Goal: Task Accomplishment & Management: Use online tool/utility

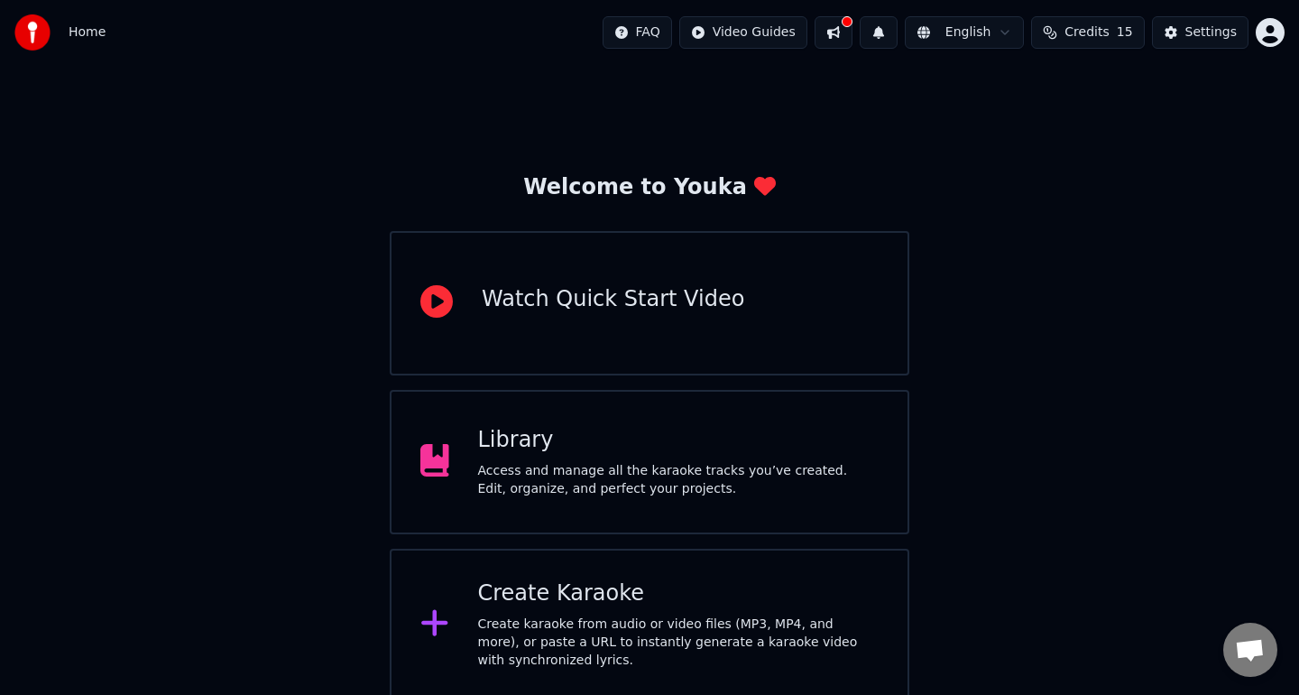
click at [1093, 34] on span "Credits" at bounding box center [1087, 32] width 44 height 18
click at [1057, 125] on td "15" at bounding box center [1056, 120] width 81 height 32
click at [1083, 204] on button "Refresh" at bounding box center [1092, 199] width 93 height 32
click at [1075, 271] on div "Welcome to Youka Watch Quick Start Video Library Access and manage all the kara…" at bounding box center [649, 382] width 1299 height 635
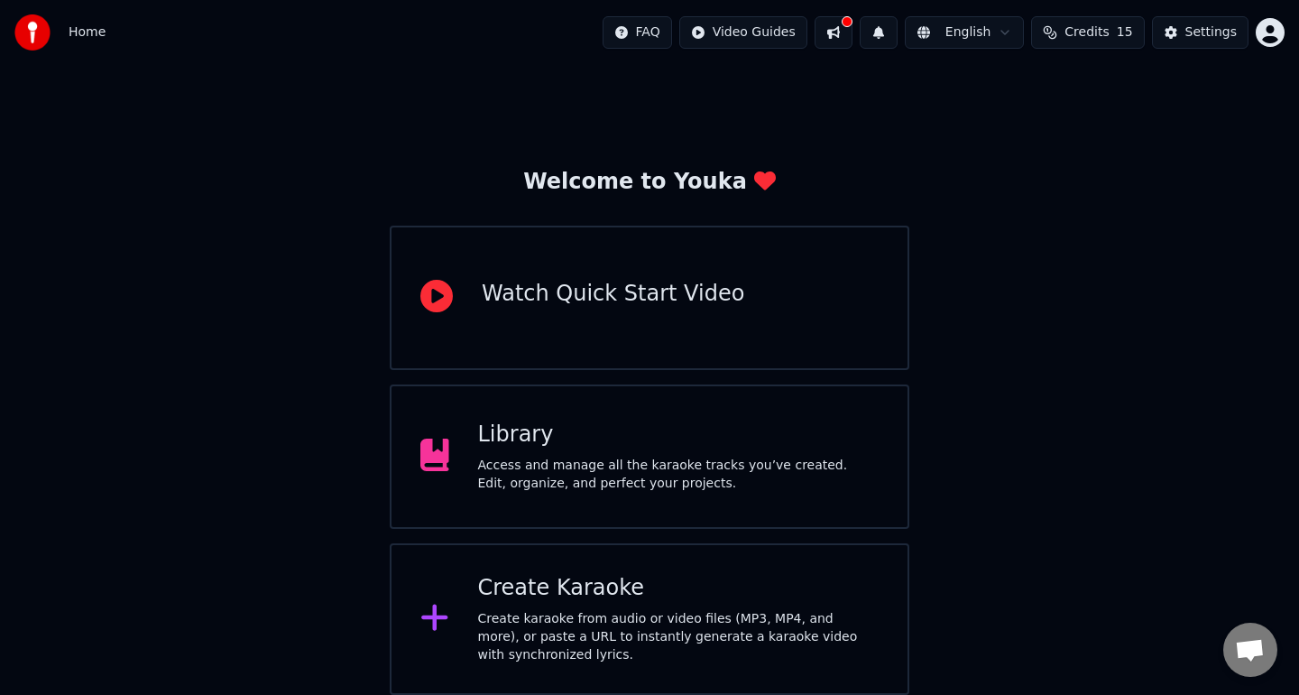
click at [624, 627] on div "Create karaoke from audio or video files (MP3, MP4, and more), or paste a URL t…" at bounding box center [679, 637] width 402 height 54
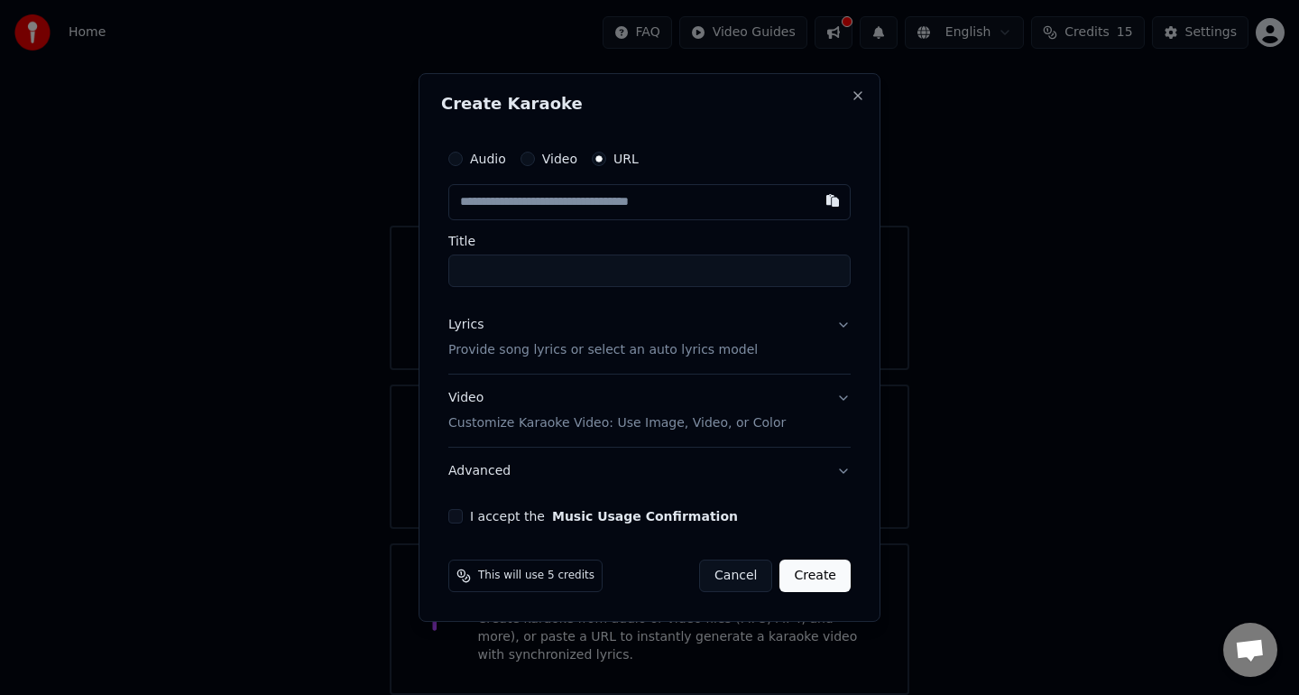
click at [637, 213] on input "text" at bounding box center [649, 202] width 402 height 36
paste input "**********"
type input "**********"
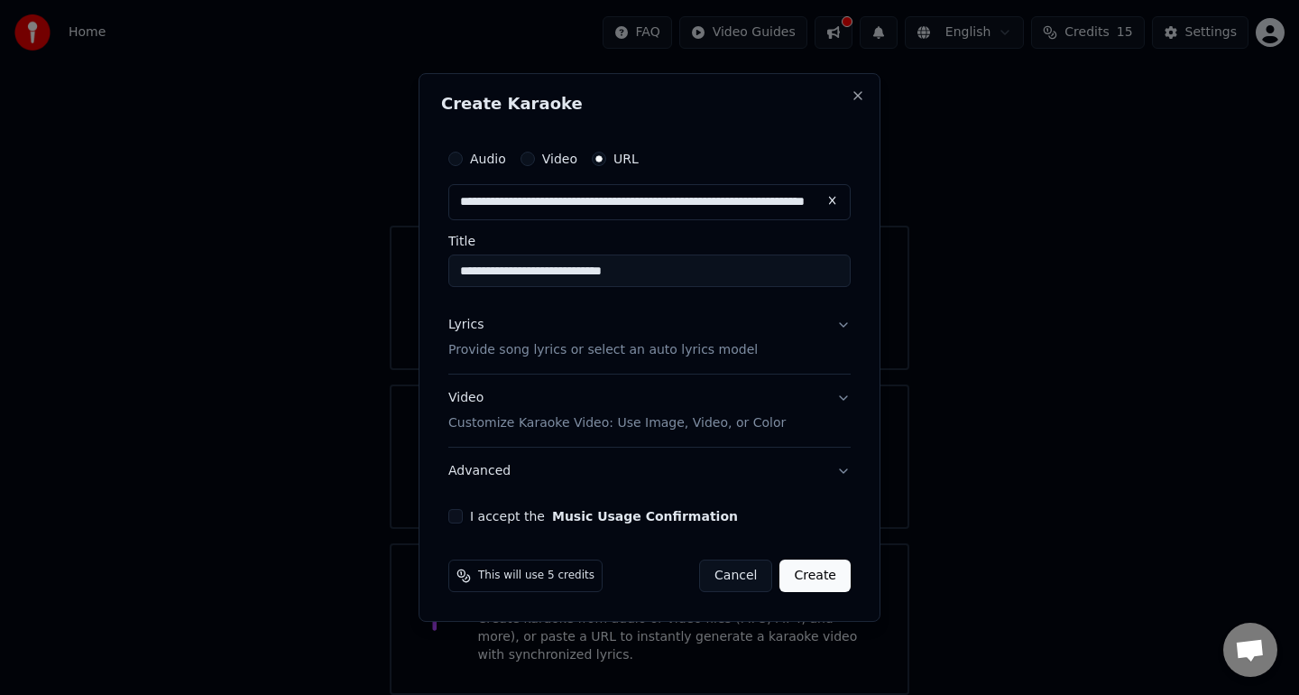
click at [490, 272] on input "**********" at bounding box center [649, 270] width 402 height 32
type input "**********"
click at [842, 324] on button "Lyrics Provide song lyrics or select an auto lyrics model" at bounding box center [649, 337] width 402 height 72
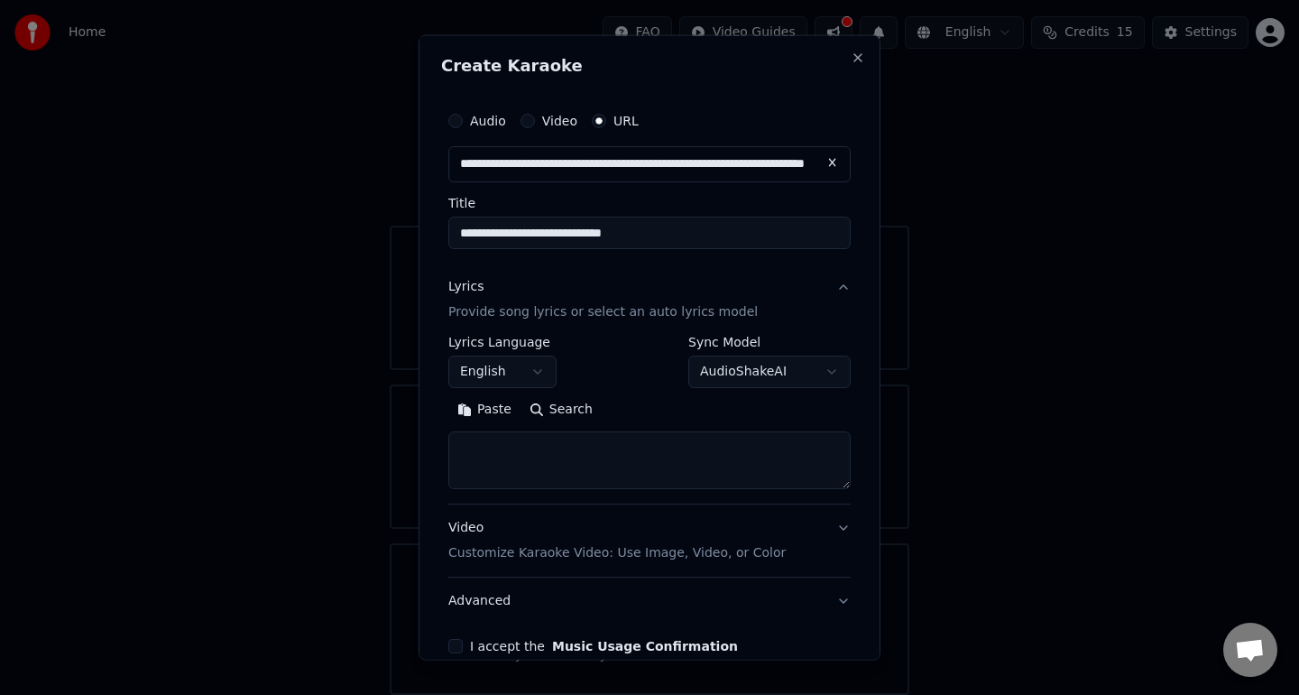
click at [614, 317] on p "Provide song lyrics or select an auto lyrics model" at bounding box center [602, 311] width 309 height 18
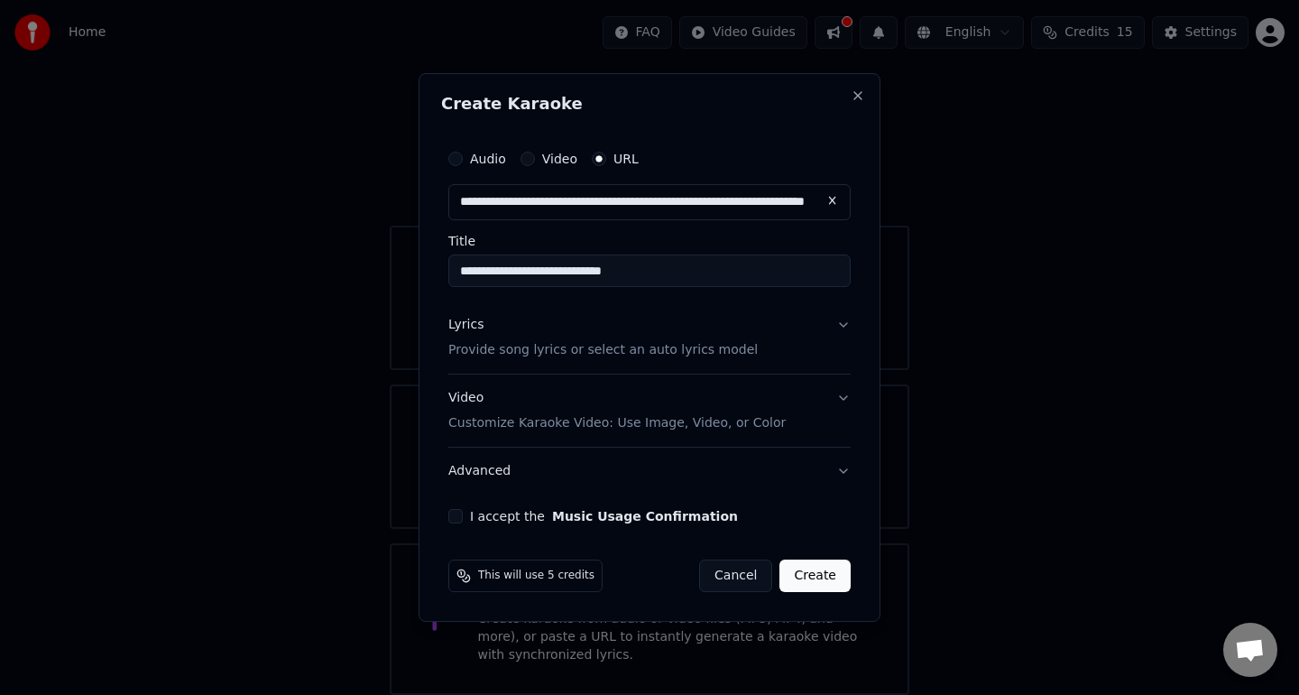
click at [602, 350] on p "Provide song lyrics or select an auto lyrics model" at bounding box center [602, 350] width 309 height 18
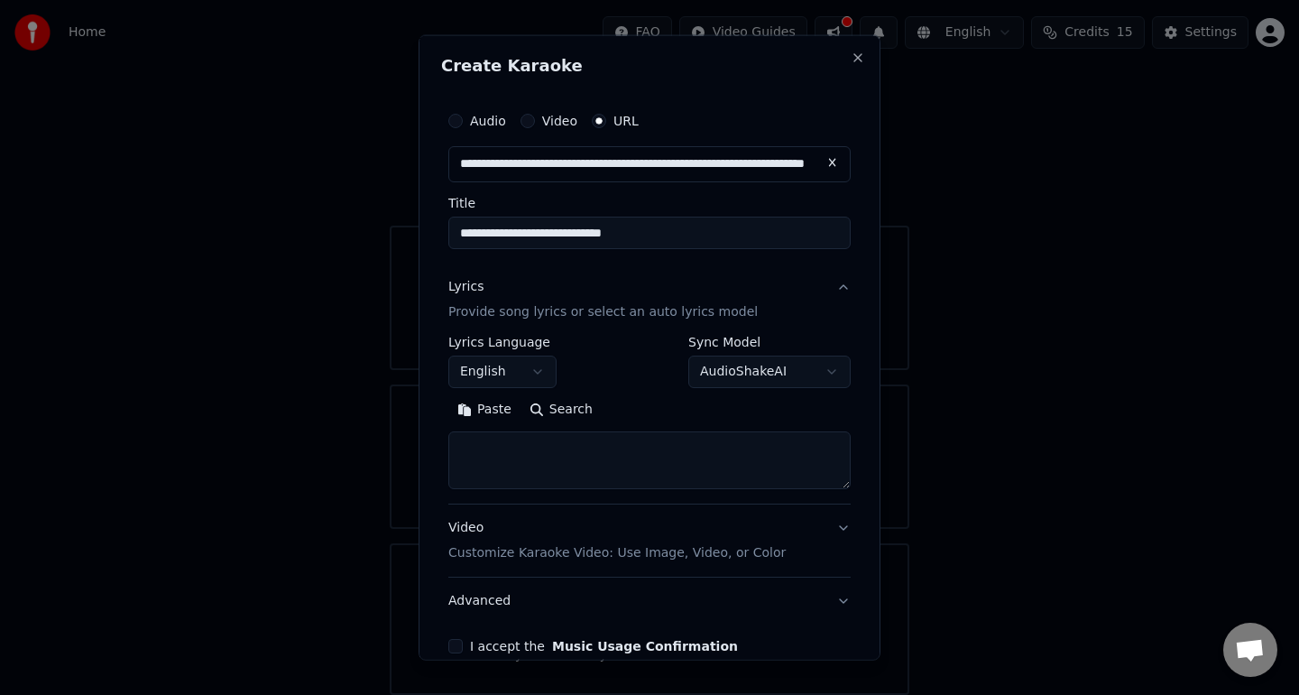
click at [659, 457] on textarea at bounding box center [649, 459] width 402 height 58
click at [487, 402] on button "Paste" at bounding box center [484, 408] width 72 height 29
type textarea "**********"
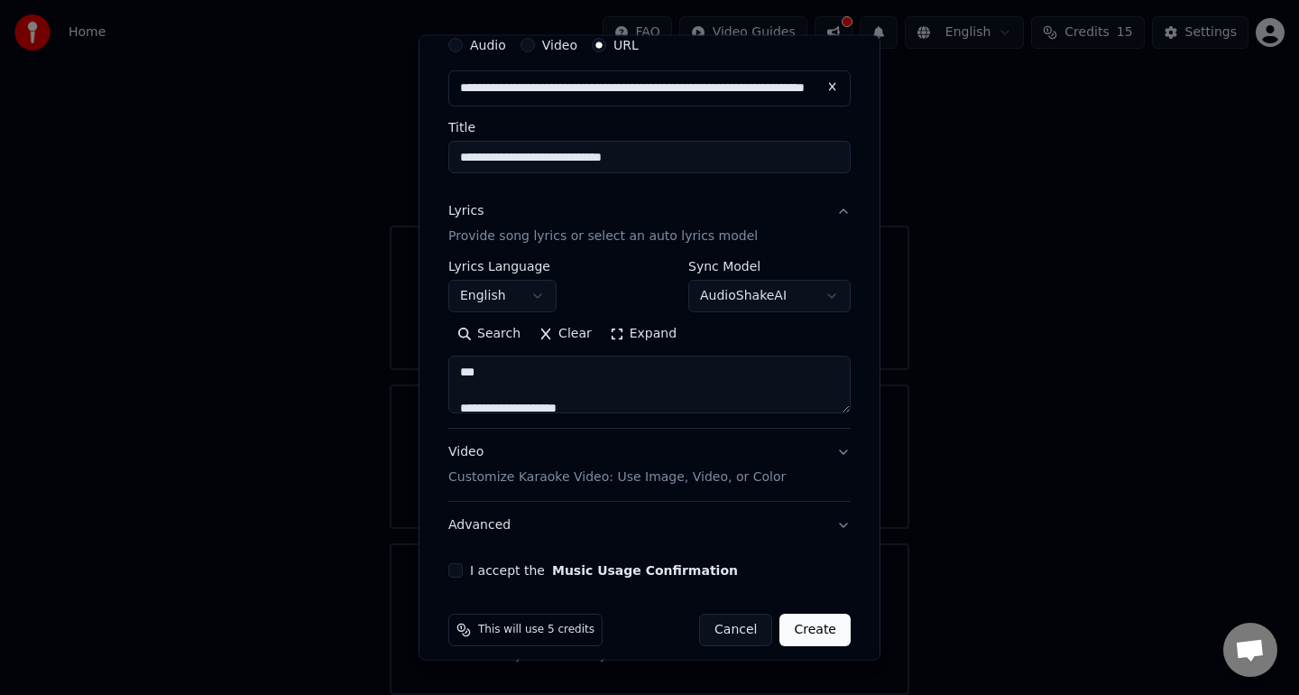
scroll to position [91, 0]
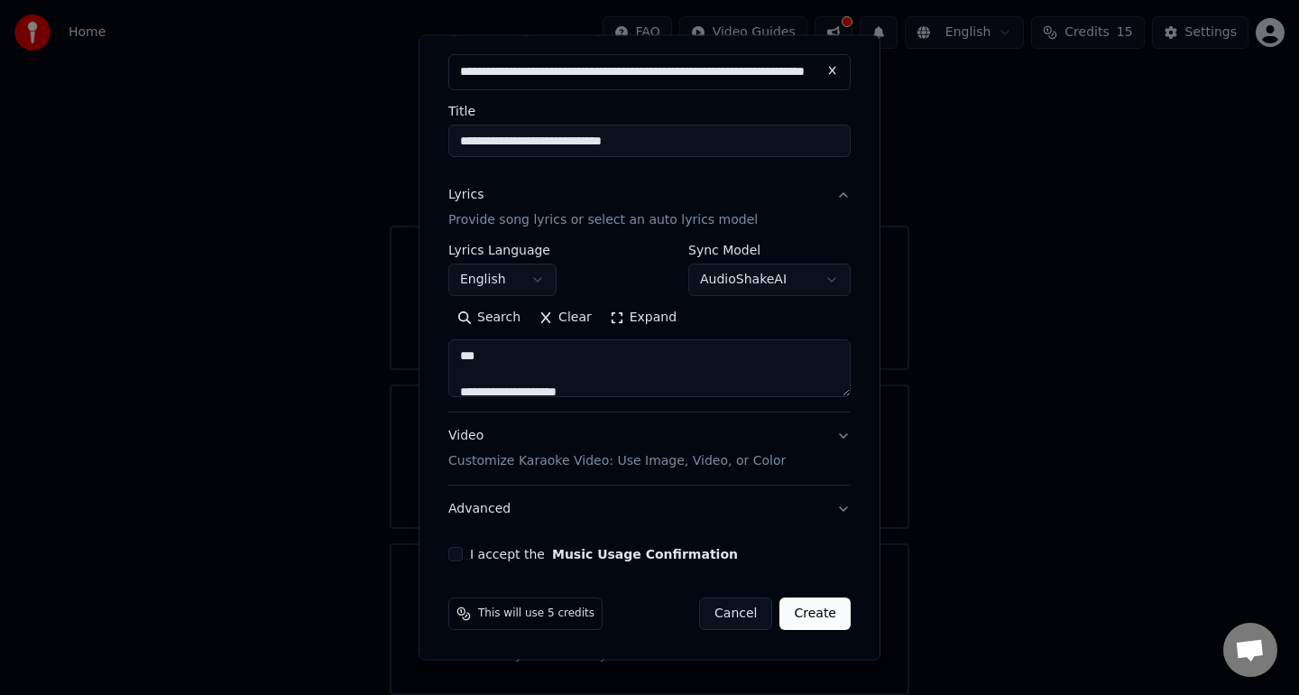
click at [681, 561] on div "**********" at bounding box center [649, 287] width 417 height 565
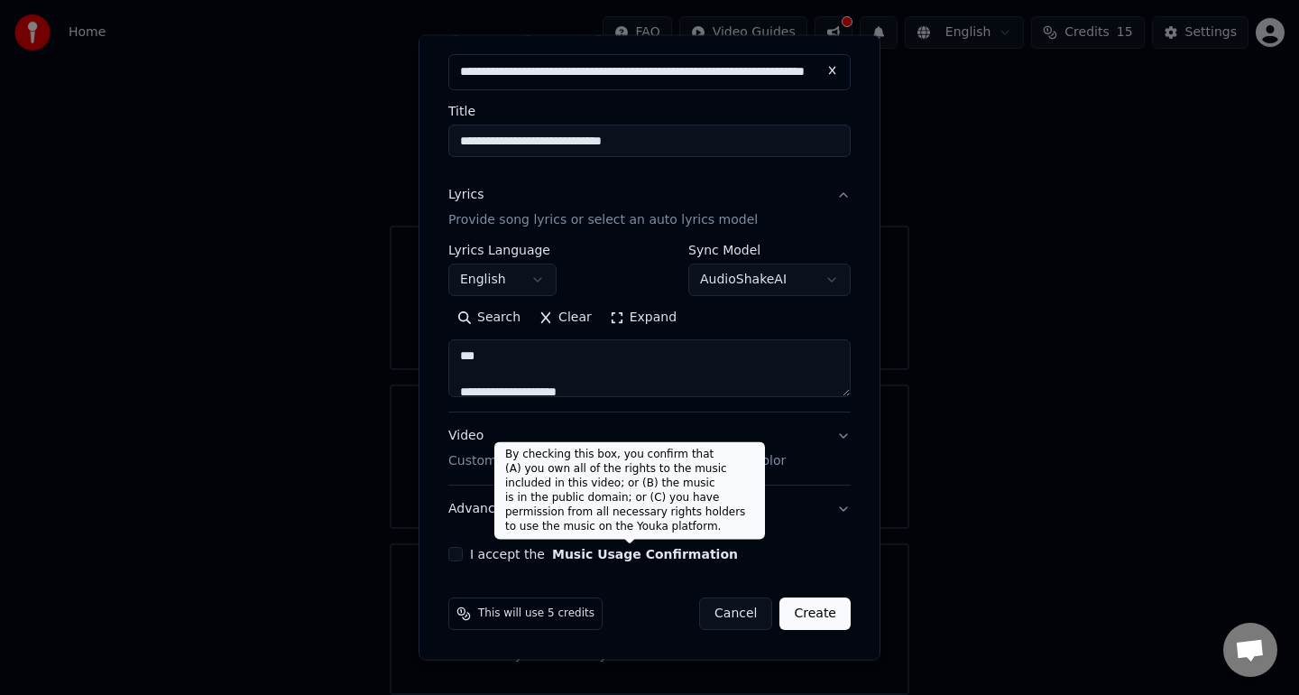
click at [620, 549] on button "Music Usage Confirmation" at bounding box center [645, 554] width 186 height 13
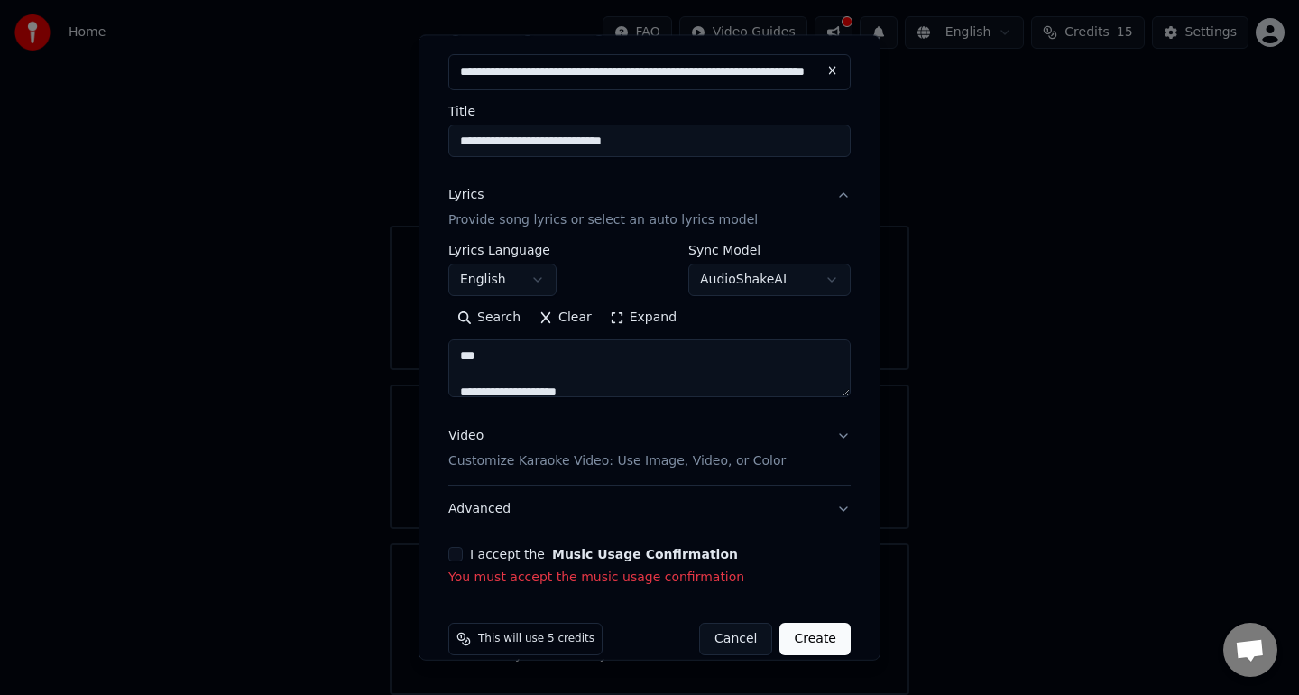
click at [464, 561] on div "I accept the Music Usage Confirmation You must accept the music usage confirmat…" at bounding box center [649, 567] width 402 height 40
click at [454, 561] on div "I accept the Music Usage Confirmation You must accept the music usage confirmat…" at bounding box center [649, 567] width 402 height 40
click at [457, 557] on button "I accept the Music Usage Confirmation" at bounding box center [455, 554] width 14 height 14
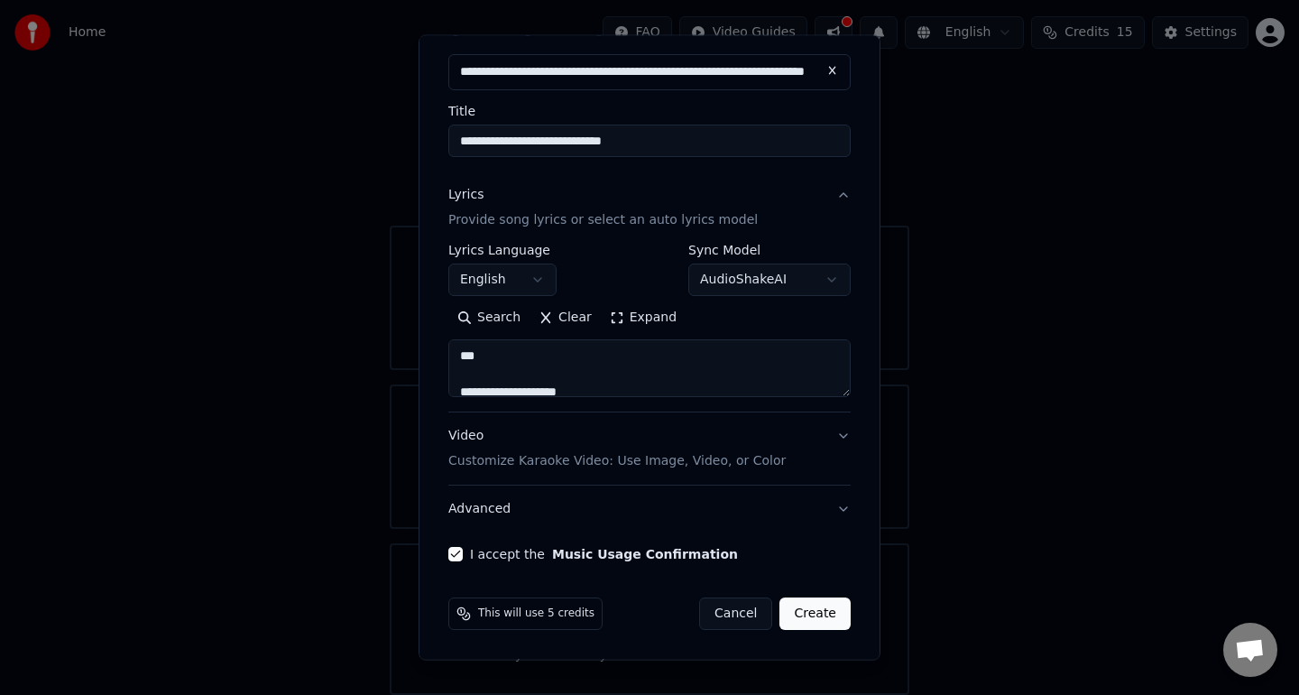
drag, startPoint x: 823, startPoint y: 616, endPoint x: 766, endPoint y: 350, distance: 272.2
click at [766, 350] on form "**********" at bounding box center [649, 321] width 417 height 633
click at [613, 221] on p "Provide song lyrics or select an auto lyrics model" at bounding box center [602, 220] width 309 height 18
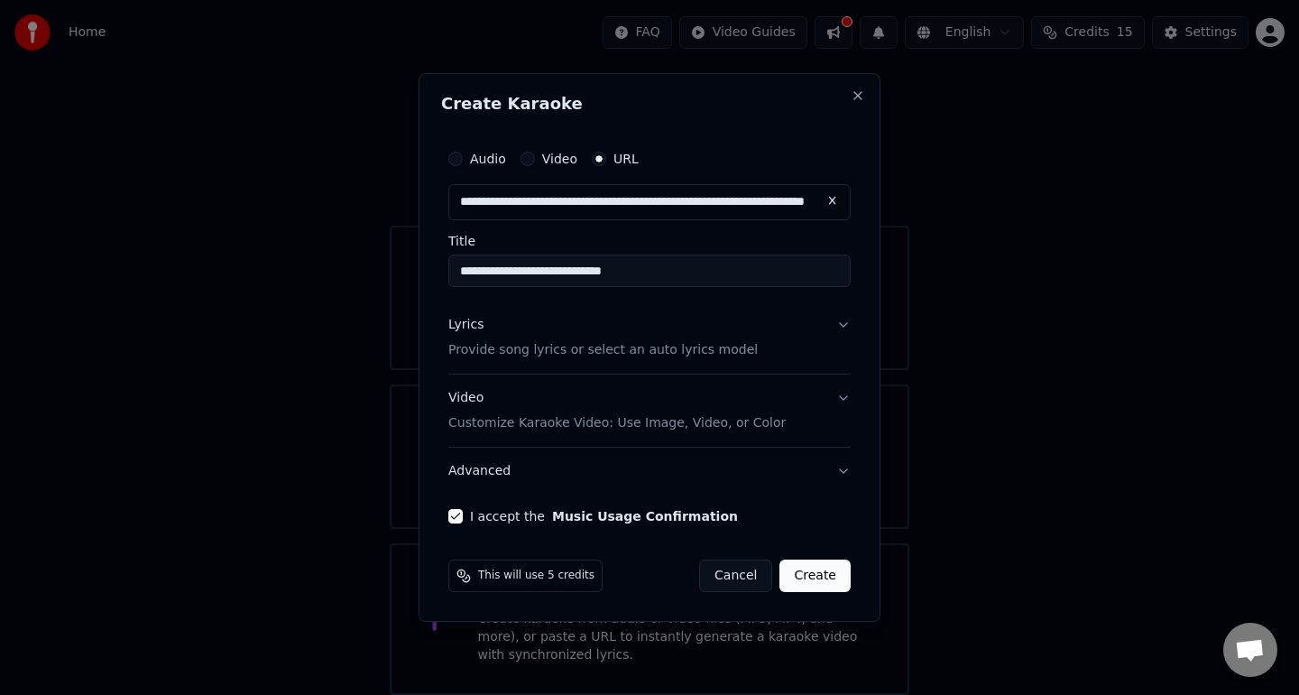
click at [636, 355] on p "Provide song lyrics or select an auto lyrics model" at bounding box center [602, 350] width 309 height 18
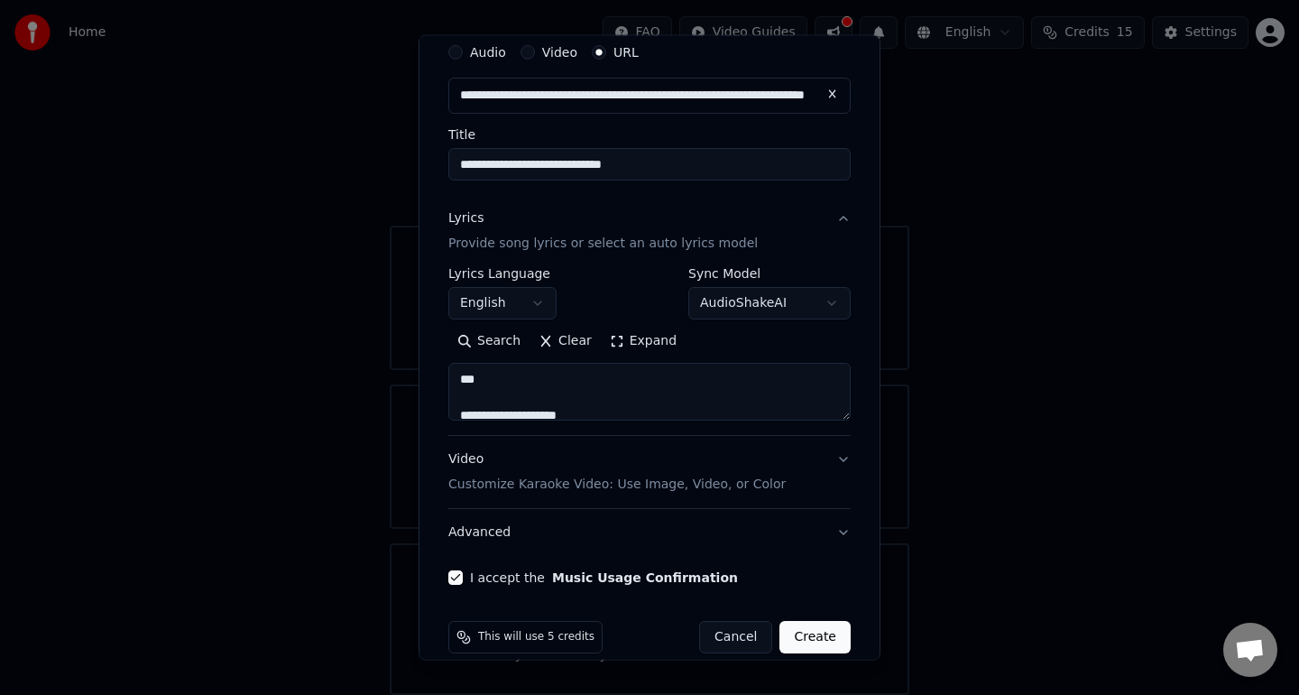
scroll to position [91, 0]
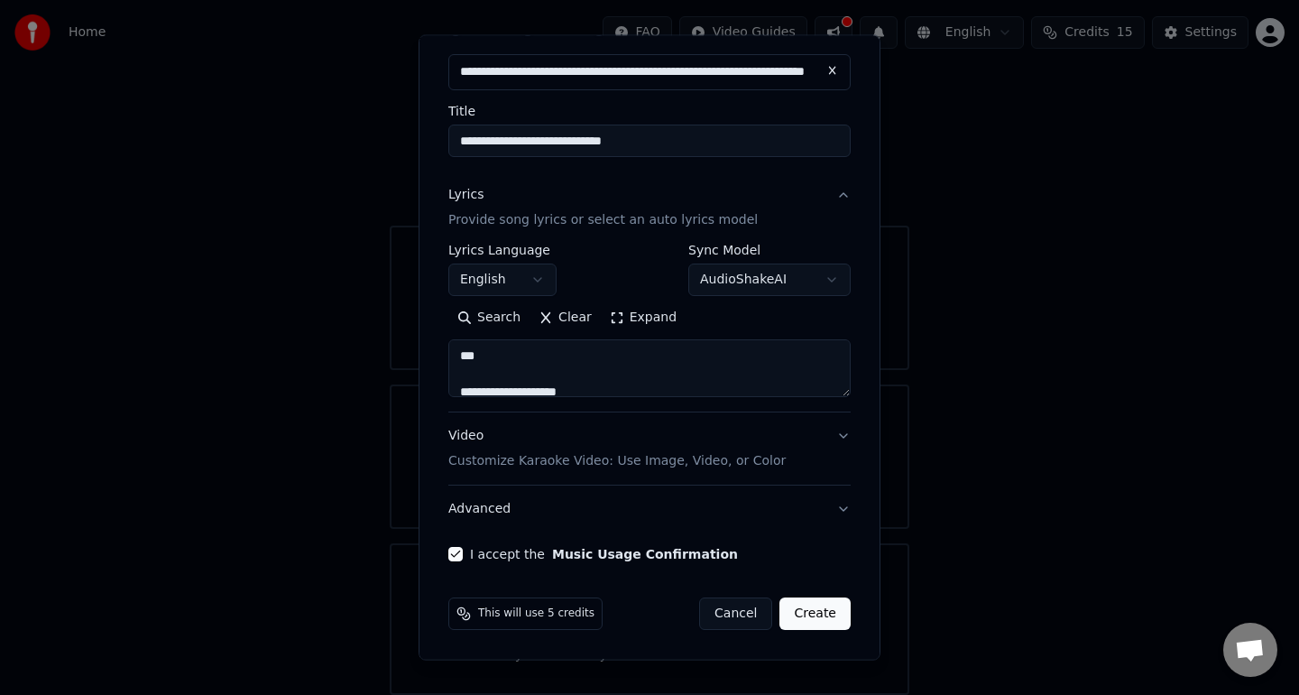
click at [819, 621] on button "Create" at bounding box center [815, 613] width 71 height 32
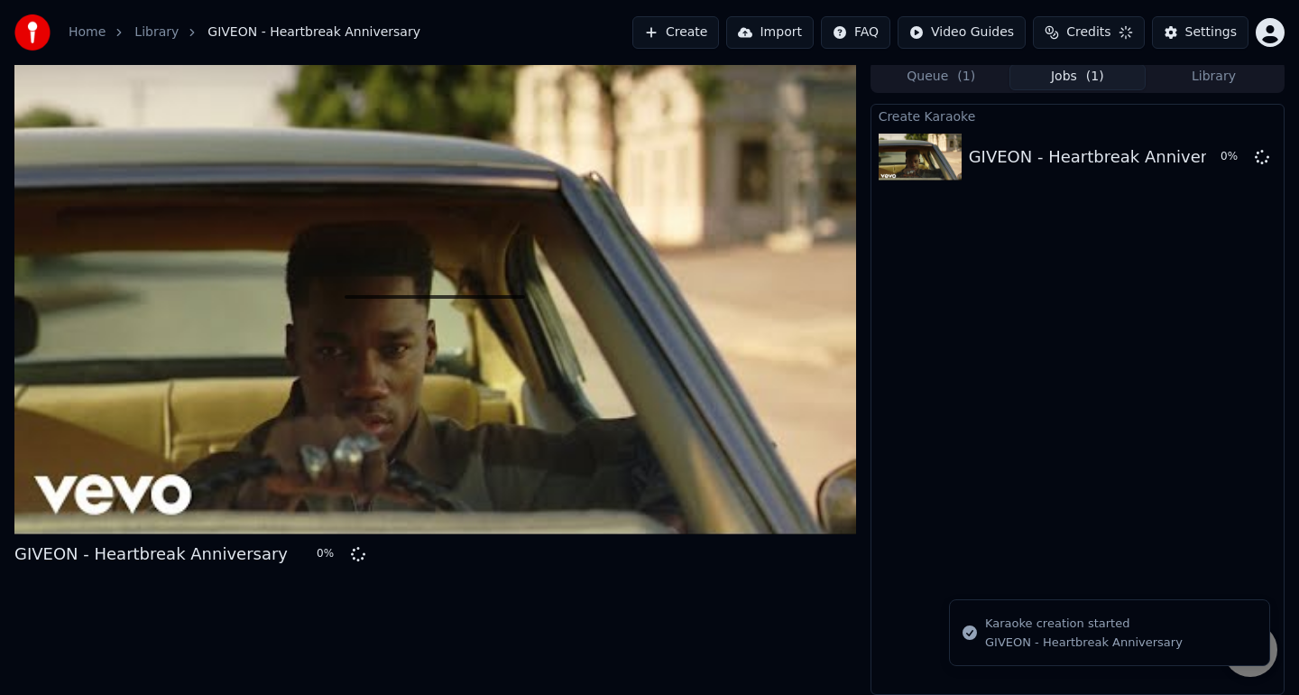
scroll to position [4, 0]
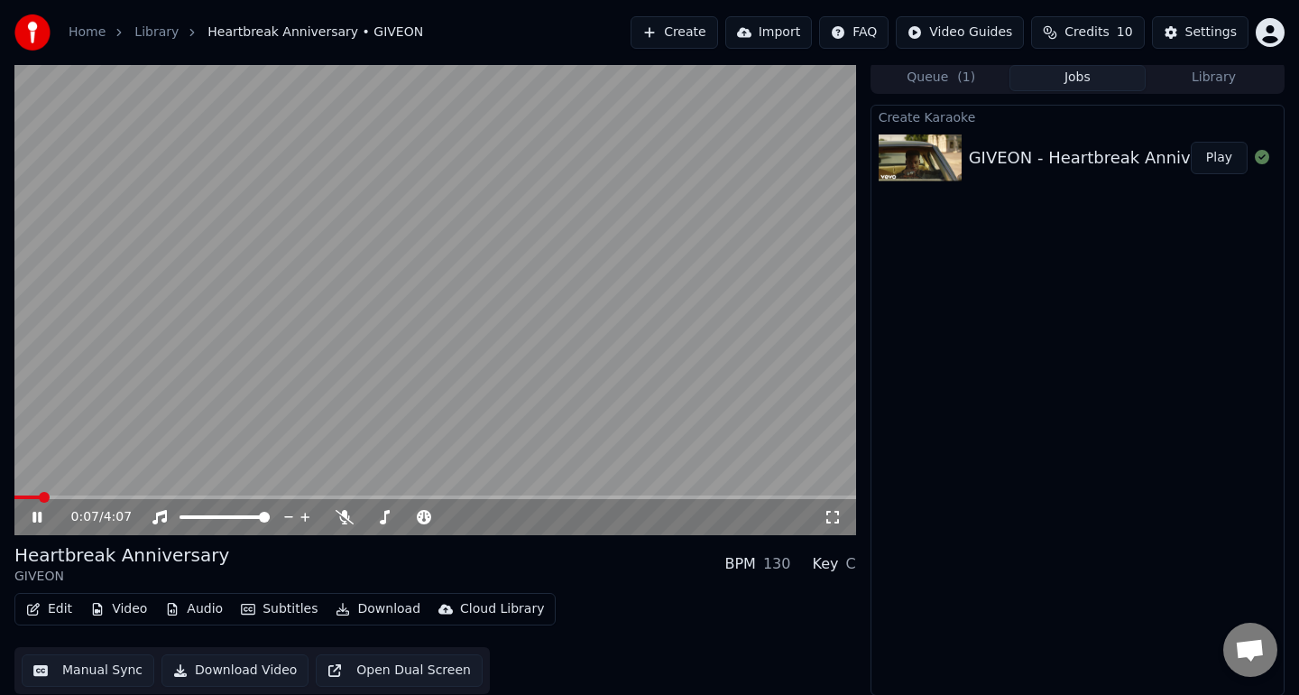
click at [90, 499] on div "0:07 / 4:07" at bounding box center [435, 517] width 842 height 36
click at [110, 499] on div "0:08 / 4:07" at bounding box center [435, 517] width 842 height 36
click at [114, 499] on div "0:08 / 4:07" at bounding box center [435, 517] width 842 height 36
click at [105, 495] on span at bounding box center [110, 497] width 11 height 11
click at [146, 496] on span at bounding box center [140, 497] width 11 height 11
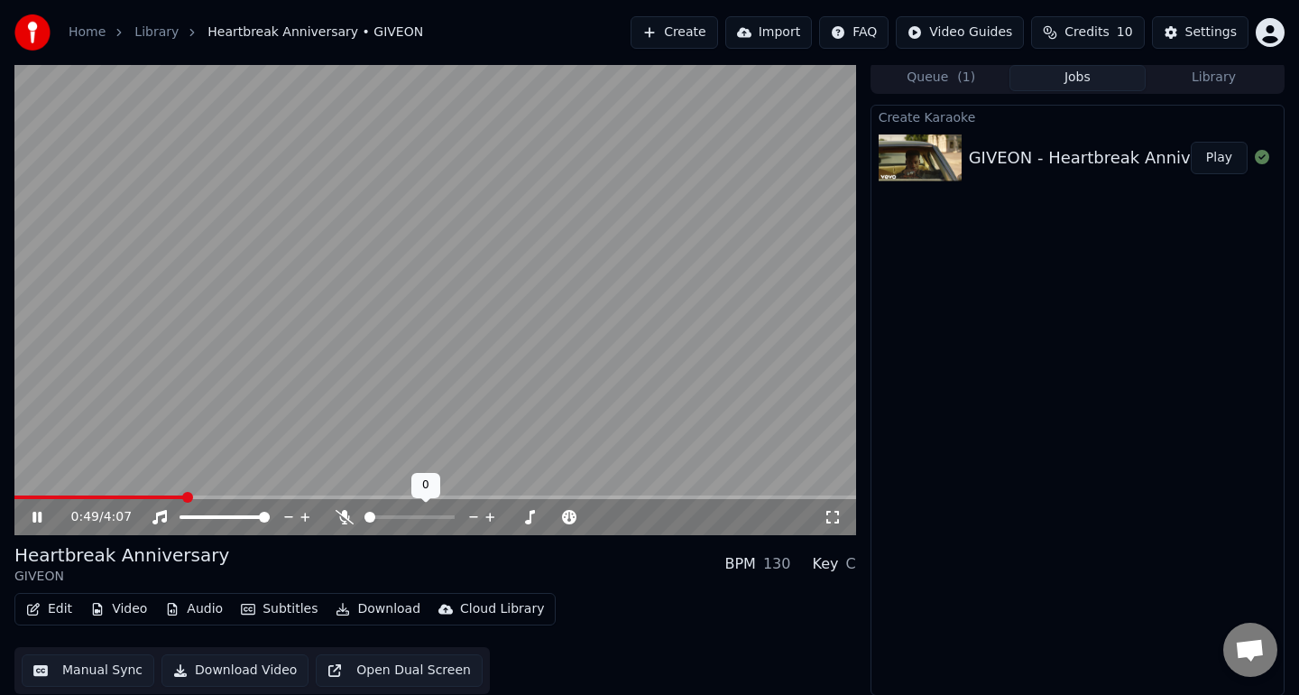
click at [336, 523] on div at bounding box center [417, 517] width 163 height 18
click at [345, 522] on icon at bounding box center [345, 517] width 18 height 14
click at [448, 499] on div "1:01 / 4:07" at bounding box center [435, 517] width 842 height 36
click at [518, 501] on span at bounding box center [512, 497] width 11 height 11
click at [651, 499] on span at bounding box center [435, 497] width 842 height 4
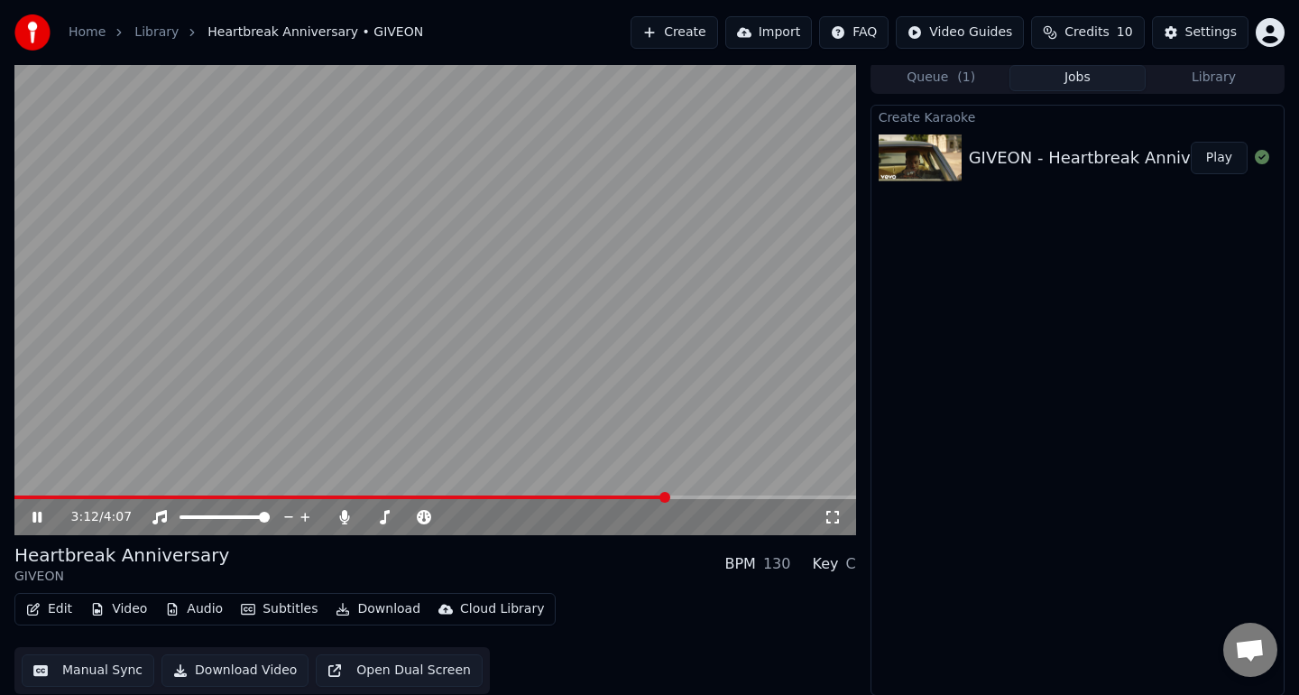
click at [465, 380] on video at bounding box center [435, 298] width 842 height 474
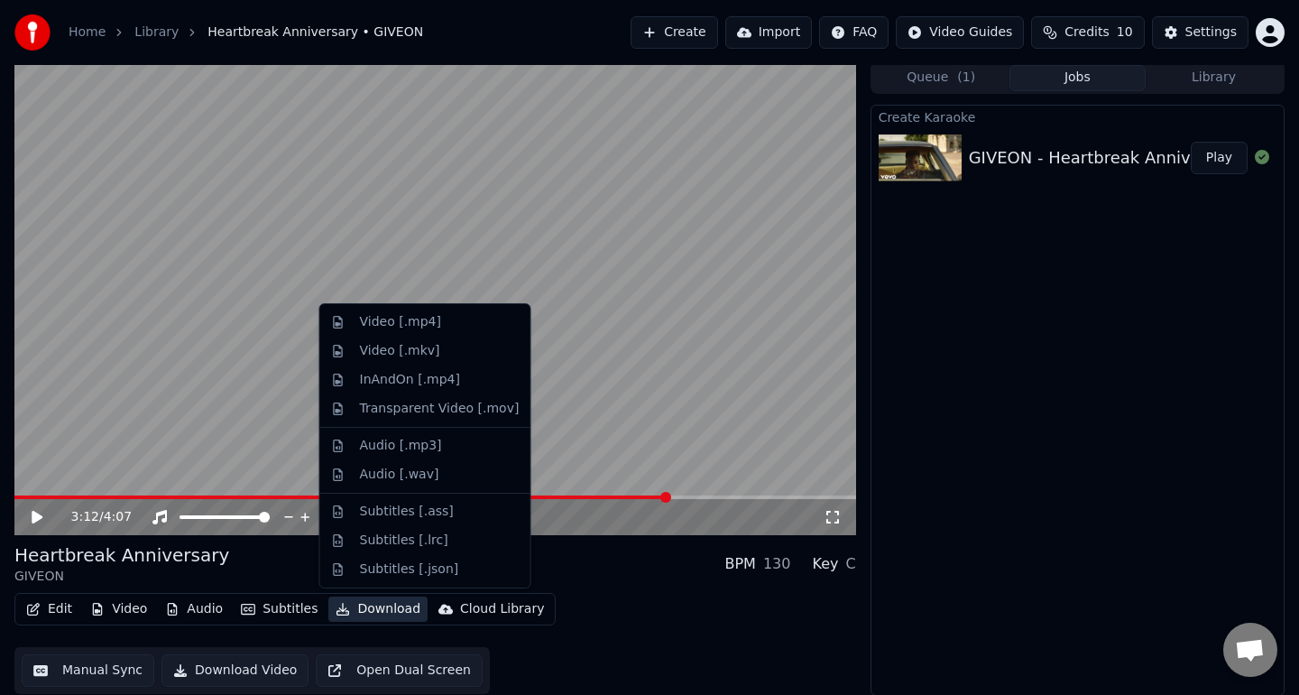
click at [374, 612] on button "Download" at bounding box center [377, 608] width 99 height 25
click at [457, 377] on div "InAndOn [.mp4]" at bounding box center [440, 380] width 160 height 18
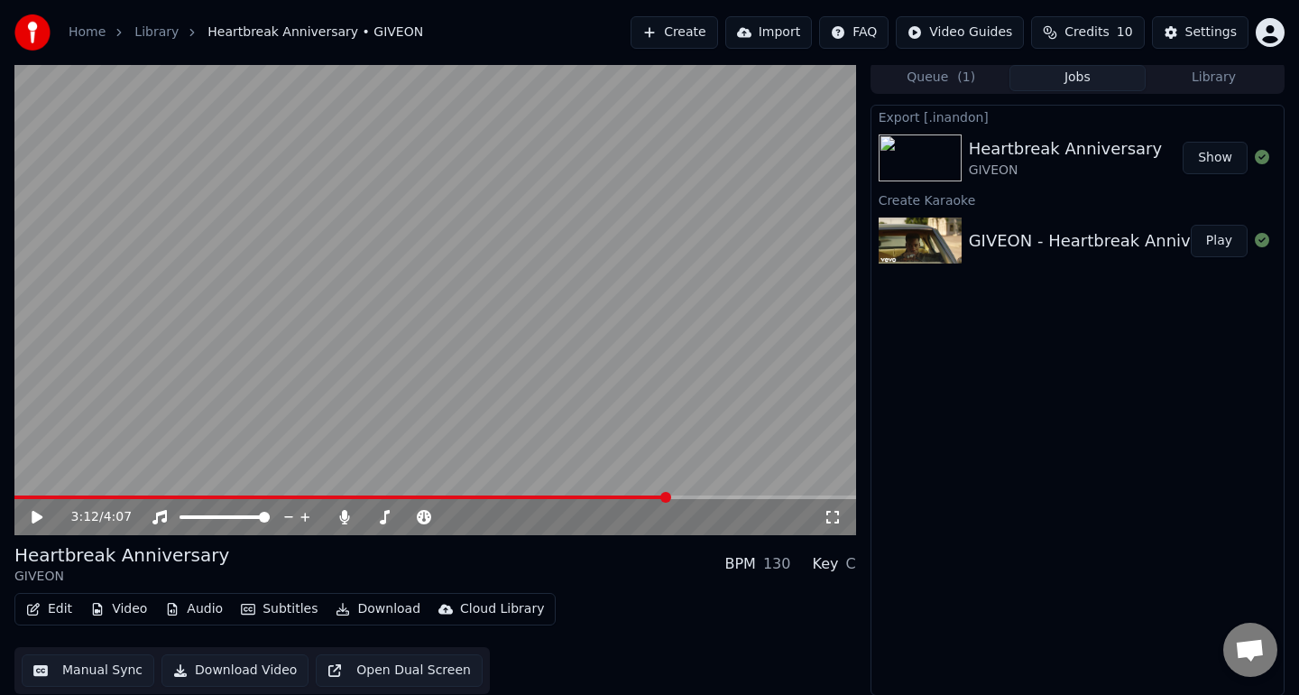
click at [709, 32] on button "Create" at bounding box center [675, 32] width 88 height 32
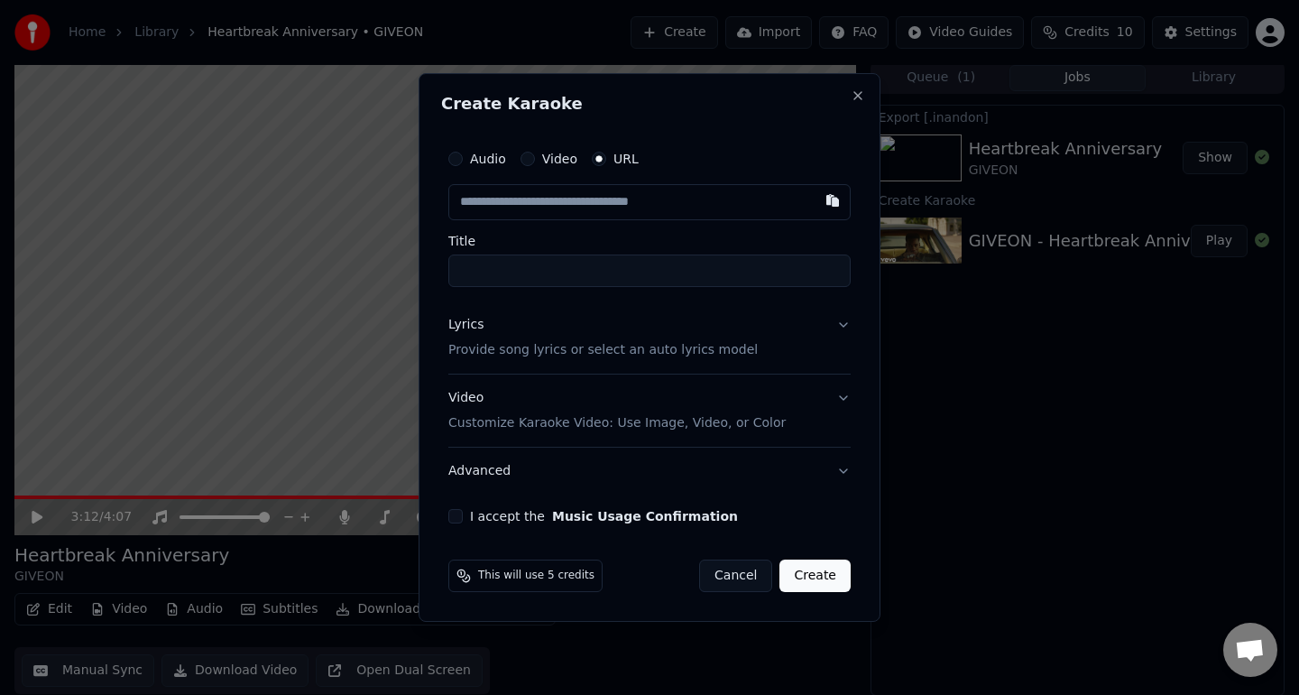
type input "**********"
click at [486, 273] on input "**********" at bounding box center [649, 270] width 402 height 32
type input "**********"
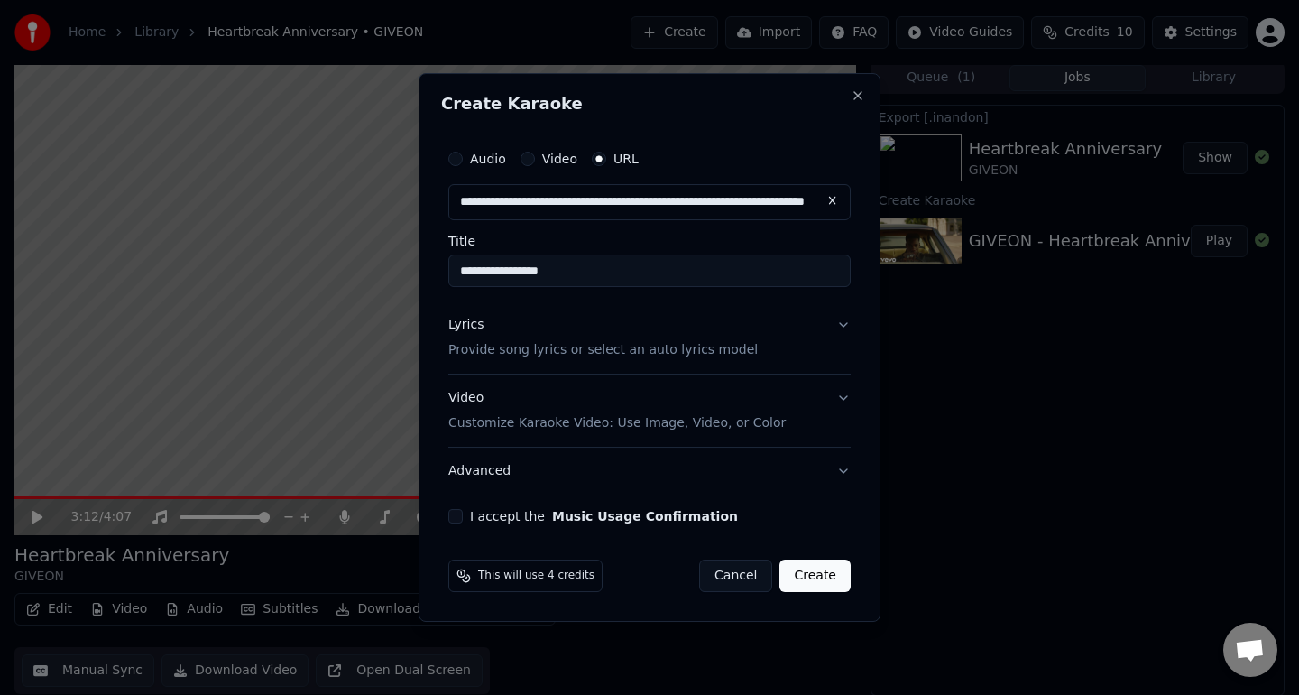
click at [545, 350] on p "Provide song lyrics or select an auto lyrics model" at bounding box center [602, 350] width 309 height 18
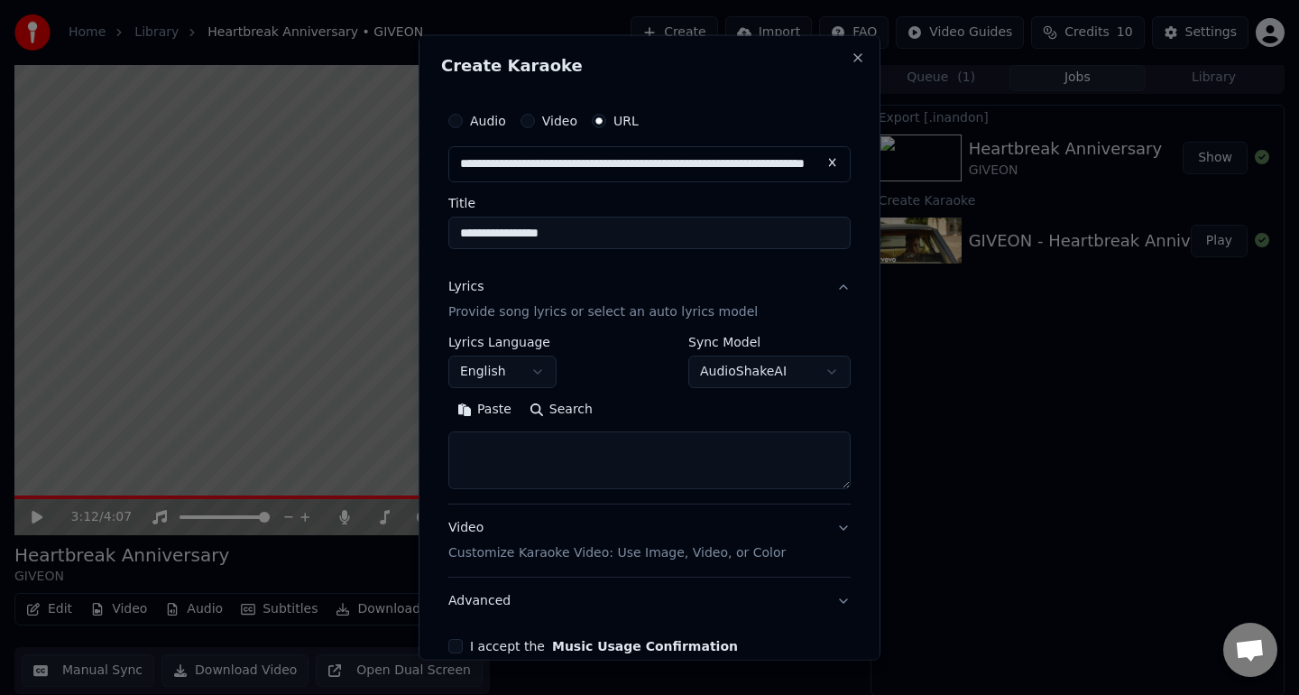
click at [532, 445] on textarea at bounding box center [649, 459] width 402 height 58
paste textarea "**********"
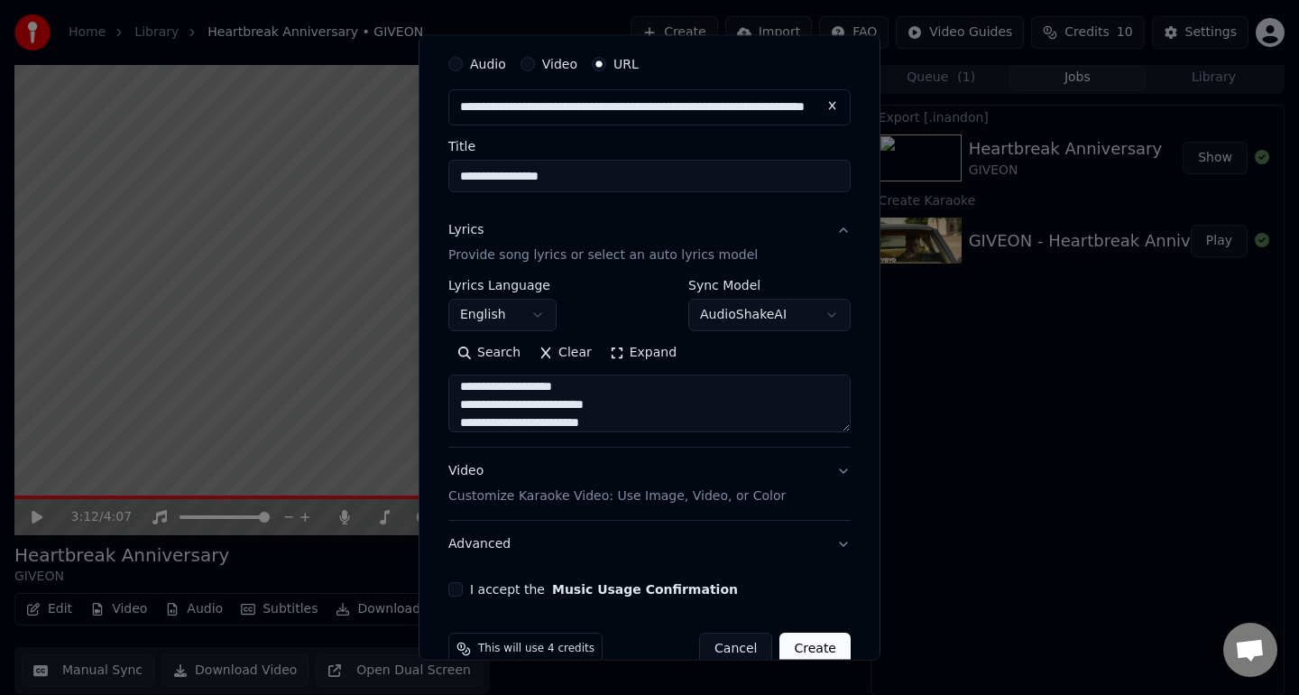
scroll to position [91, 0]
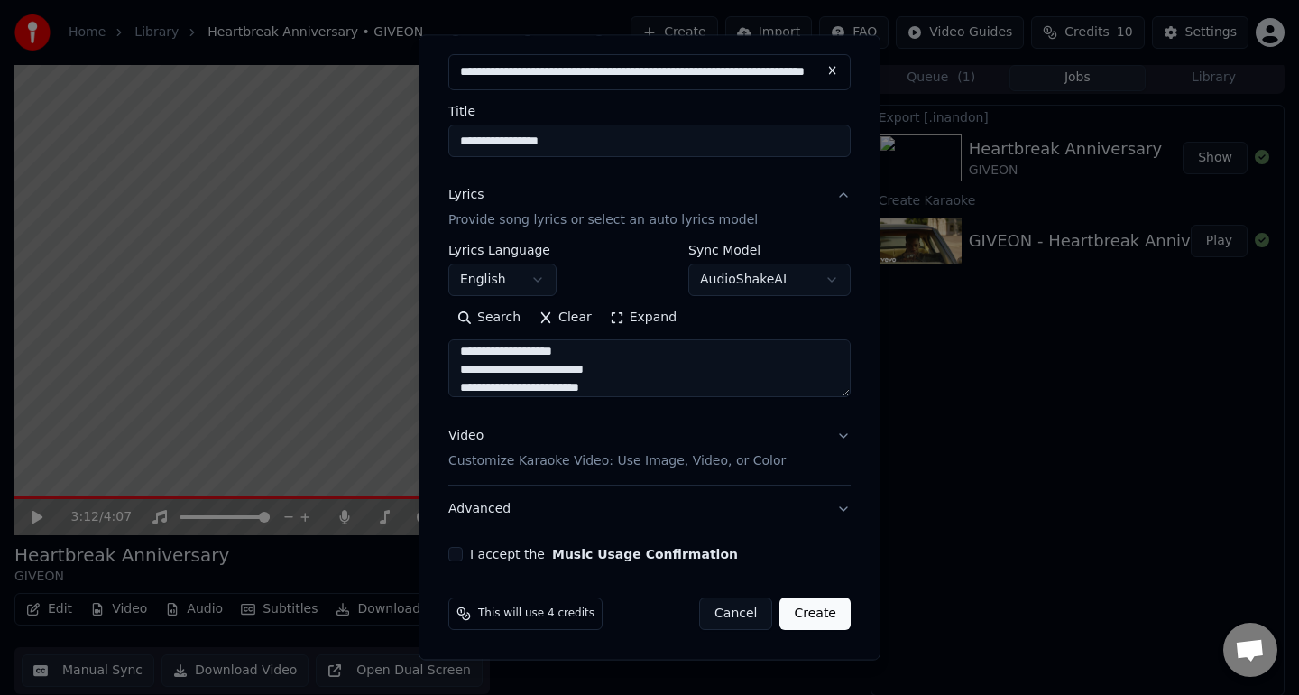
type textarea "**********"
click at [769, 475] on button "Video Customize Karaoke Video: Use Image, Video, or Color" at bounding box center [649, 448] width 402 height 72
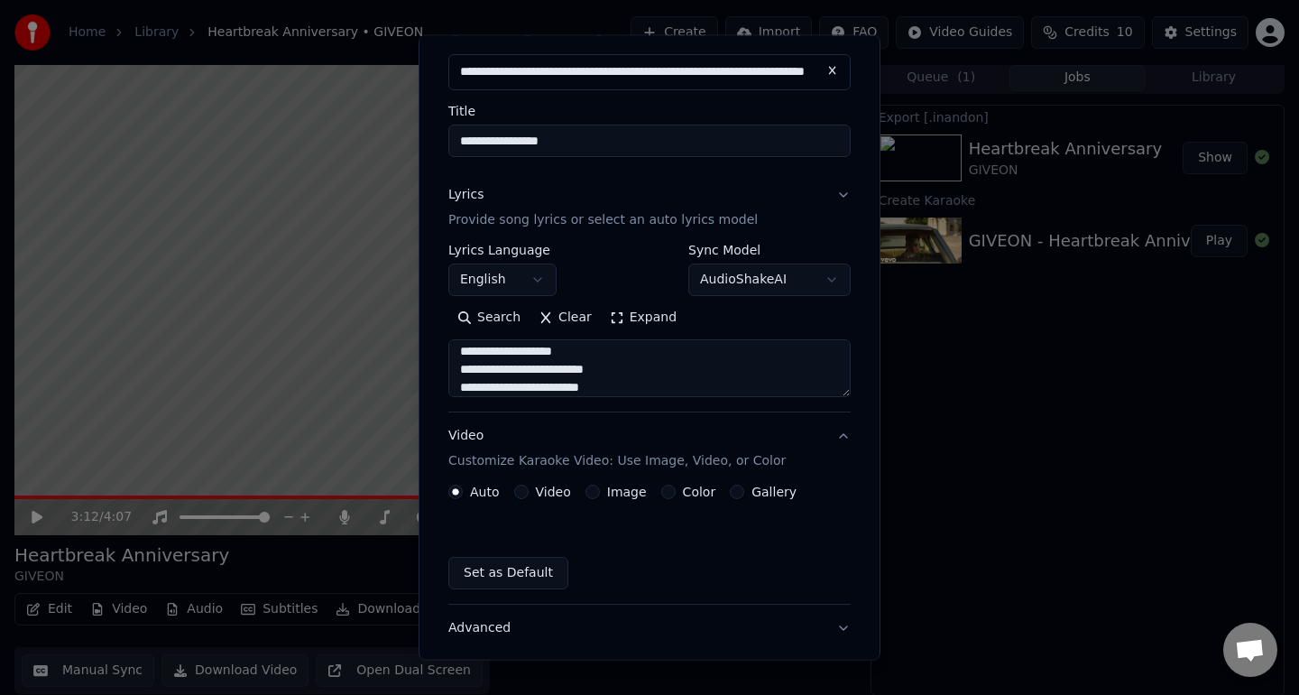
scroll to position [42, 0]
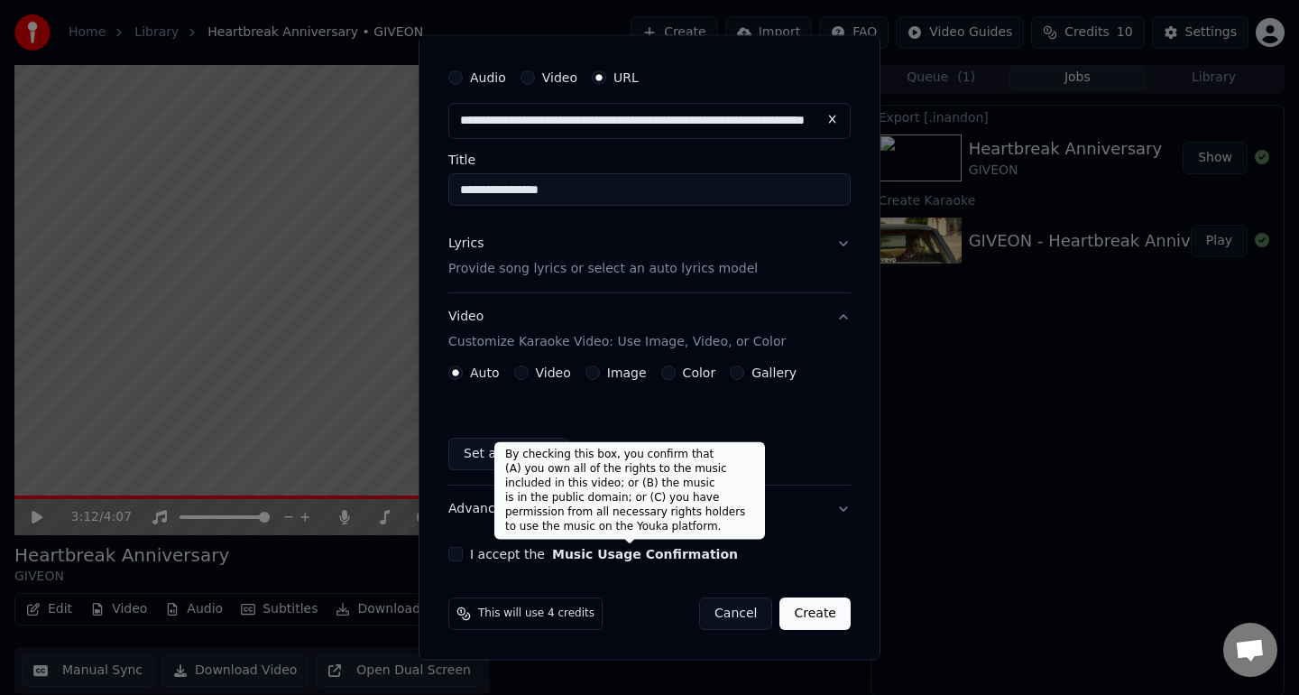
click at [646, 562] on div "**********" at bounding box center [649, 311] width 417 height 516
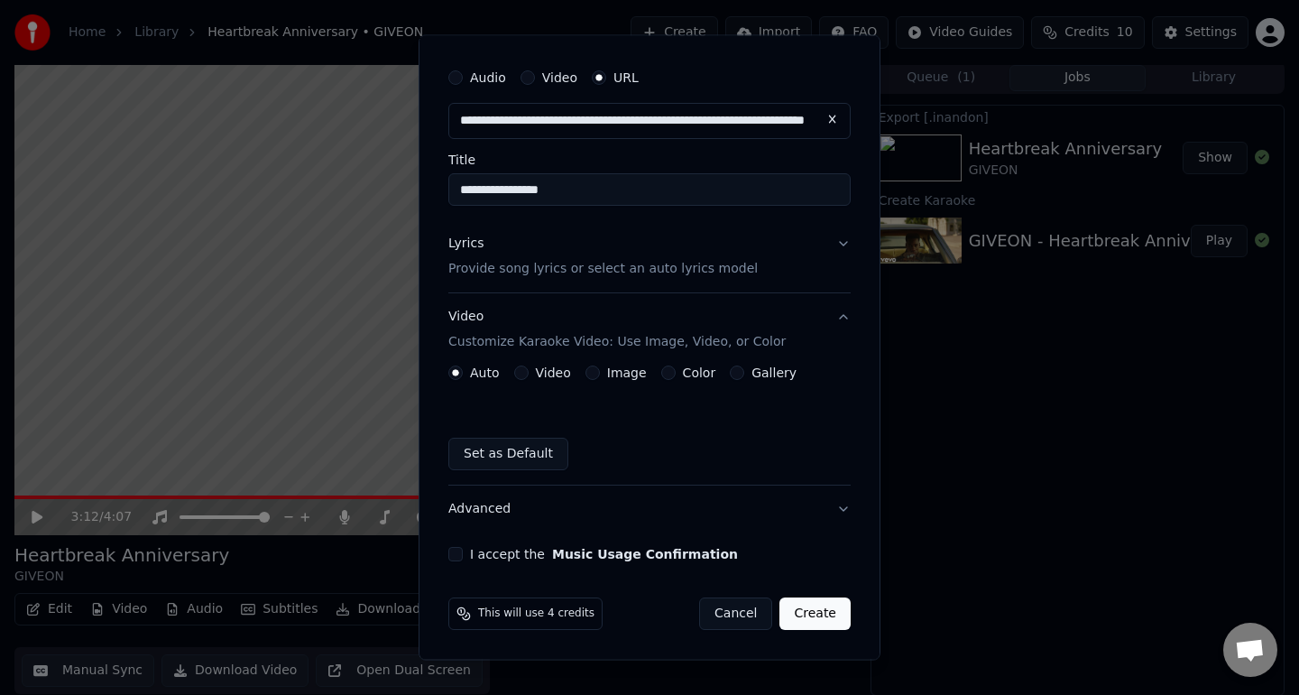
click at [835, 508] on button "Advanced" at bounding box center [649, 508] width 402 height 47
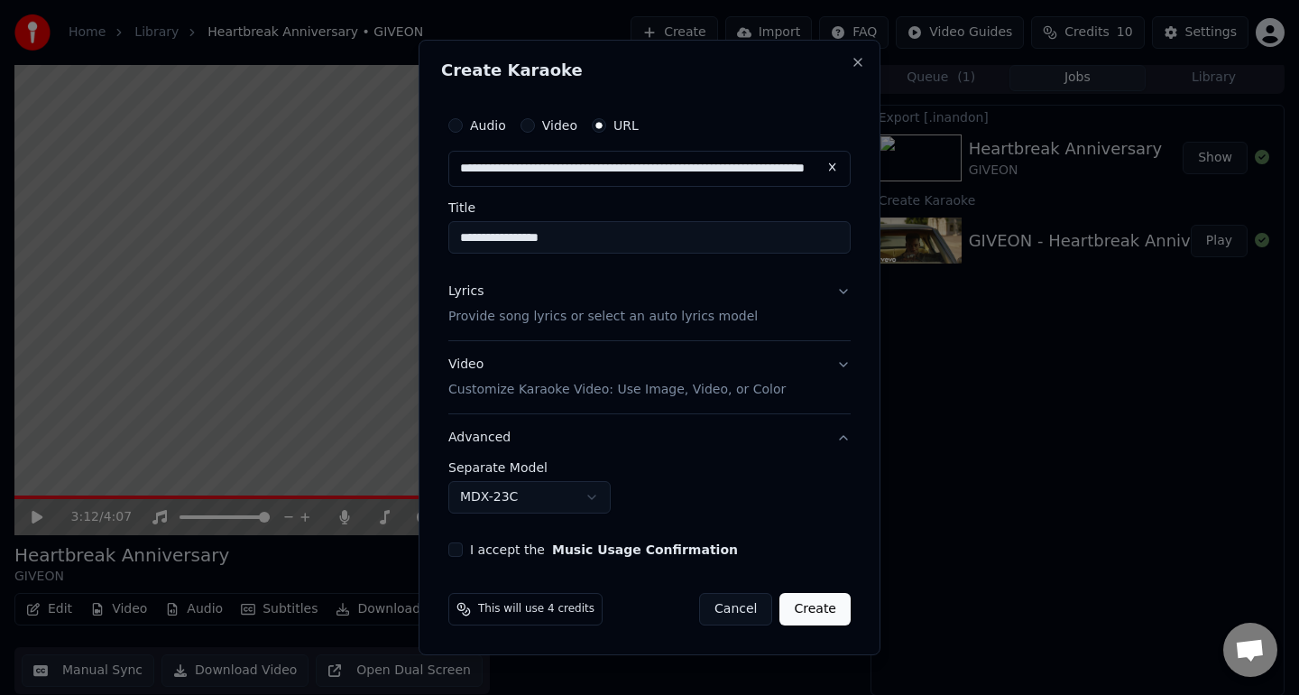
scroll to position [0, 0]
click at [582, 507] on body "**********" at bounding box center [649, 343] width 1299 height 695
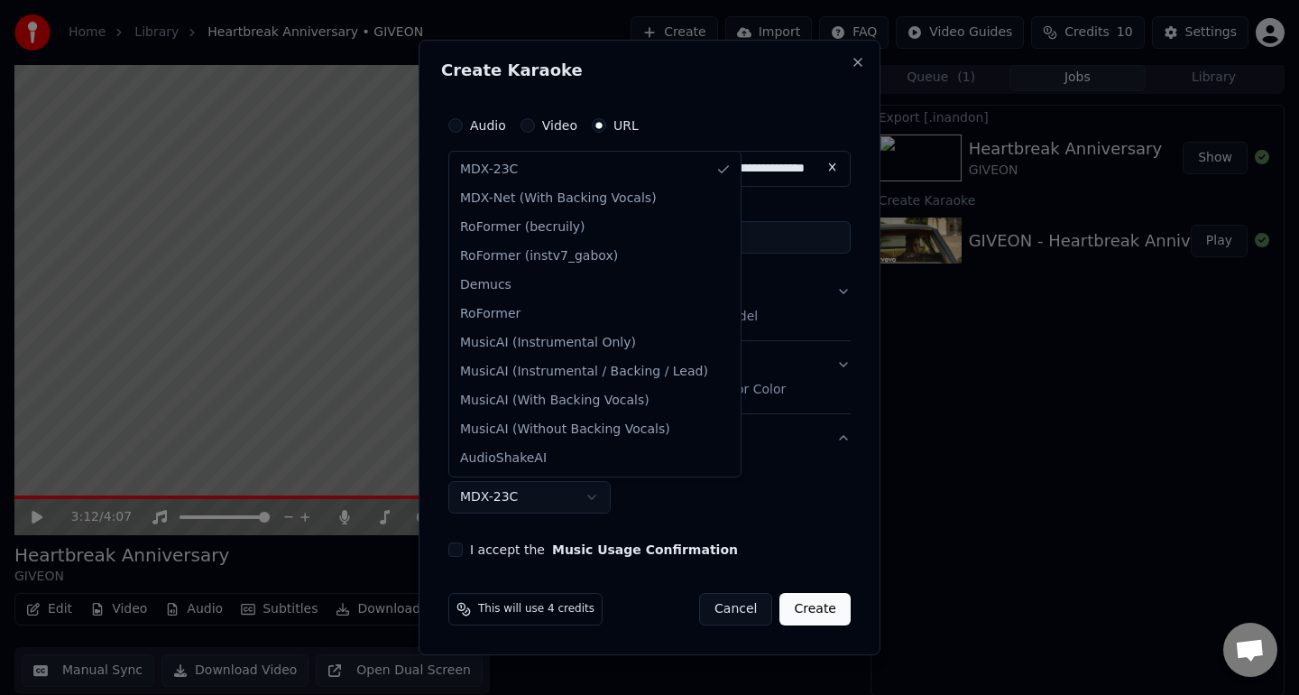
click at [582, 507] on body "**********" at bounding box center [649, 343] width 1299 height 695
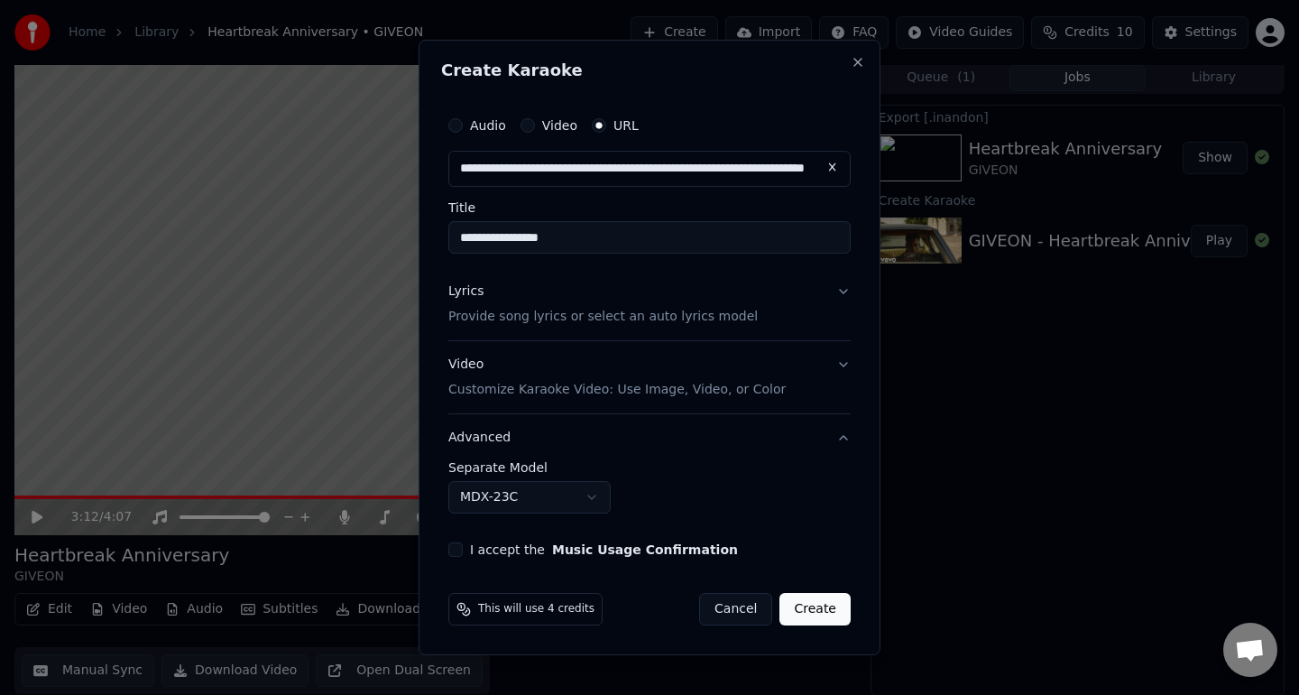
click at [543, 561] on div "**********" at bounding box center [649, 332] width 417 height 464
click at [499, 557] on div "**********" at bounding box center [649, 332] width 417 height 464
click at [455, 548] on button "I accept the Music Usage Confirmation" at bounding box center [455, 549] width 14 height 14
click at [835, 434] on button "Advanced" at bounding box center [649, 437] width 402 height 47
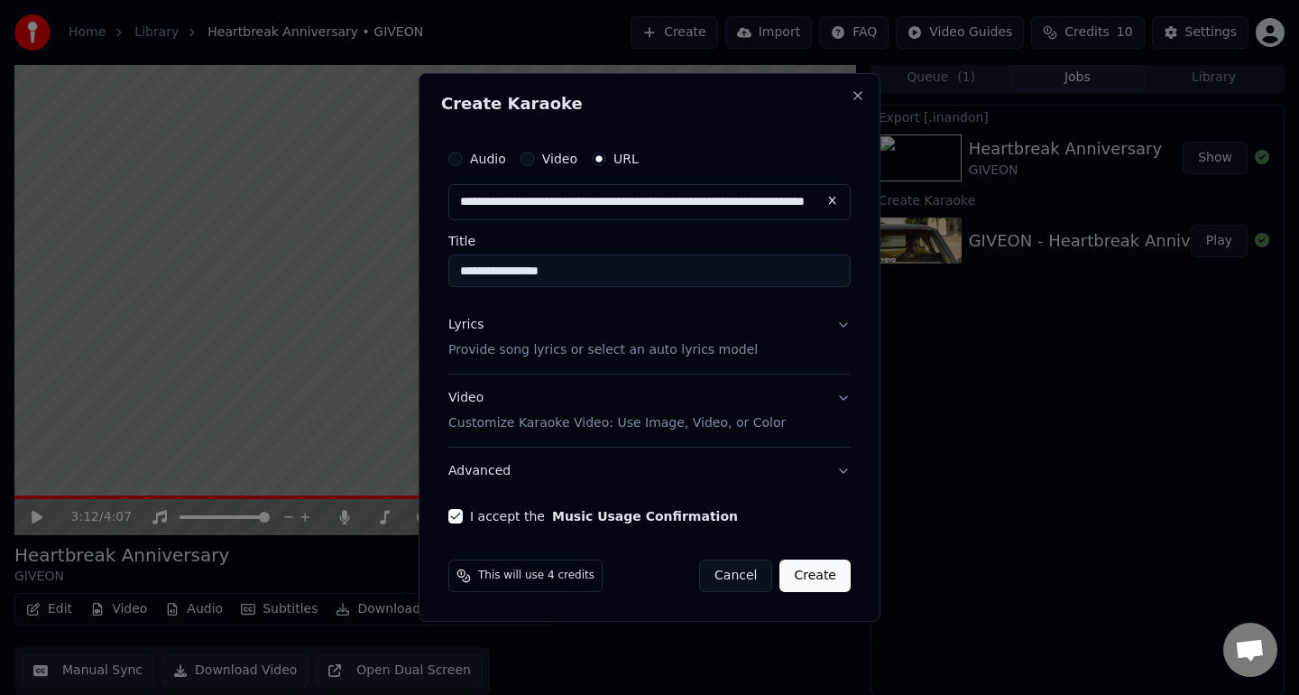
click at [839, 466] on button "Advanced" at bounding box center [649, 471] width 402 height 47
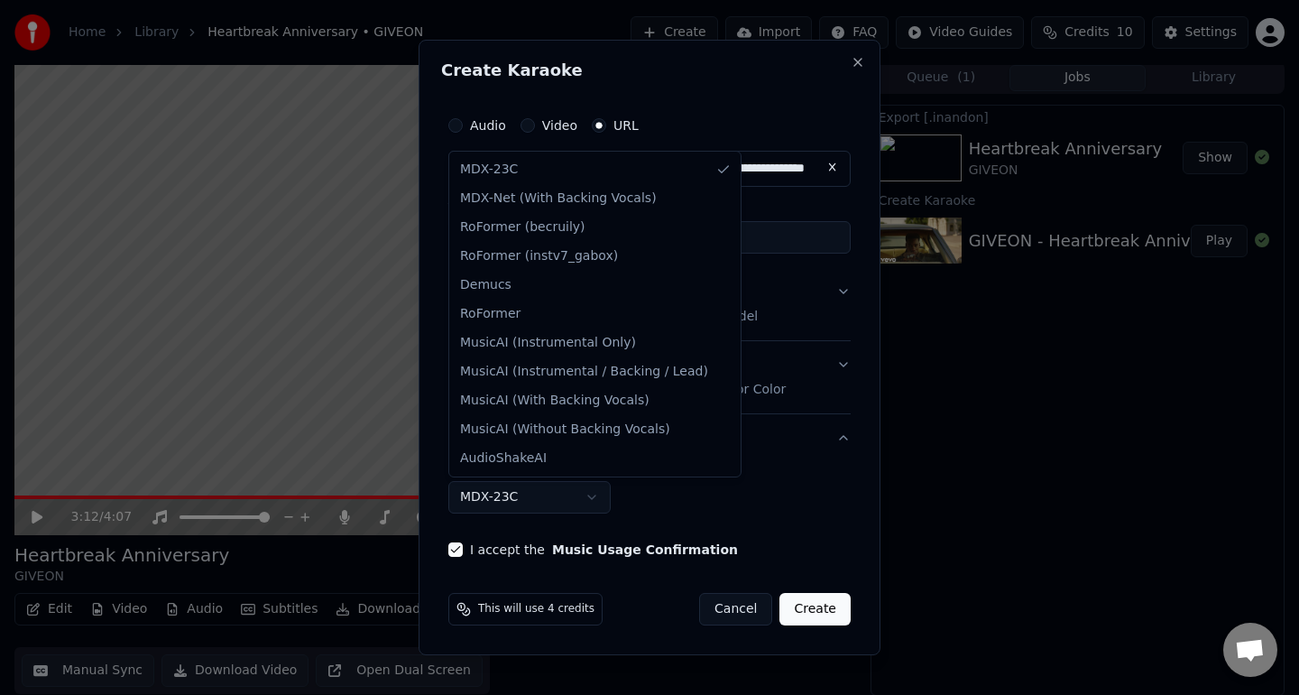
click at [584, 505] on body "**********" at bounding box center [649, 343] width 1299 height 695
click at [626, 506] on body "**********" at bounding box center [649, 343] width 1299 height 695
select select "******"
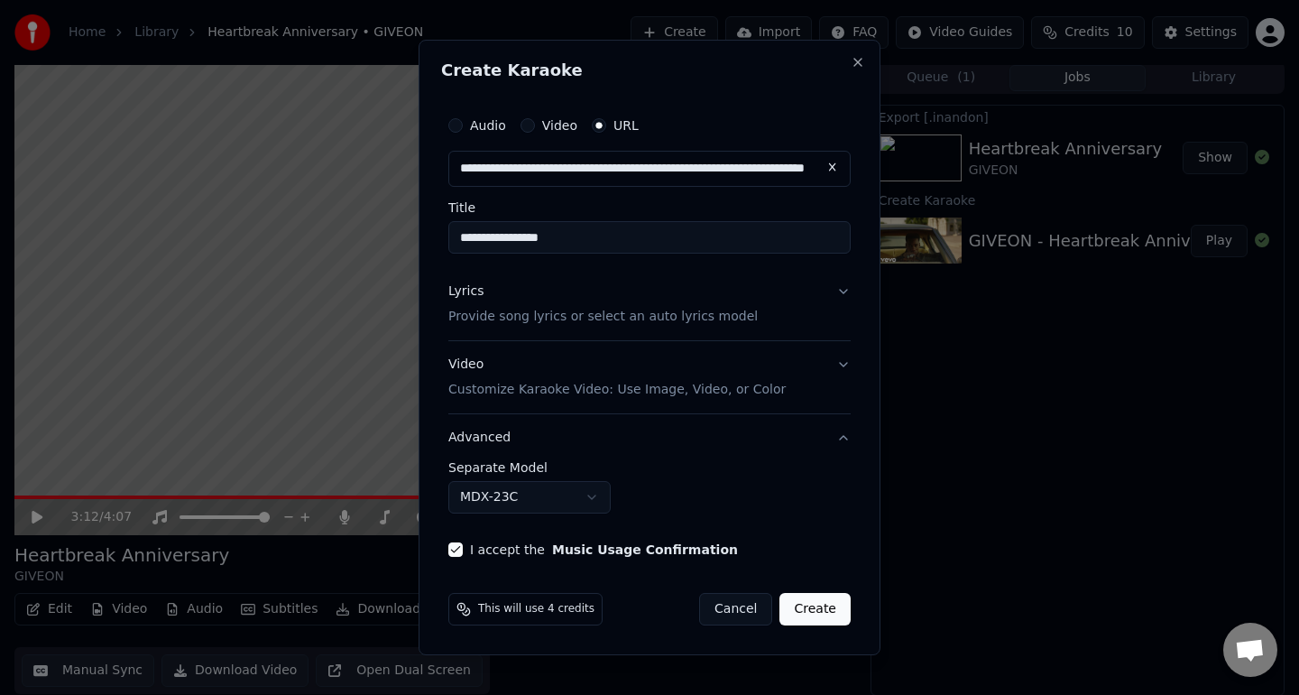
click at [807, 602] on button "Create" at bounding box center [815, 609] width 71 height 32
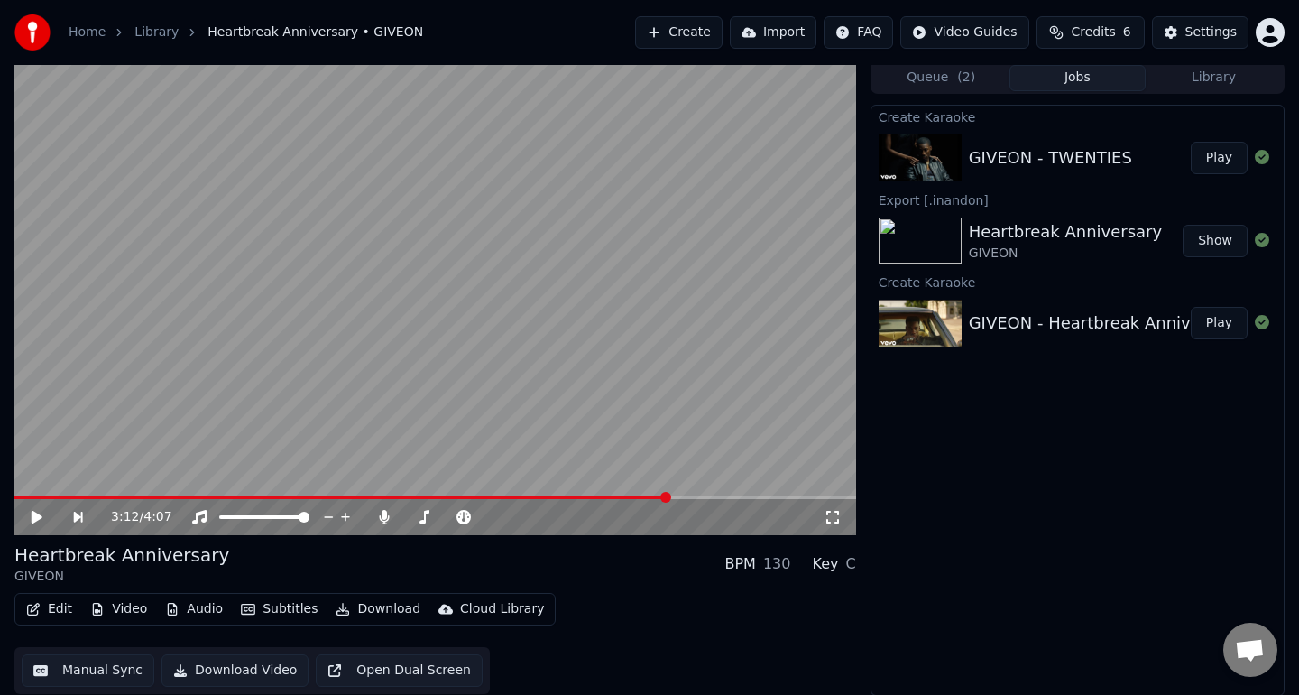
click at [1221, 158] on button "Play" at bounding box center [1219, 158] width 57 height 32
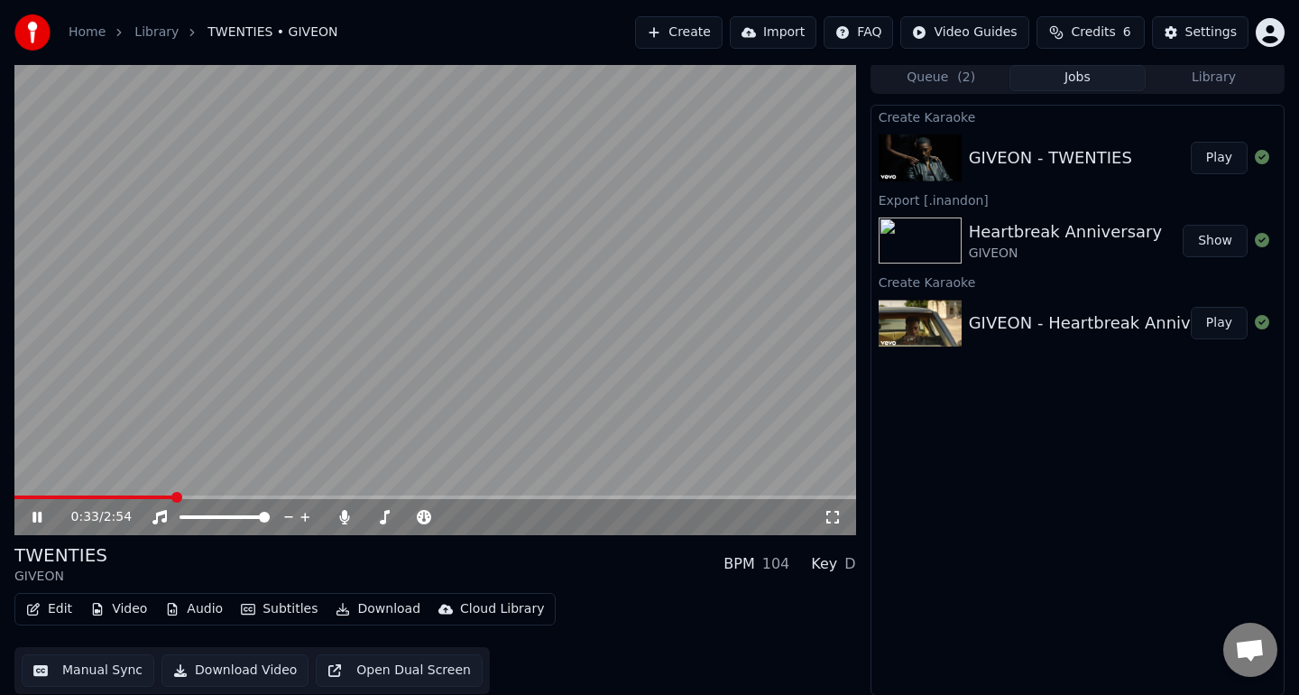
click at [171, 496] on span at bounding box center [435, 497] width 842 height 4
click at [530, 497] on span at bounding box center [435, 497] width 842 height 4
click at [643, 497] on span at bounding box center [435, 497] width 842 height 4
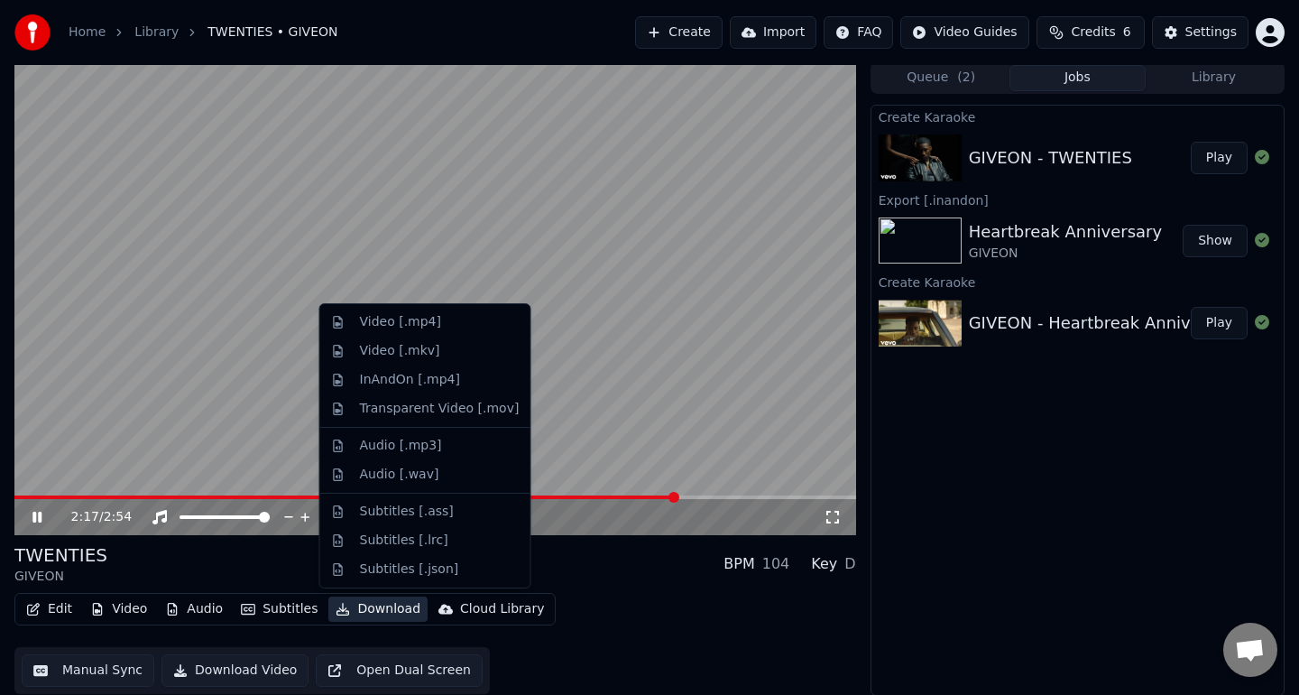
click at [356, 615] on button "Download" at bounding box center [377, 608] width 99 height 25
click at [417, 389] on div "InAndOn [.mp4]" at bounding box center [425, 379] width 203 height 29
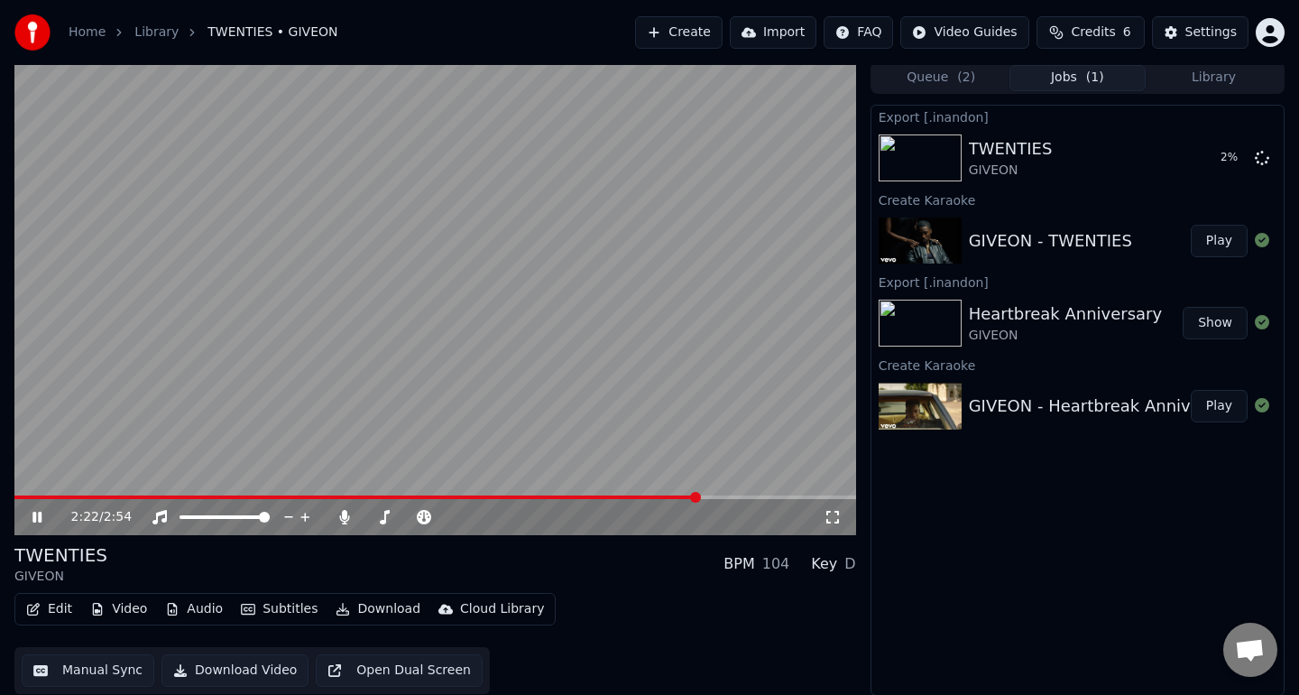
click at [42, 516] on icon at bounding box center [36, 517] width 9 height 11
click at [703, 43] on button "Create" at bounding box center [679, 32] width 88 height 32
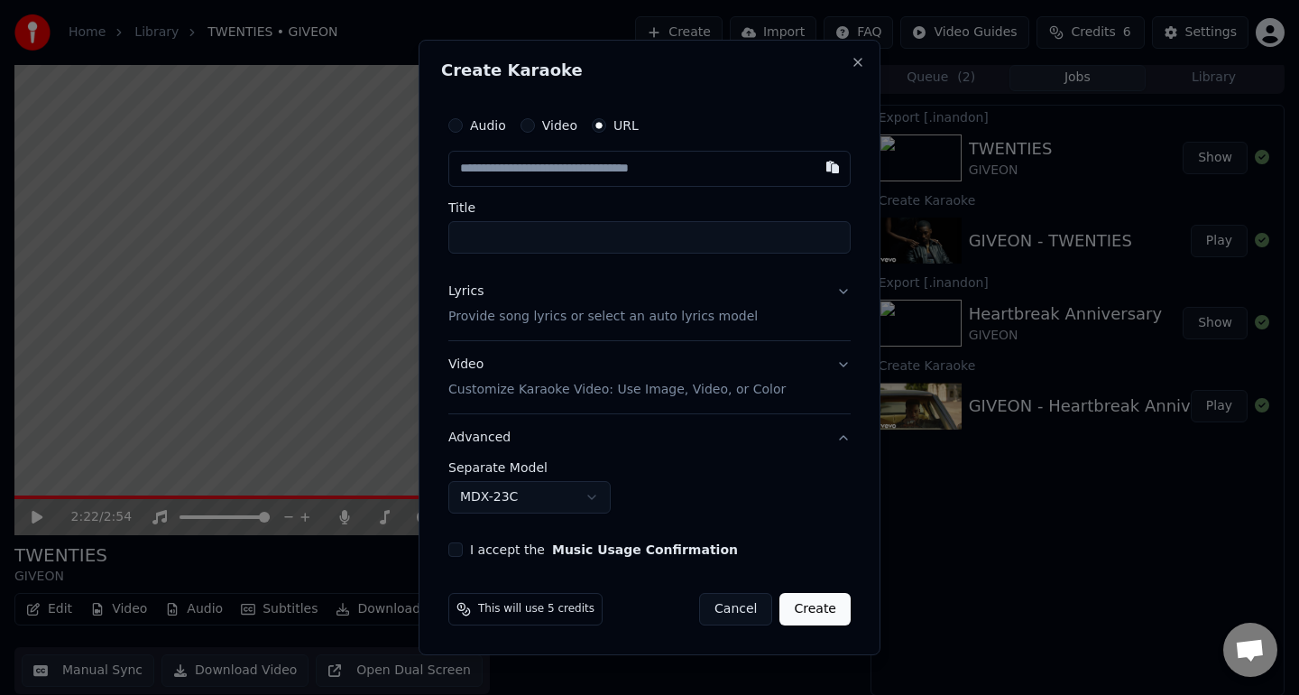
click at [648, 168] on input "text" at bounding box center [649, 169] width 402 height 36
type input "**********"
click at [490, 240] on input "**********" at bounding box center [649, 237] width 402 height 32
type input "**********"
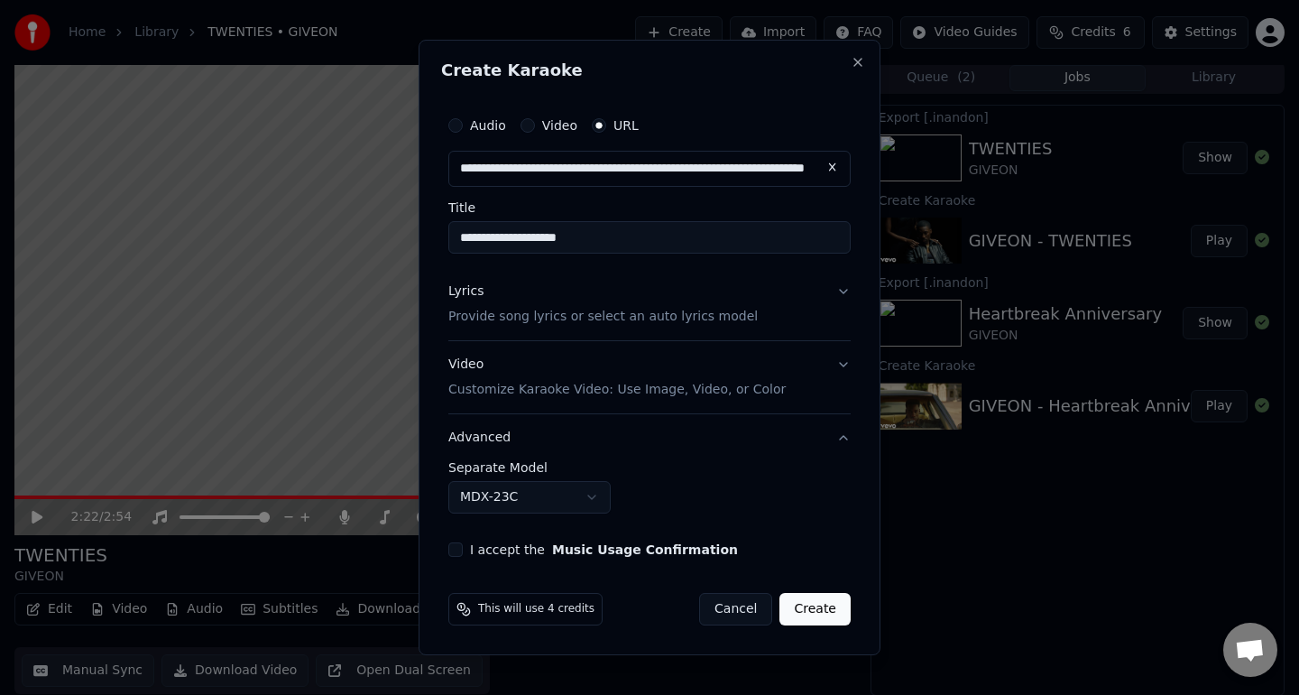
click at [531, 309] on p "Provide song lyrics or select an auto lyrics model" at bounding box center [602, 317] width 309 height 18
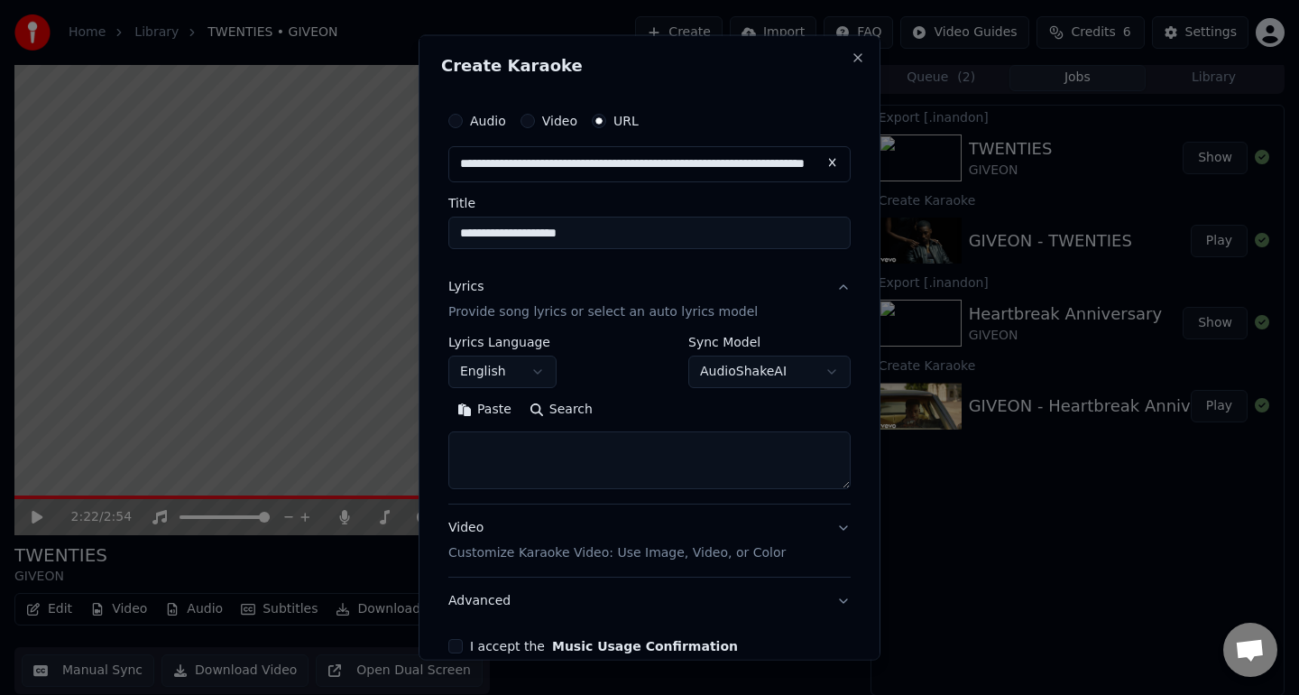
click at [598, 449] on textarea at bounding box center [649, 459] width 402 height 58
paste textarea "**********"
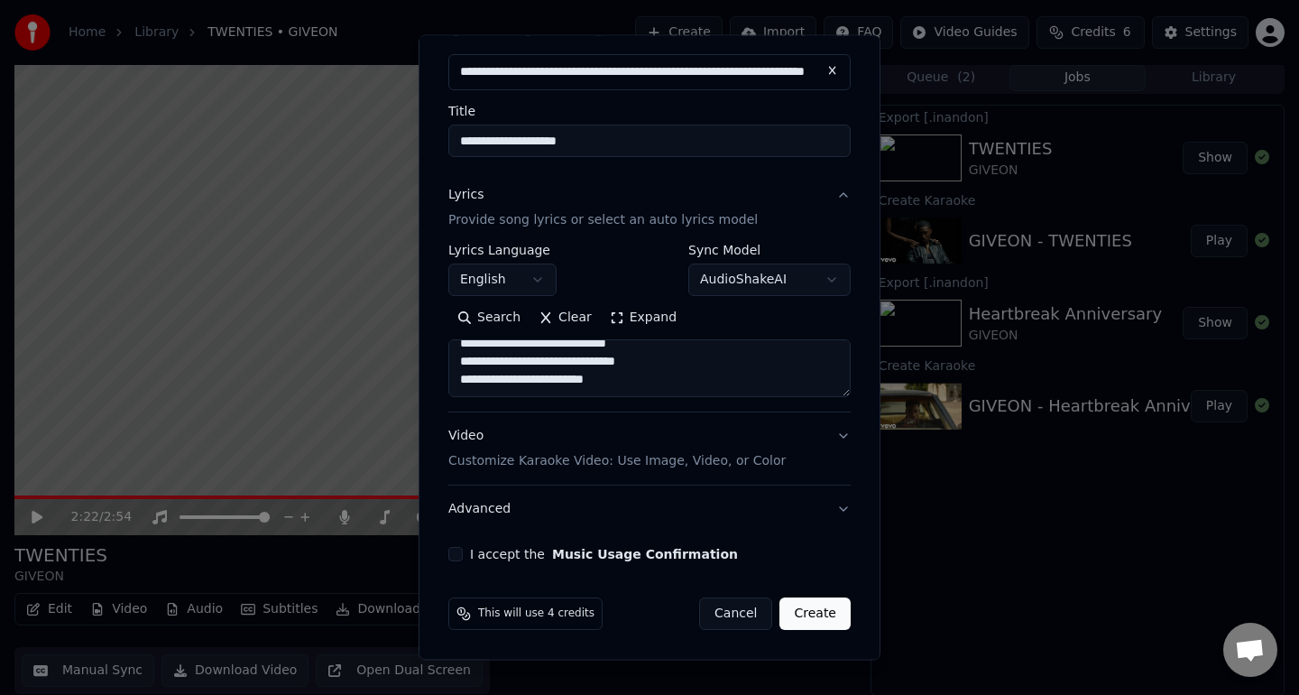
type textarea "**********"
click at [457, 560] on button "I accept the Music Usage Confirmation" at bounding box center [455, 554] width 14 height 14
click at [816, 619] on button "Create" at bounding box center [815, 613] width 71 height 32
select select
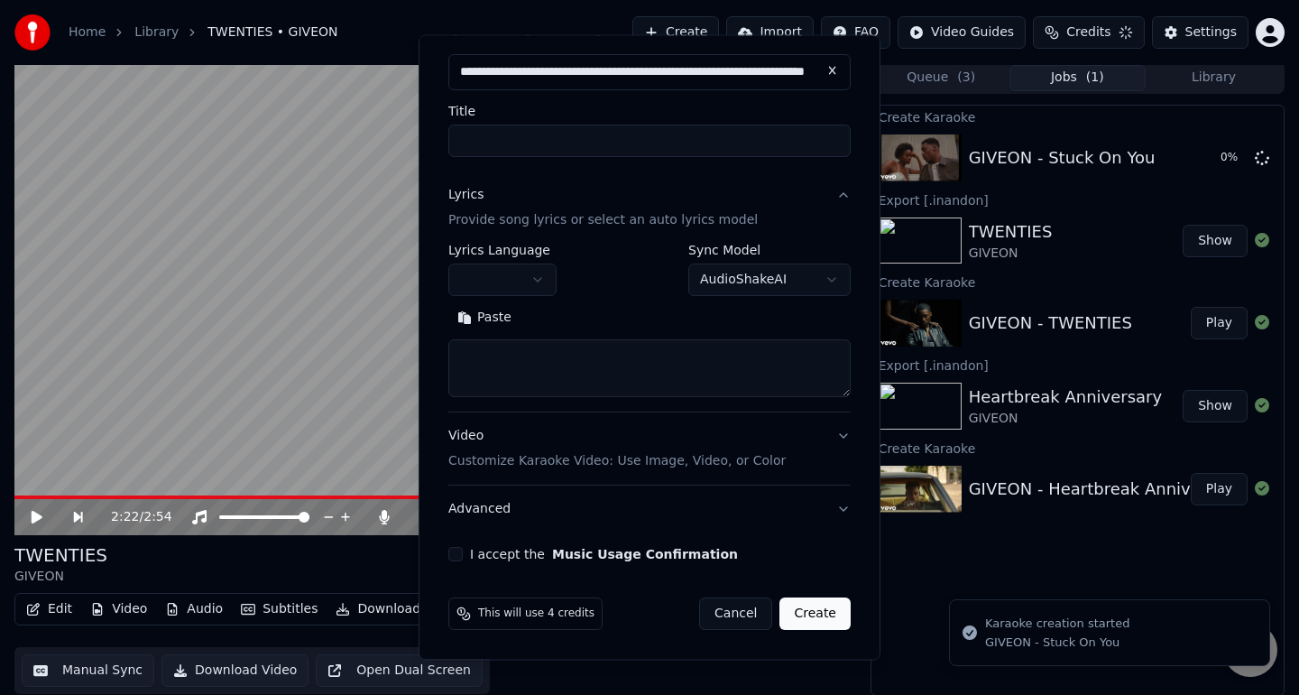
scroll to position [0, 0]
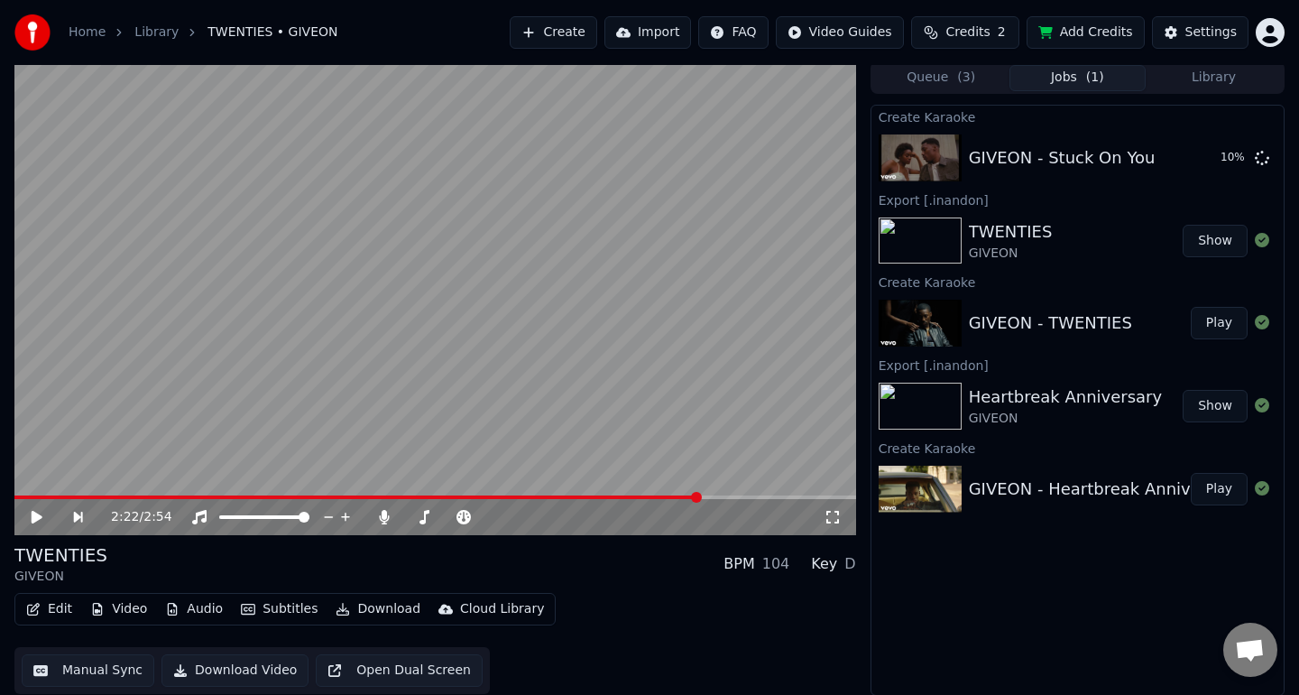
click at [1245, 651] on span "Open chat" at bounding box center [1250, 651] width 30 height 25
click at [1245, 659] on span "Open chat" at bounding box center [1250, 651] width 30 height 25
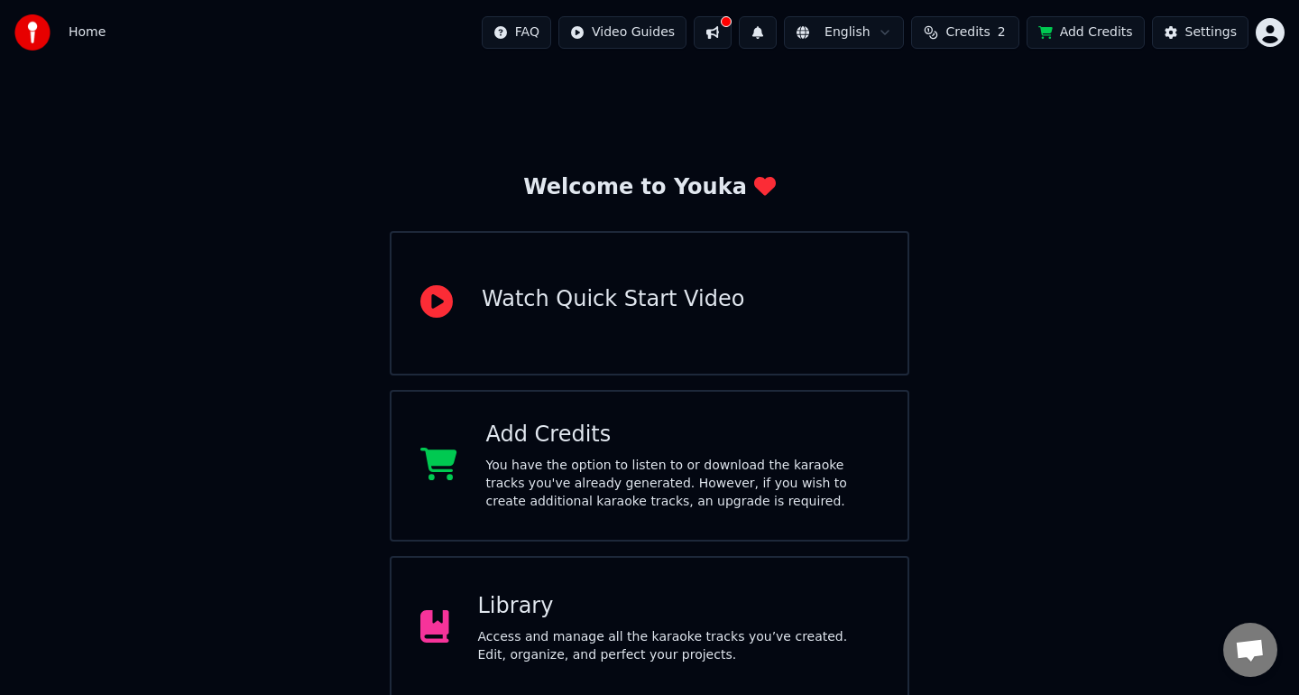
scroll to position [171, 0]
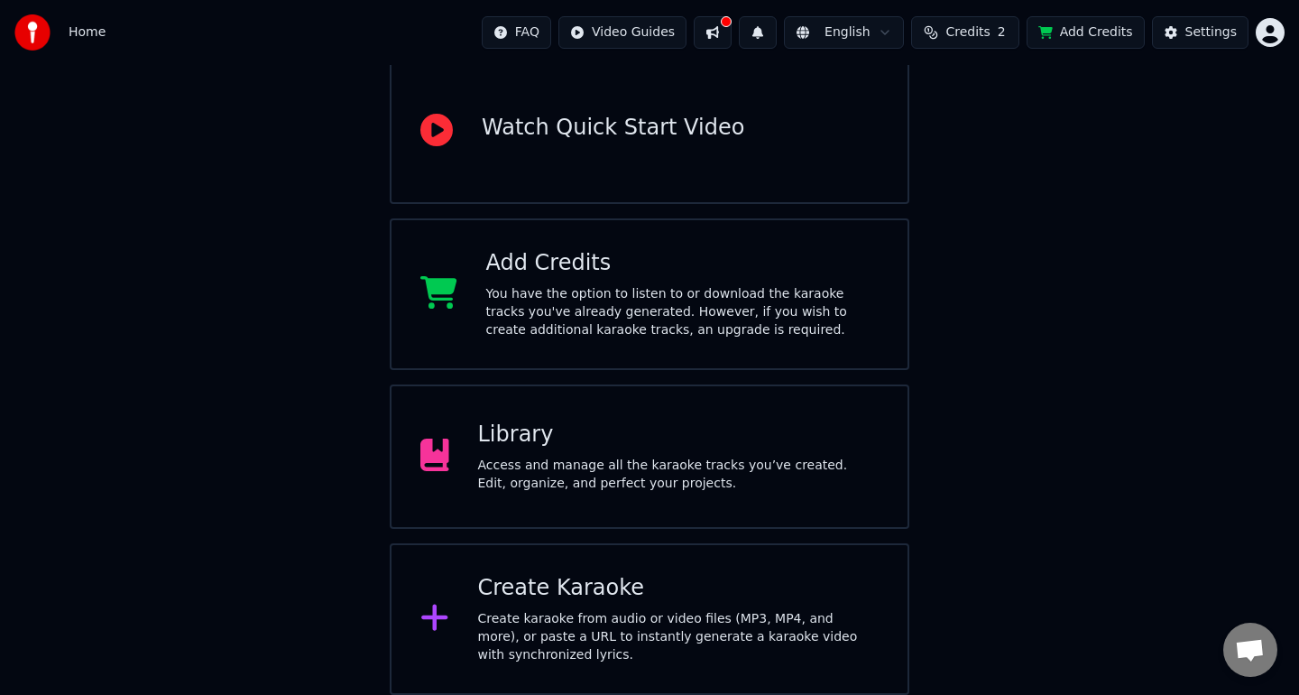
click at [735, 497] on div "Library Access and manage all the karaoke tracks you’ve created. Edit, organize…" at bounding box center [650, 456] width 520 height 144
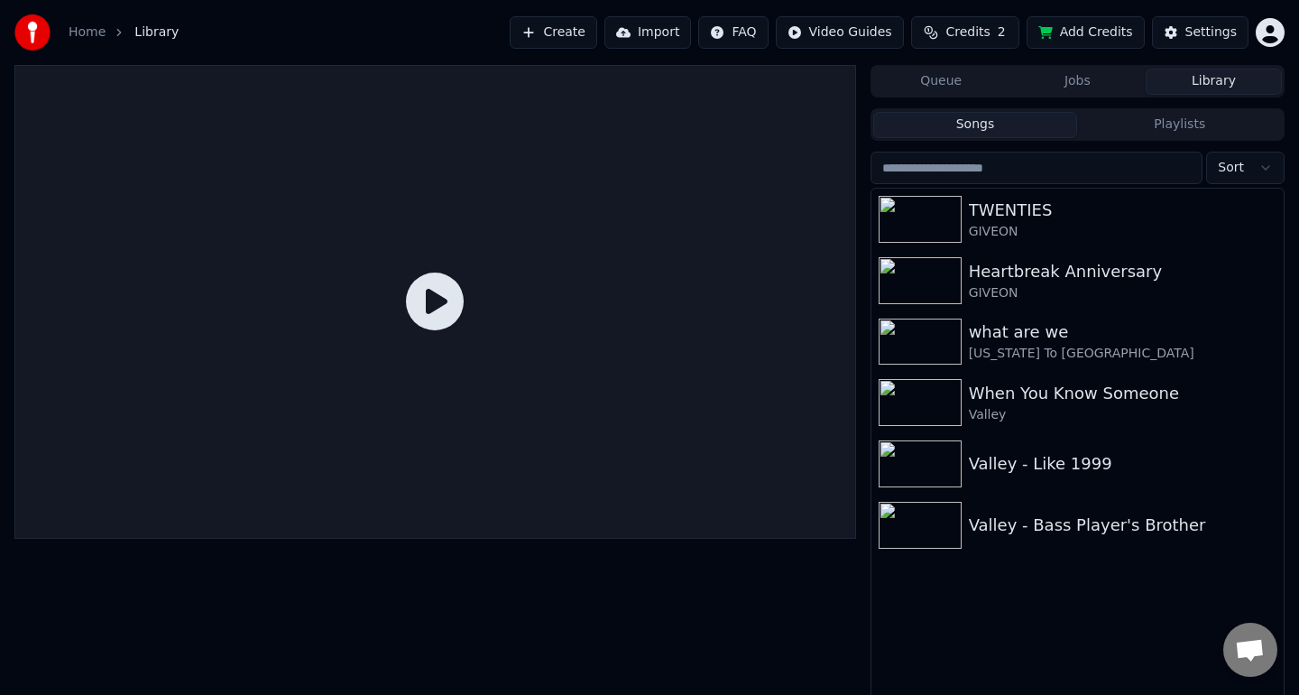
click at [1067, 76] on button "Jobs" at bounding box center [1078, 82] width 136 height 26
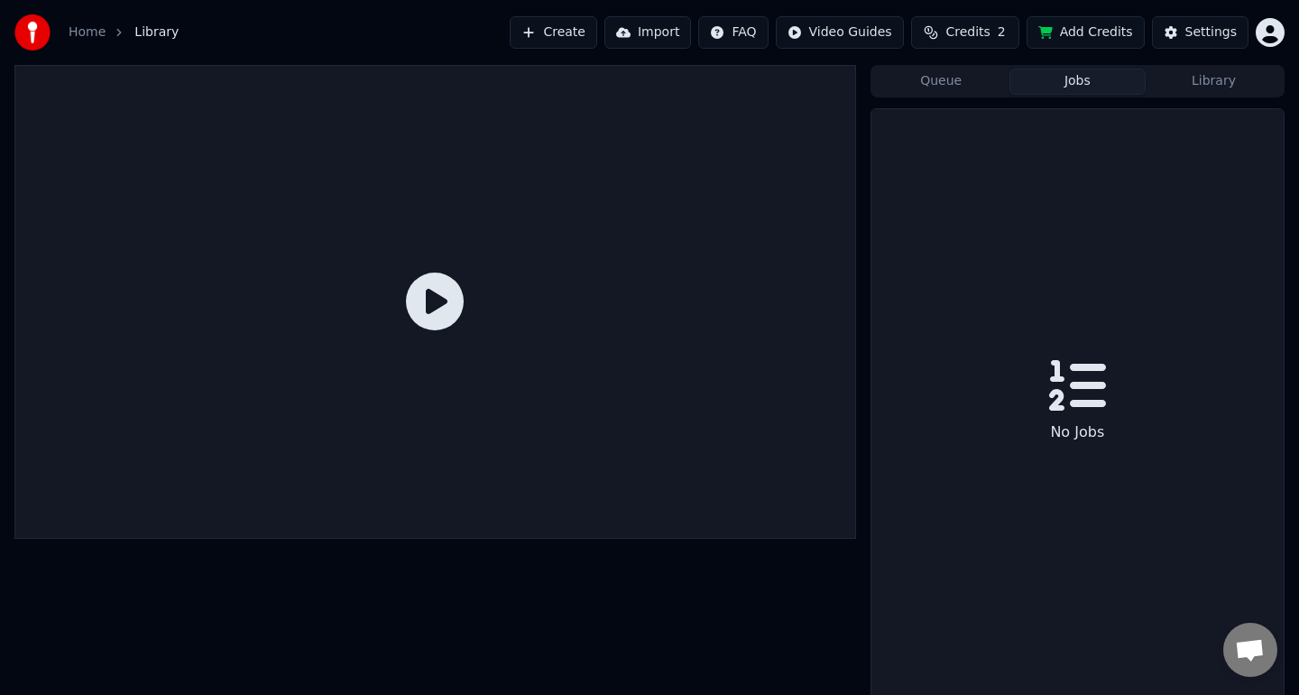
click at [963, 103] on div "Queue Jobs Library No Jobs" at bounding box center [1078, 382] width 414 height 634
click at [963, 86] on button "Queue" at bounding box center [941, 82] width 136 height 26
click at [1054, 72] on button "Jobs" at bounding box center [1078, 82] width 136 height 26
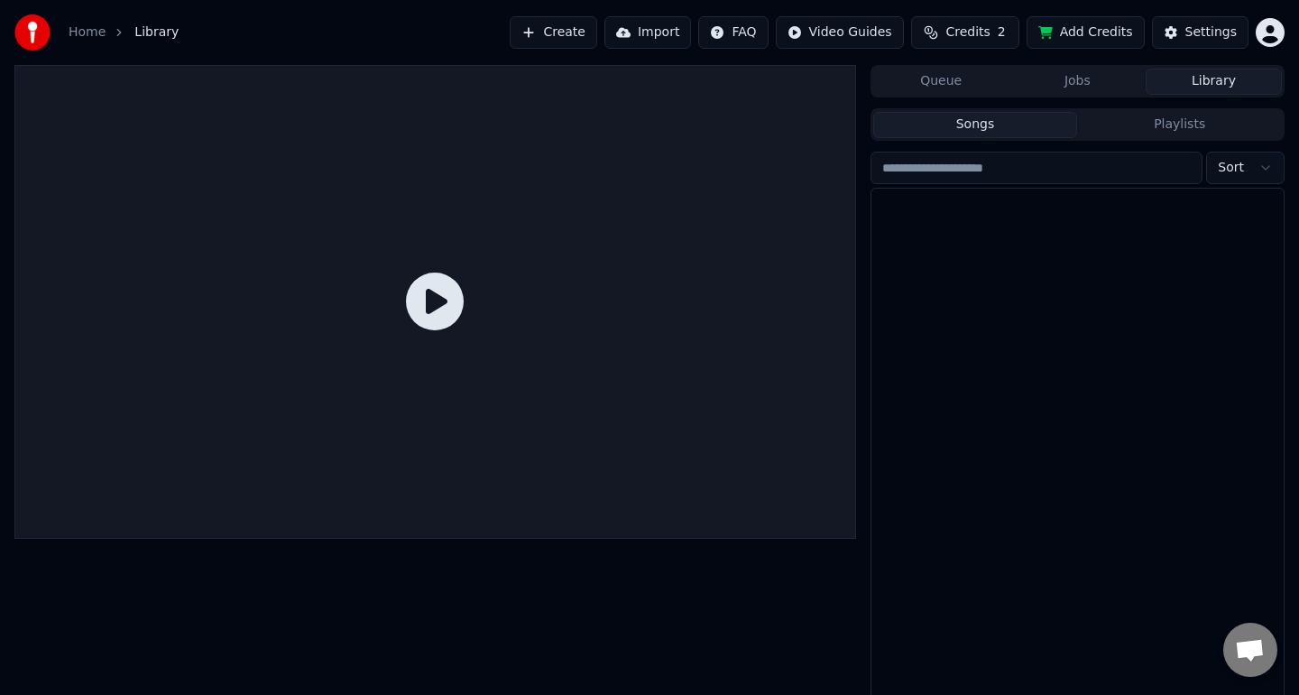
click at [1167, 83] on button "Library" at bounding box center [1214, 82] width 136 height 26
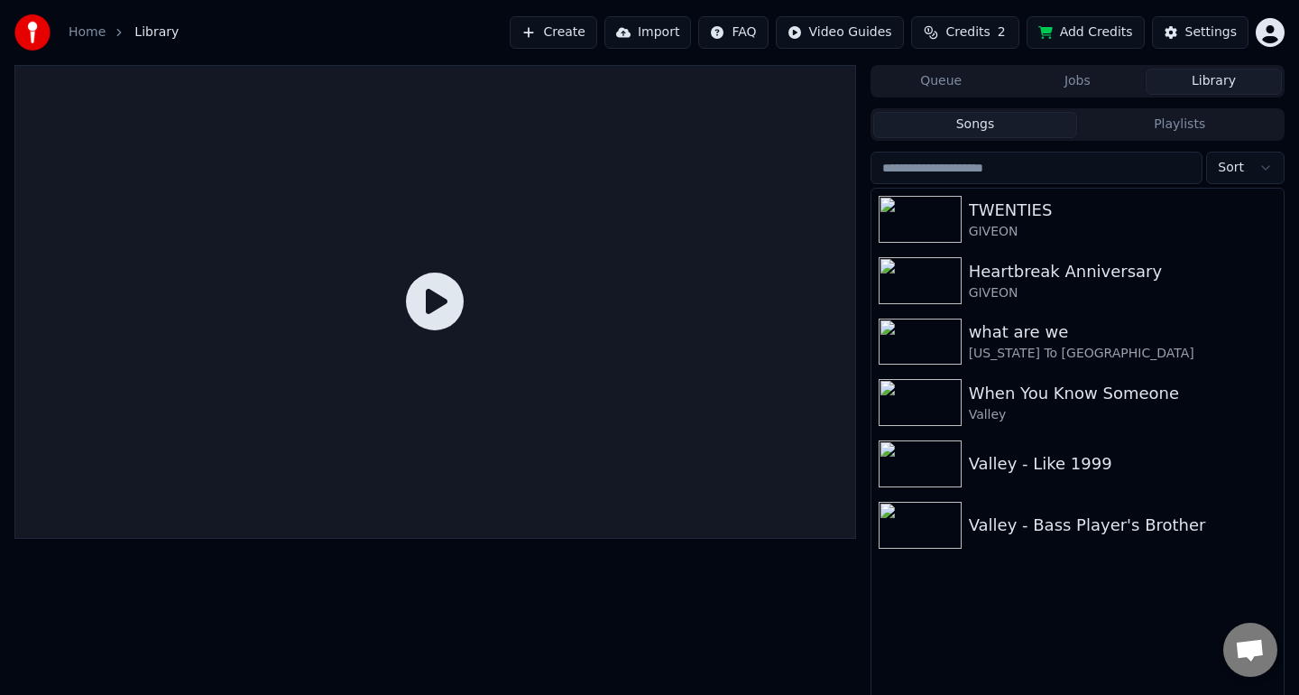
click at [1140, 131] on button "Playlists" at bounding box center [1179, 125] width 205 height 26
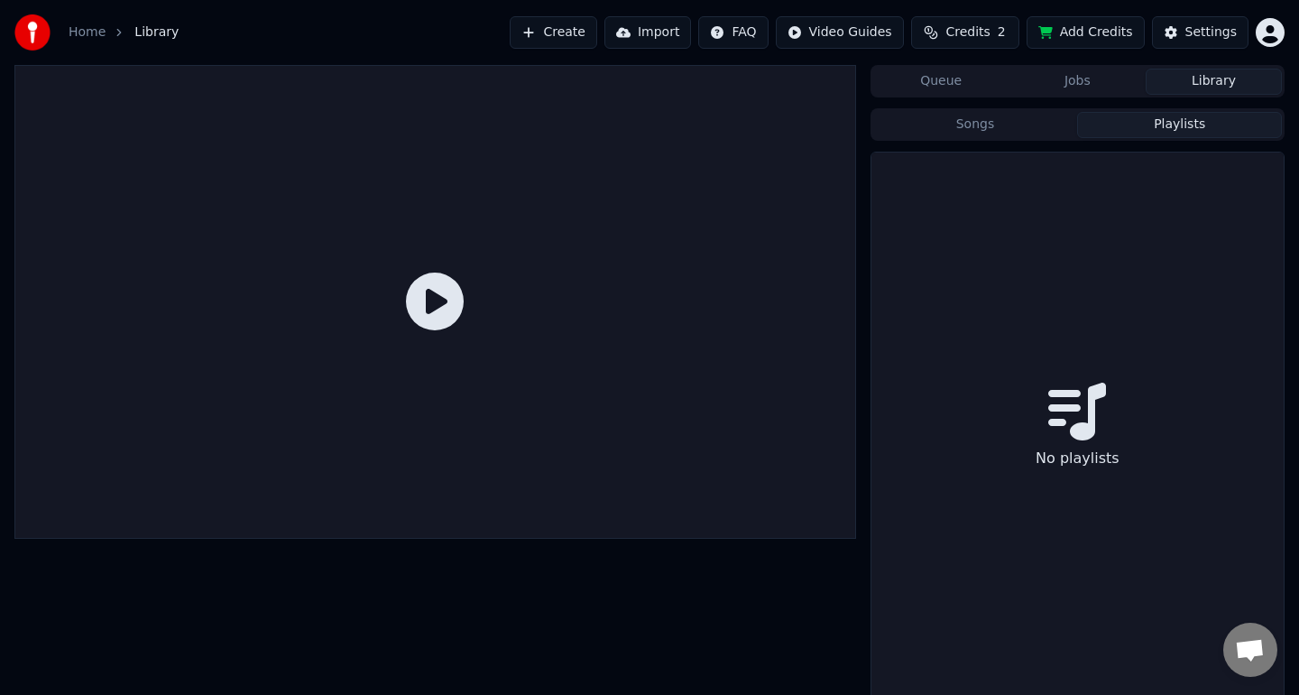
click at [1032, 131] on button "Songs" at bounding box center [975, 125] width 205 height 26
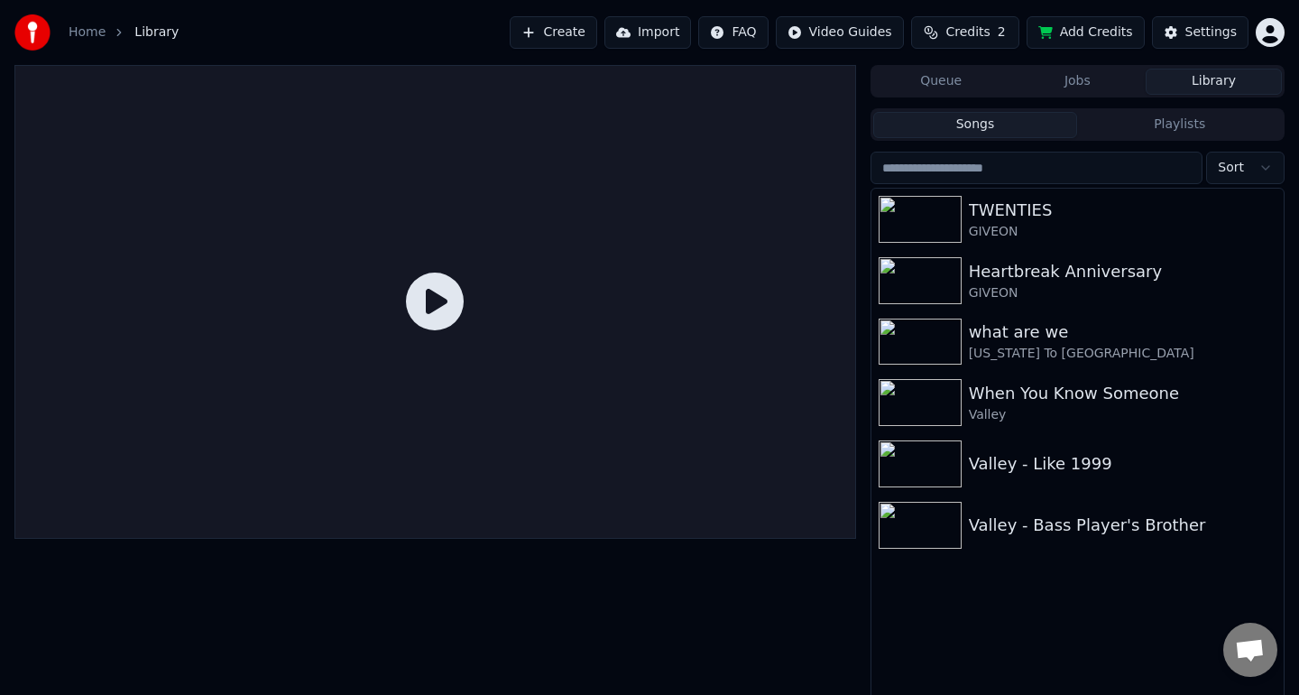
click at [1030, 173] on input "search" at bounding box center [1037, 168] width 333 height 32
click at [1255, 642] on span "Open chat" at bounding box center [1250, 651] width 30 height 25
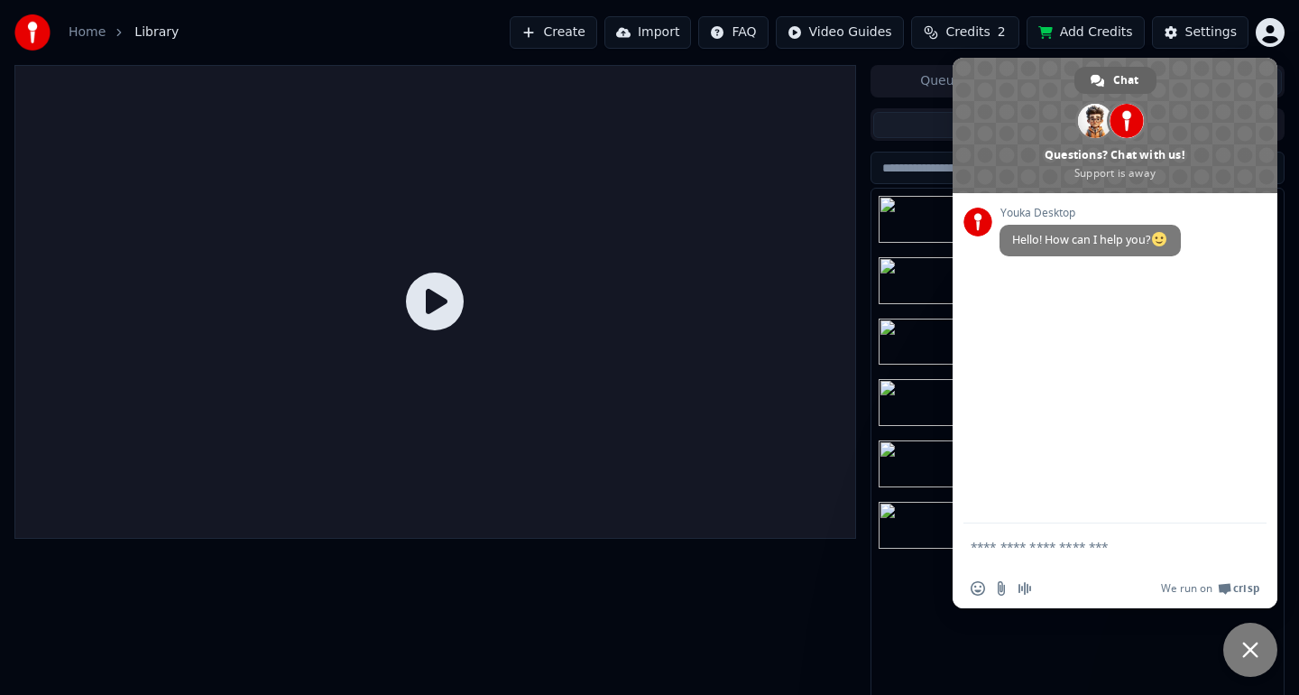
click at [1105, 558] on form at bounding box center [1095, 547] width 249 height 49
click at [1097, 542] on textarea "Compose your message..." at bounding box center [1095, 547] width 249 height 16
type textarea "**********"
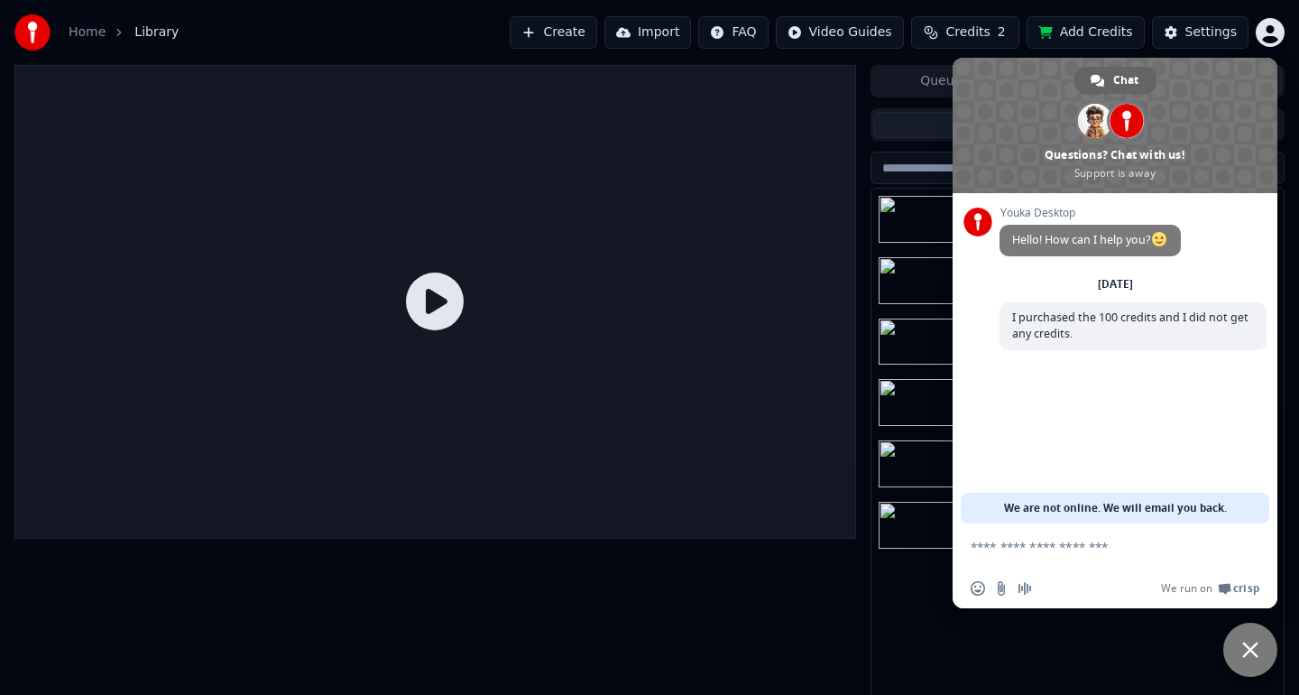
click at [929, 105] on div "Songs Playlists Sort TWENTIES GIVEON Heartbreak Anniversary GIVEON what are we …" at bounding box center [1078, 407] width 414 height 605
click at [1053, 108] on span at bounding box center [1115, 125] width 325 height 135
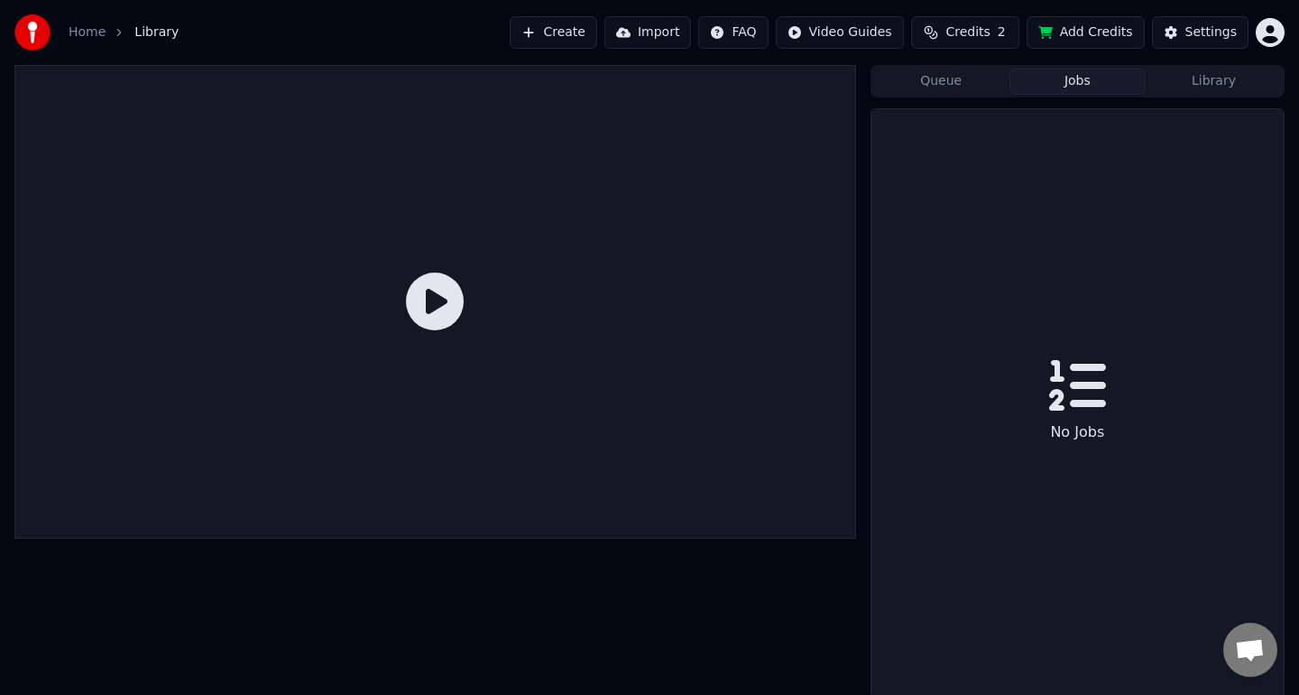
click at [1064, 75] on button "Jobs" at bounding box center [1078, 82] width 136 height 26
click at [959, 70] on button "Queue" at bounding box center [941, 82] width 136 height 26
click at [962, 76] on button "Queue" at bounding box center [941, 82] width 136 height 26
click at [1031, 78] on button "Jobs" at bounding box center [1078, 82] width 136 height 26
click at [1056, 42] on button "Add Credits" at bounding box center [1086, 32] width 118 height 32
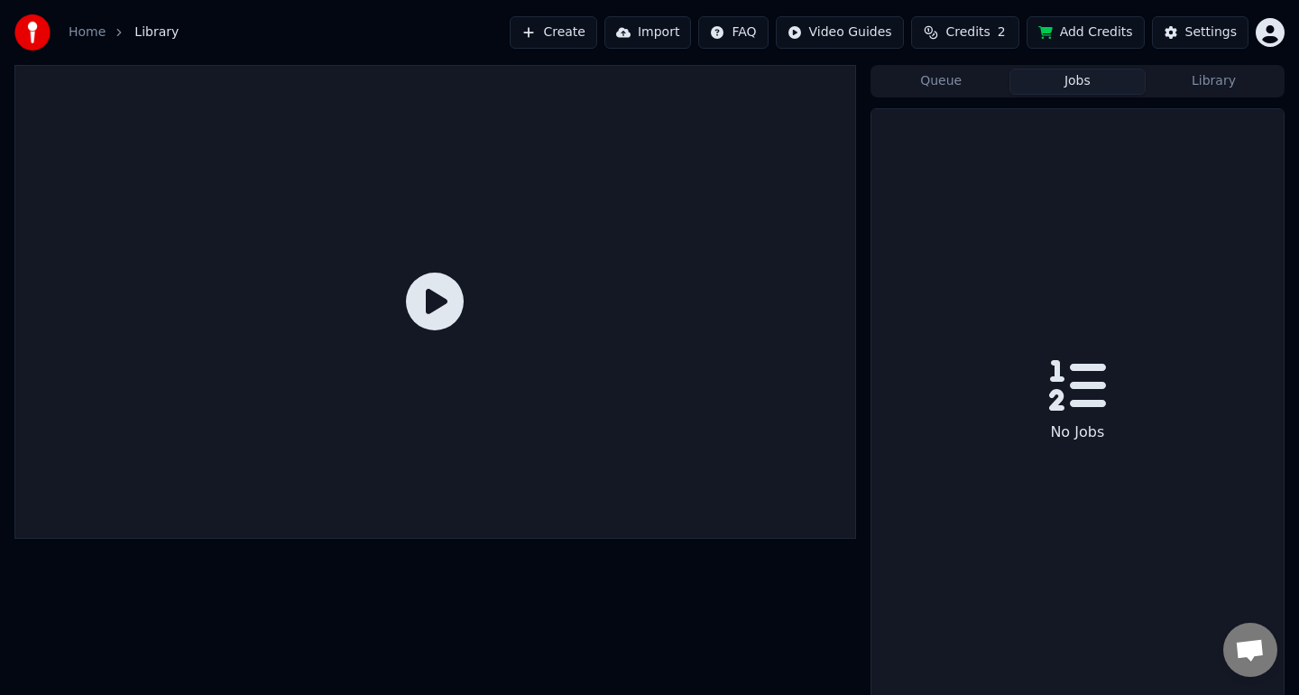
click at [468, 282] on div at bounding box center [435, 302] width 842 height 474
click at [457, 305] on icon at bounding box center [435, 301] width 58 height 58
click at [909, 88] on button "Queue" at bounding box center [941, 82] width 136 height 26
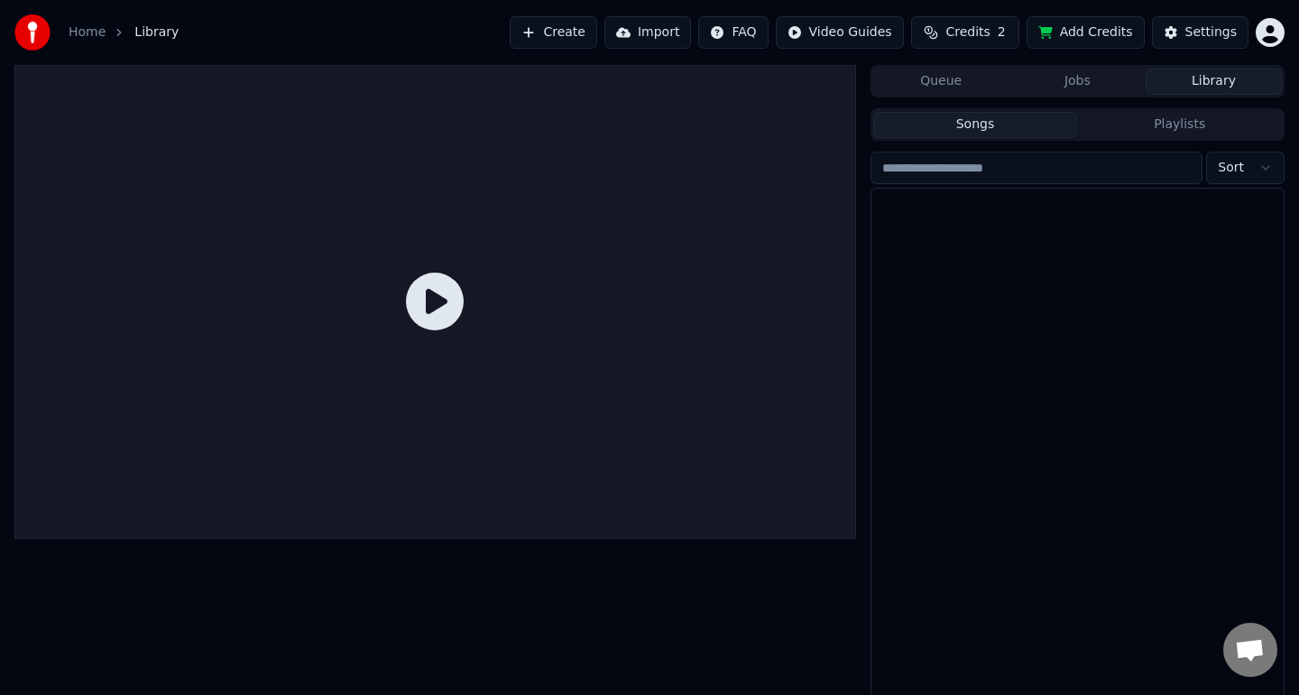
click at [1176, 76] on button "Library" at bounding box center [1214, 82] width 136 height 26
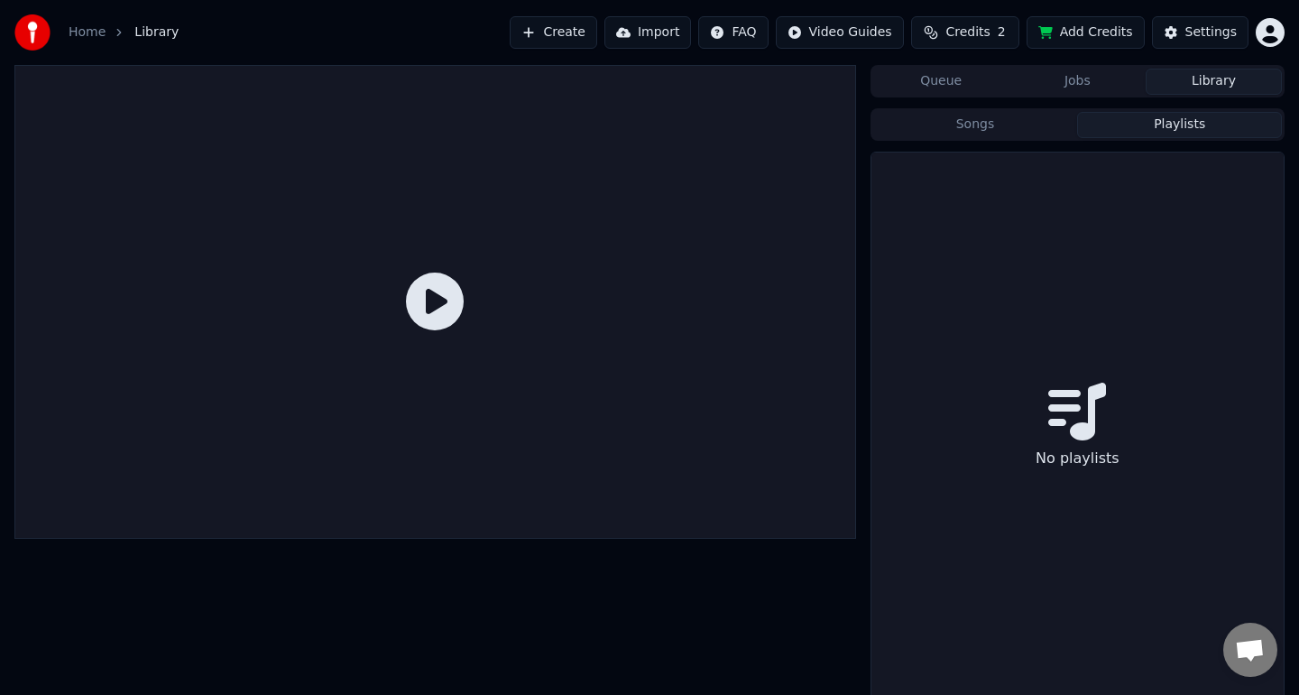
click at [1140, 136] on button "Playlists" at bounding box center [1179, 125] width 205 height 26
click at [1026, 136] on button "Songs" at bounding box center [975, 125] width 205 height 26
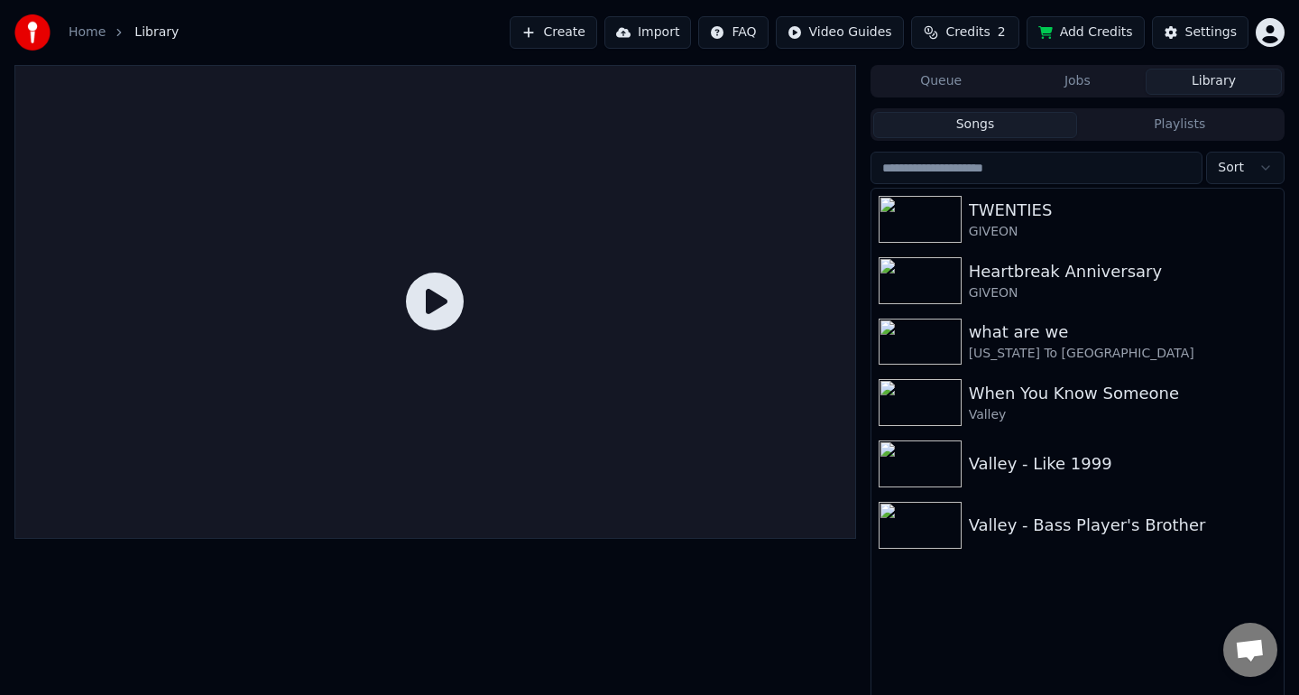
click at [1134, 160] on input "search" at bounding box center [1037, 168] width 333 height 32
click at [592, 41] on button "Create" at bounding box center [554, 32] width 88 height 32
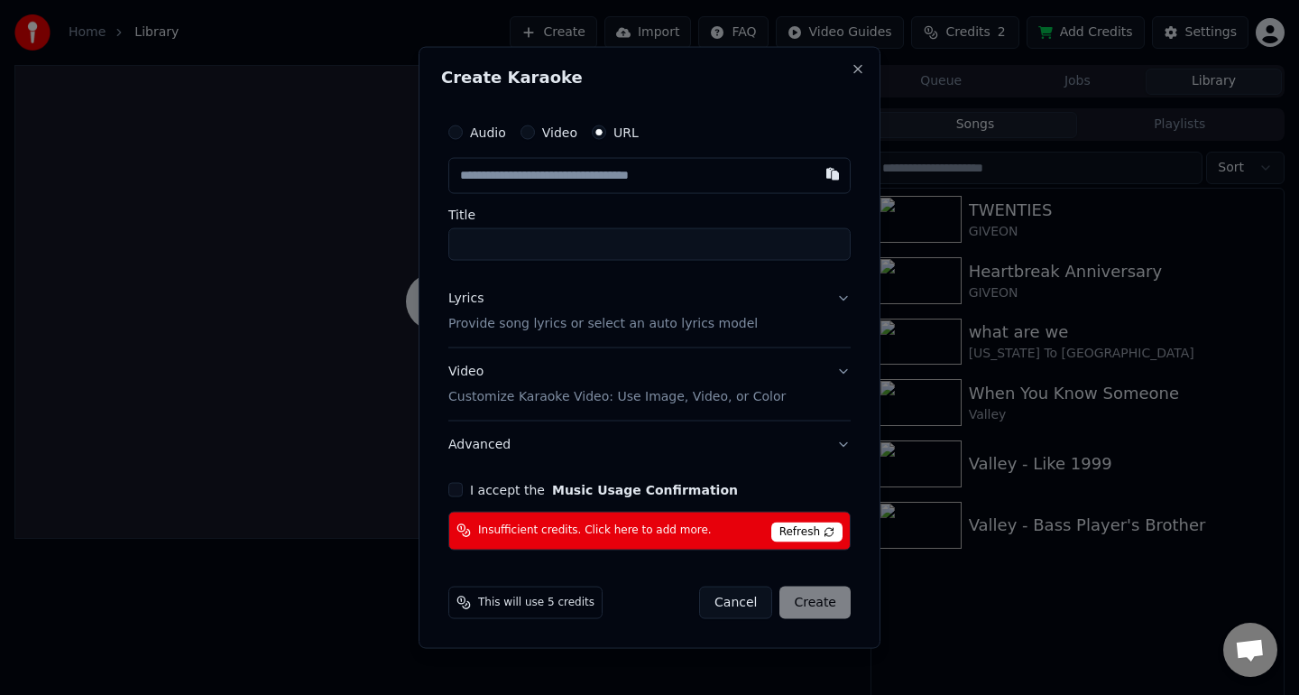
click at [621, 523] on span "Insufficient credits. Click here to add more." at bounding box center [595, 530] width 234 height 14
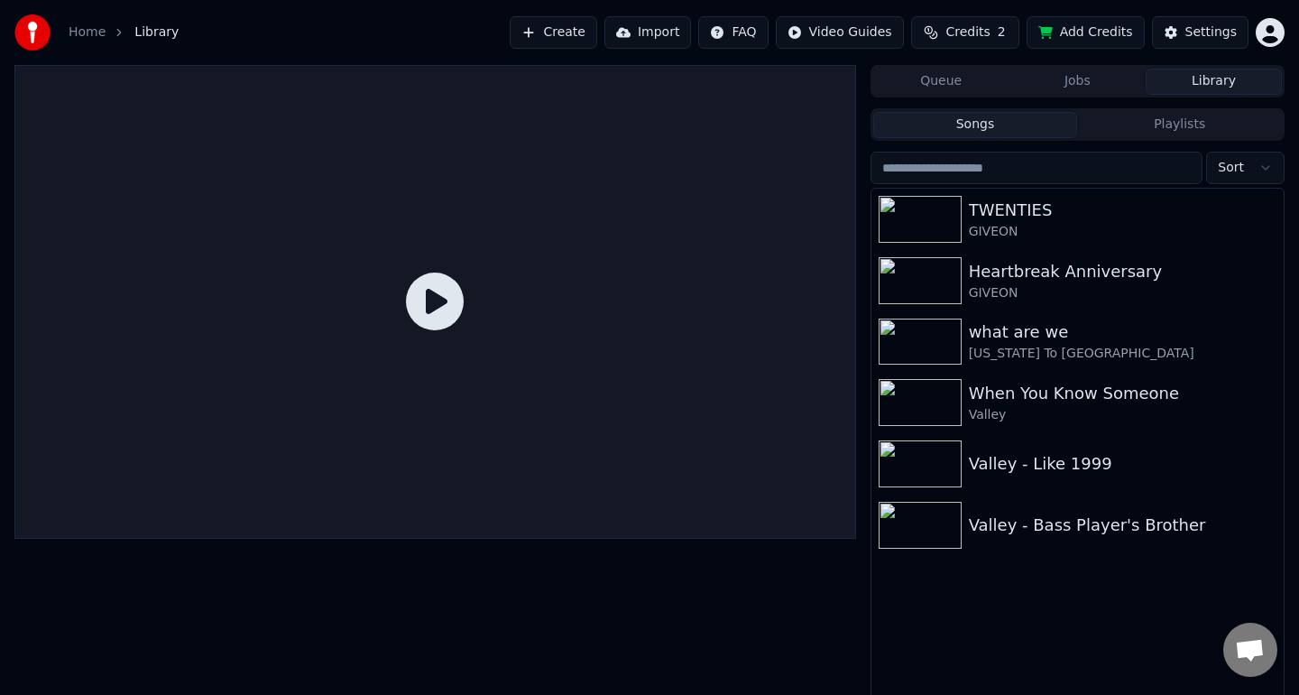
click at [1238, 667] on span "Open chat" at bounding box center [1250, 650] width 54 height 54
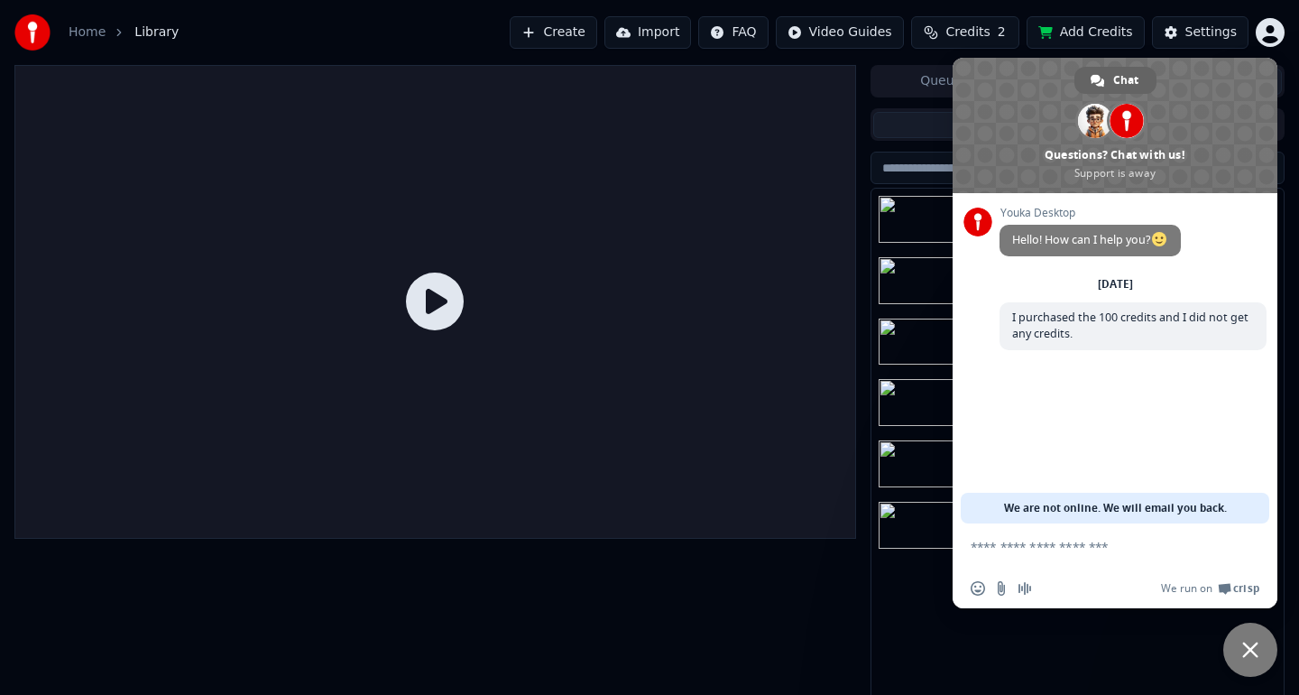
click at [1156, 555] on form at bounding box center [1095, 547] width 249 height 49
click at [1142, 552] on textarea "Compose your message..." at bounding box center [1095, 547] width 249 height 16
click at [1133, 81] on span "Chat" at bounding box center [1125, 80] width 25 height 27
click at [862, 173] on div "Queue Jobs Library Songs Playlists Sort TWENTIES GIVEON Heartbreak Anniversary …" at bounding box center [649, 387] width 1299 height 644
click at [1265, 665] on span "Close chat" at bounding box center [1250, 650] width 54 height 54
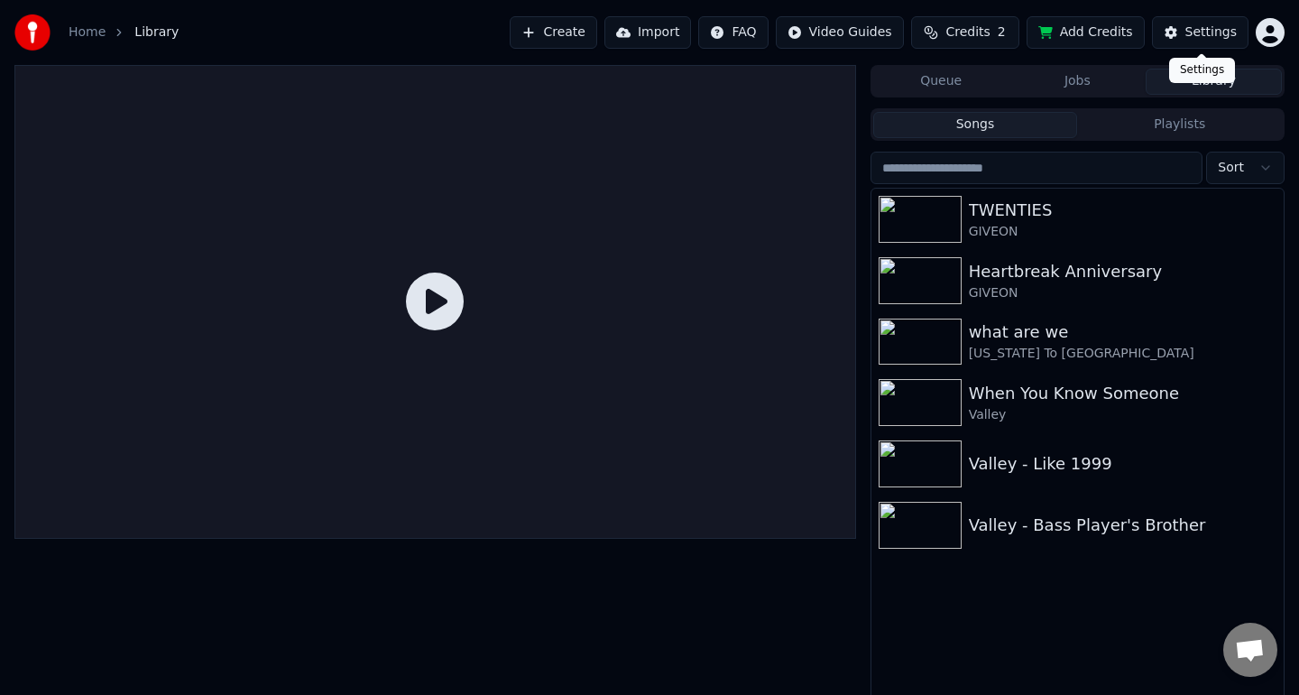
click at [1189, 44] on button "Settings" at bounding box center [1200, 32] width 97 height 32
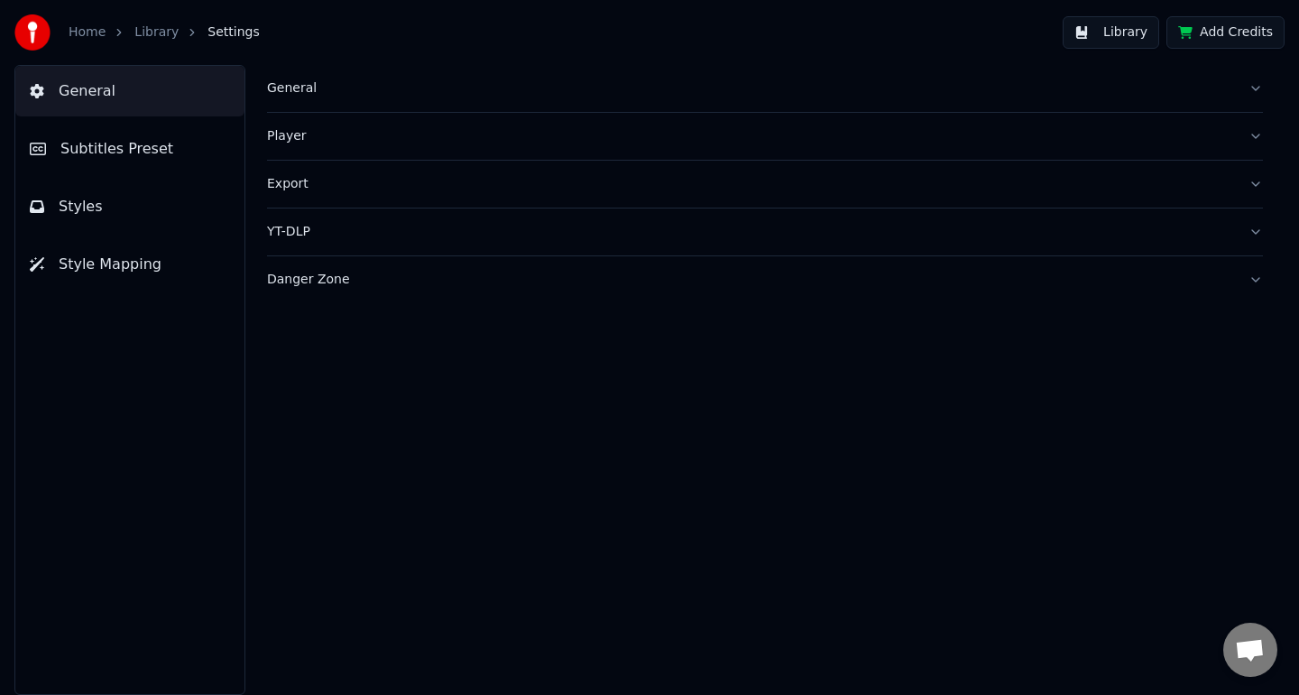
click at [85, 26] on link "Home" at bounding box center [87, 32] width 37 height 18
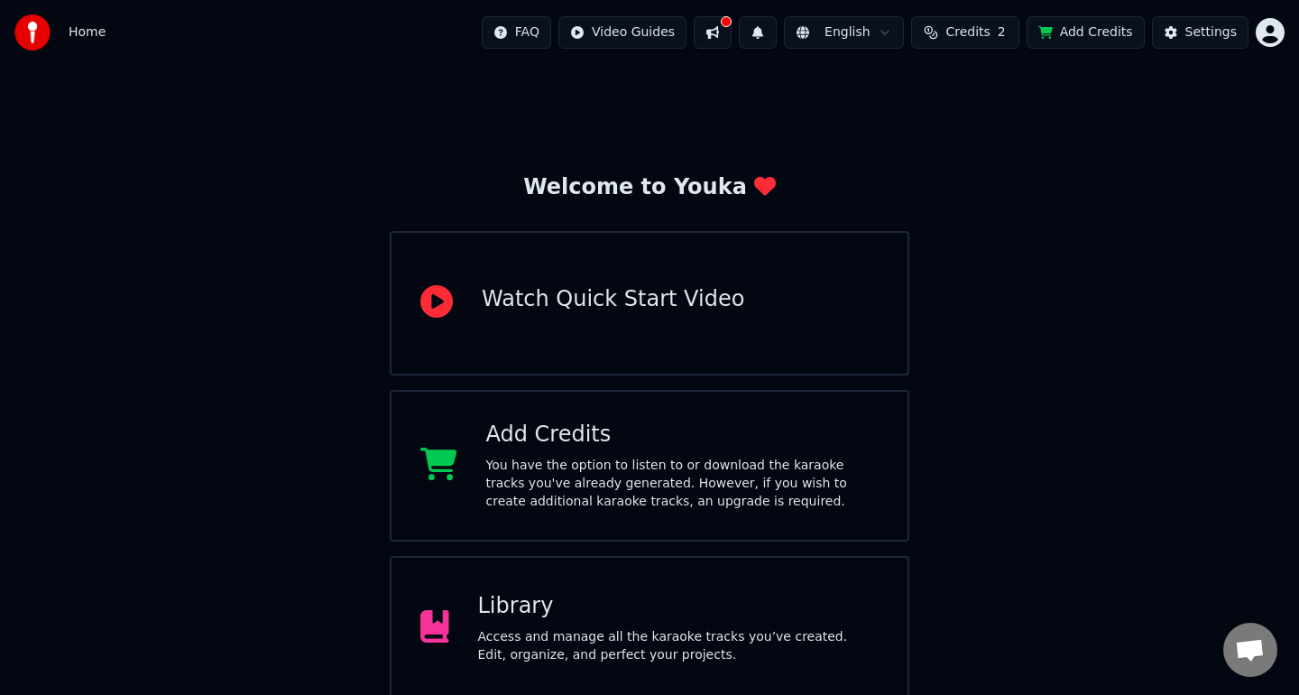
click at [994, 34] on button "Credits 2" at bounding box center [965, 32] width 108 height 32
click at [940, 128] on td "6" at bounding box center [934, 120] width 81 height 32
click at [940, 127] on td "6" at bounding box center [934, 120] width 81 height 32
click at [956, 201] on button "Refresh" at bounding box center [970, 199] width 93 height 32
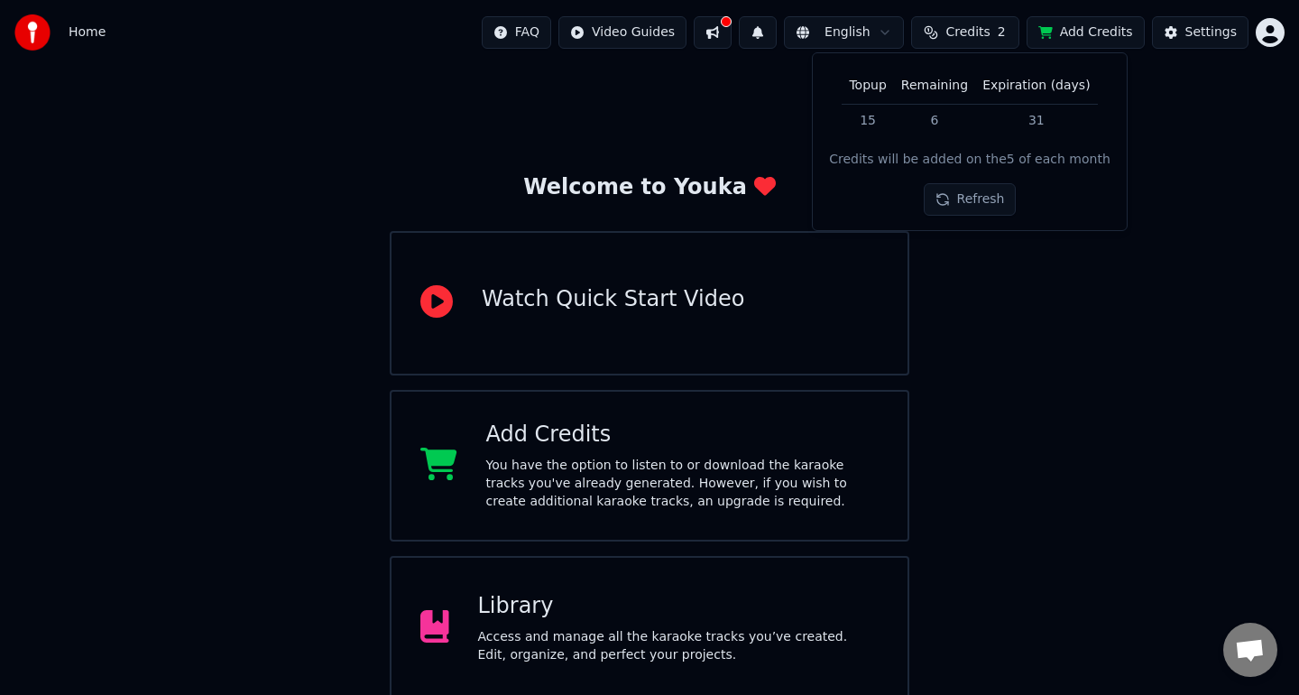
drag, startPoint x: 937, startPoint y: 117, endPoint x: 947, endPoint y: 119, distance: 10.1
click at [947, 119] on td "6" at bounding box center [934, 120] width 81 height 32
click at [944, 119] on td "6" at bounding box center [934, 120] width 81 height 32
click at [941, 119] on td "6" at bounding box center [934, 120] width 81 height 32
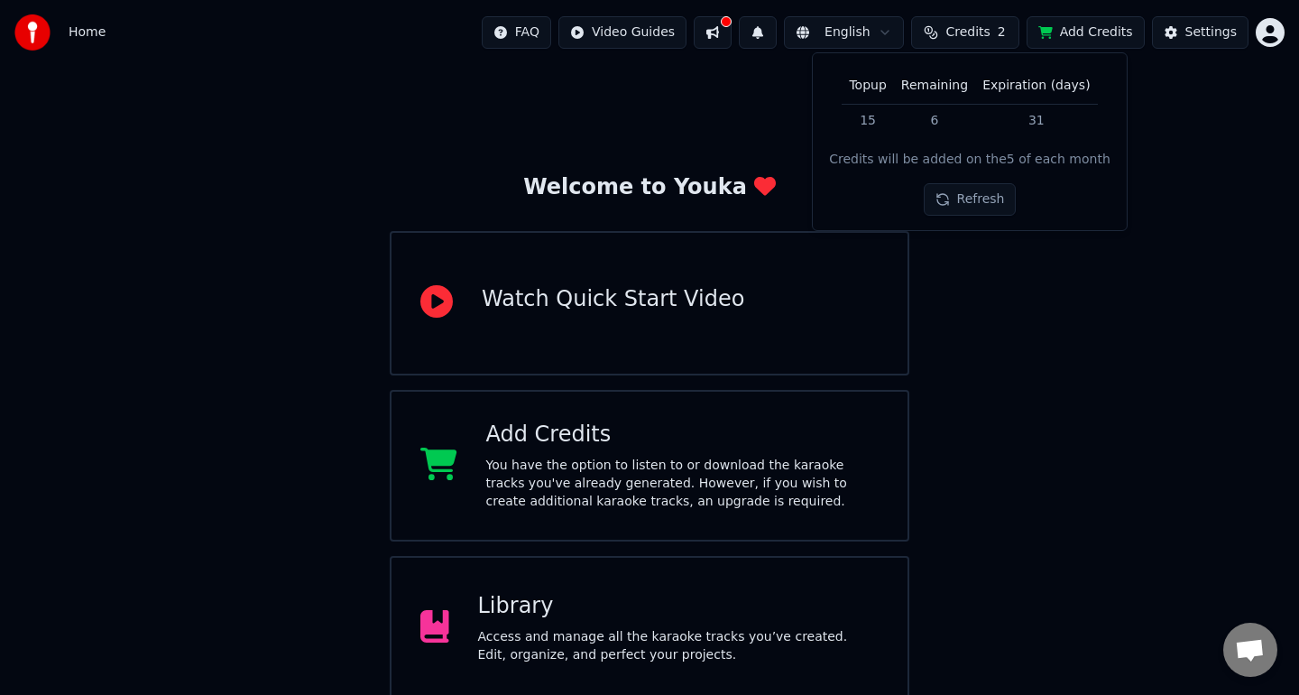
click at [941, 119] on td "6" at bounding box center [934, 120] width 81 height 32
click at [964, 198] on button "Refresh" at bounding box center [970, 199] width 93 height 32
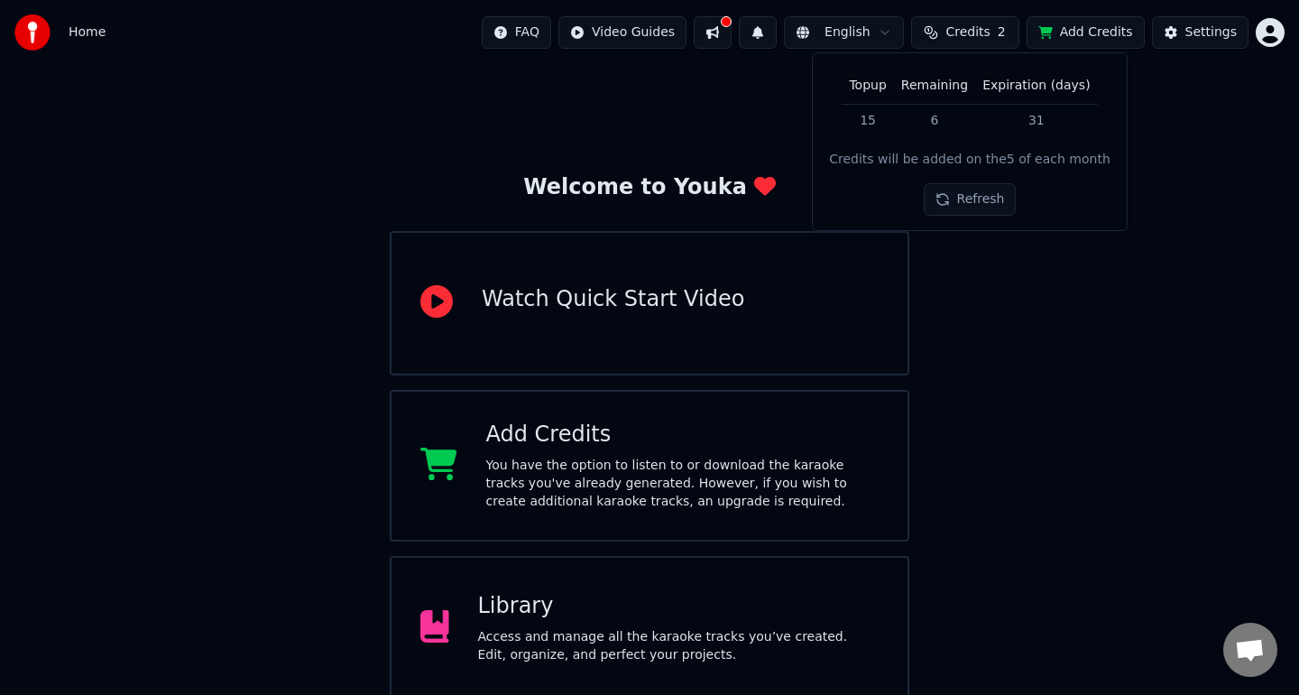
click at [964, 198] on button "Refresh" at bounding box center [970, 199] width 93 height 32
click at [964, 198] on div "Refresh" at bounding box center [969, 199] width 115 height 32
click at [964, 198] on button "Refresh" at bounding box center [970, 199] width 93 height 32
click at [964, 198] on div "Refresh" at bounding box center [969, 199] width 115 height 32
click at [964, 198] on button "Refresh" at bounding box center [969, 199] width 115 height 32
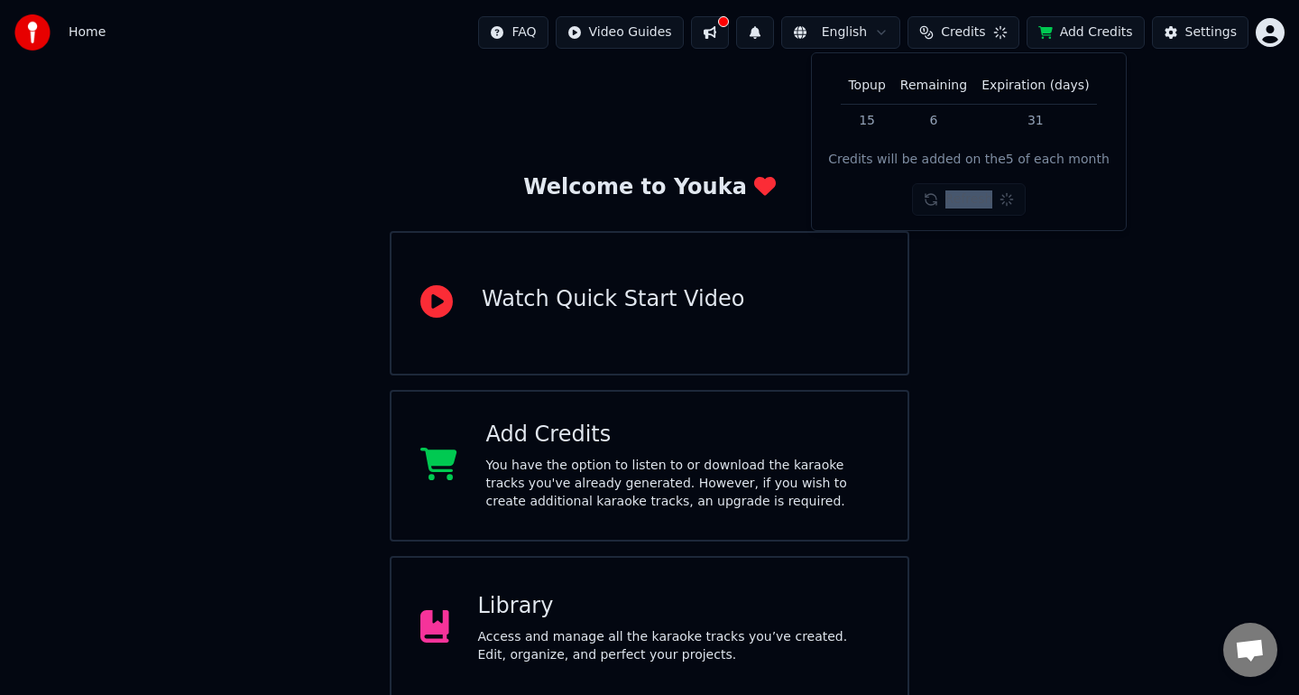
click at [964, 198] on div "Refresh" at bounding box center [969, 199] width 115 height 32
click at [964, 198] on button "Refresh" at bounding box center [970, 199] width 93 height 32
click at [964, 198] on div "Refresh" at bounding box center [969, 199] width 115 height 32
click at [964, 198] on button "Refresh" at bounding box center [970, 199] width 93 height 32
click at [964, 198] on div "Refresh" at bounding box center [970, 199] width 93 height 32
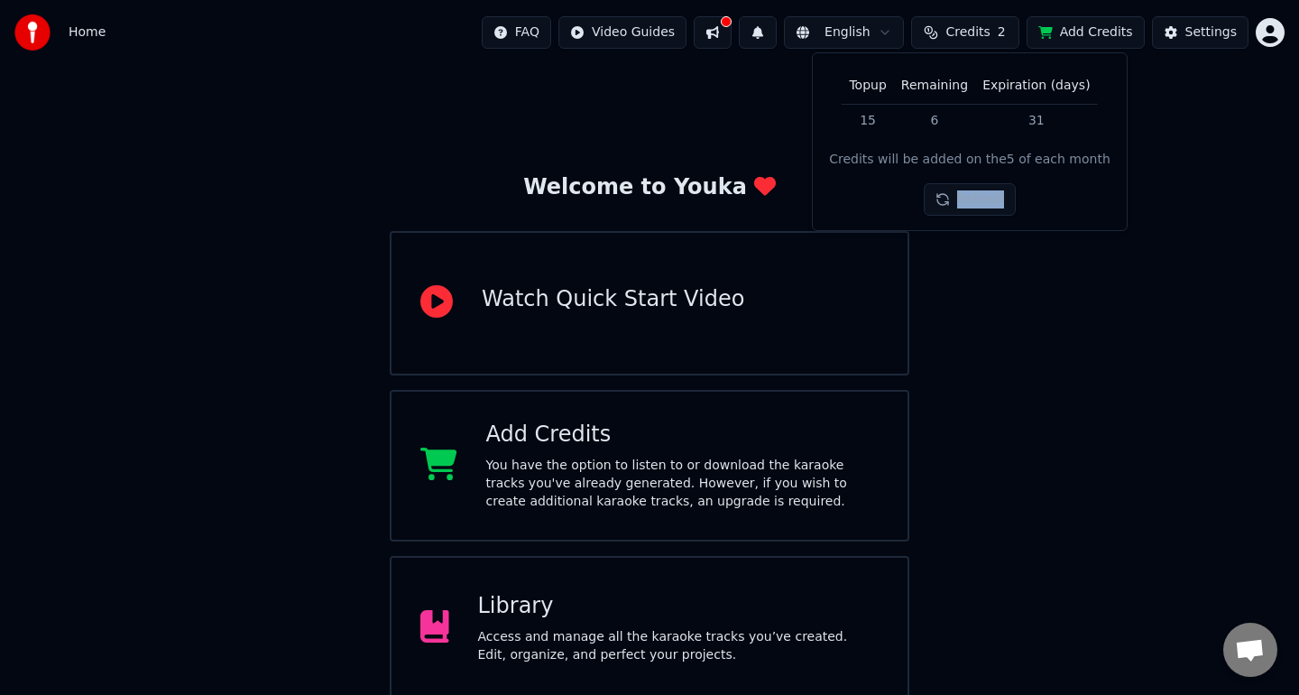
click at [964, 198] on button "Refresh" at bounding box center [970, 199] width 93 height 32
click at [964, 198] on div "Refresh" at bounding box center [969, 199] width 115 height 32
click at [964, 198] on button "Refresh" at bounding box center [970, 199] width 93 height 32
click at [964, 198] on div "Refresh" at bounding box center [969, 199] width 115 height 32
click at [964, 198] on button "Refresh" at bounding box center [969, 199] width 115 height 32
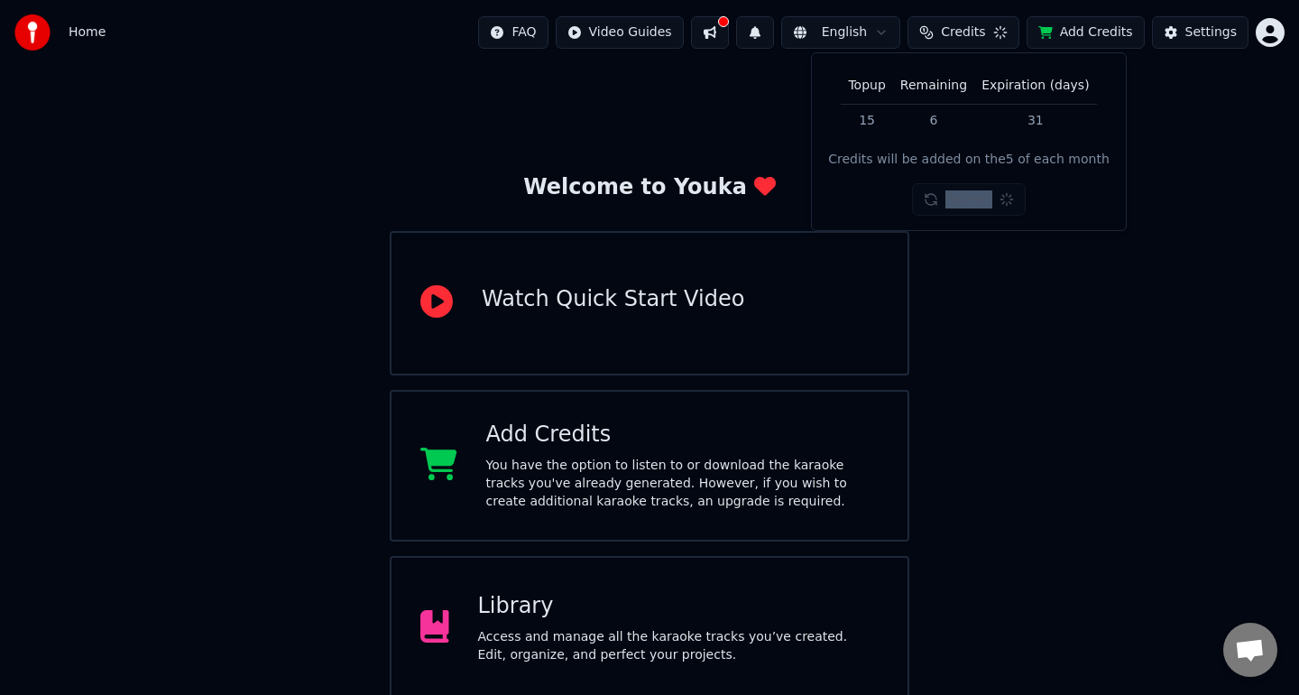
click at [964, 198] on div "Refresh" at bounding box center [969, 199] width 115 height 32
click at [964, 198] on button "Refresh" at bounding box center [970, 199] width 93 height 32
click at [1210, 35] on div "Settings" at bounding box center [1211, 32] width 51 height 18
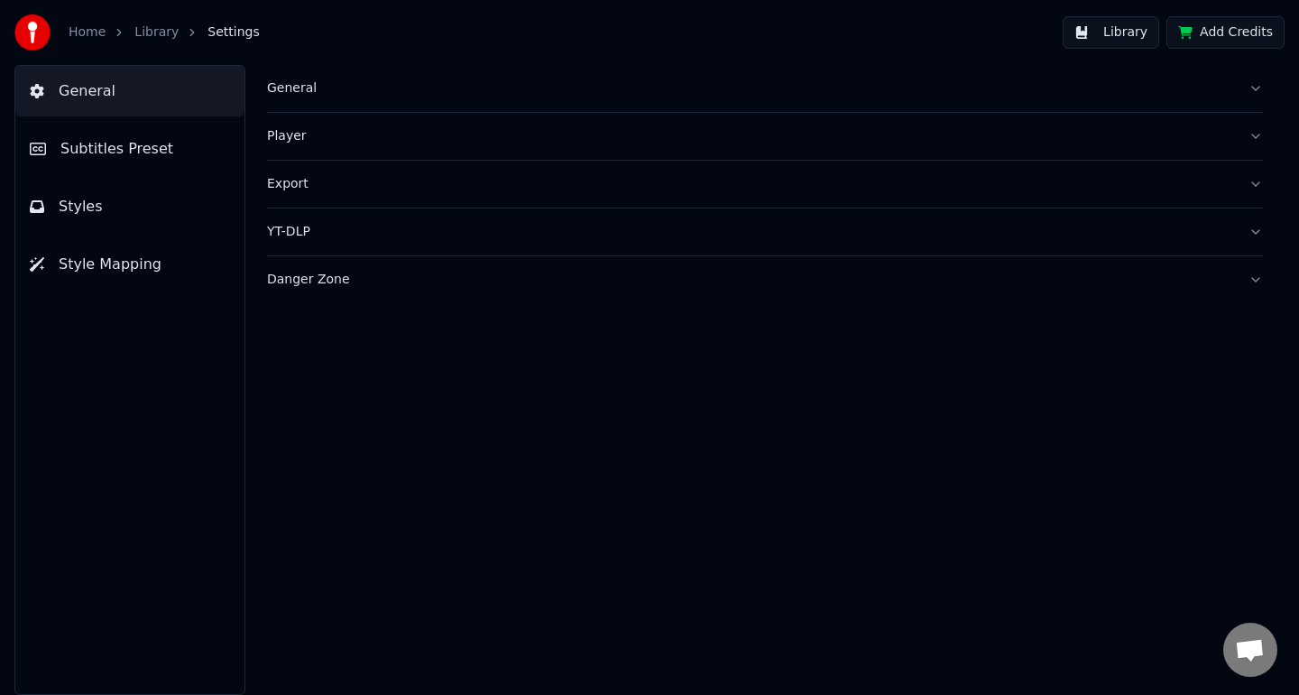
click at [136, 35] on link "Library" at bounding box center [156, 32] width 44 height 18
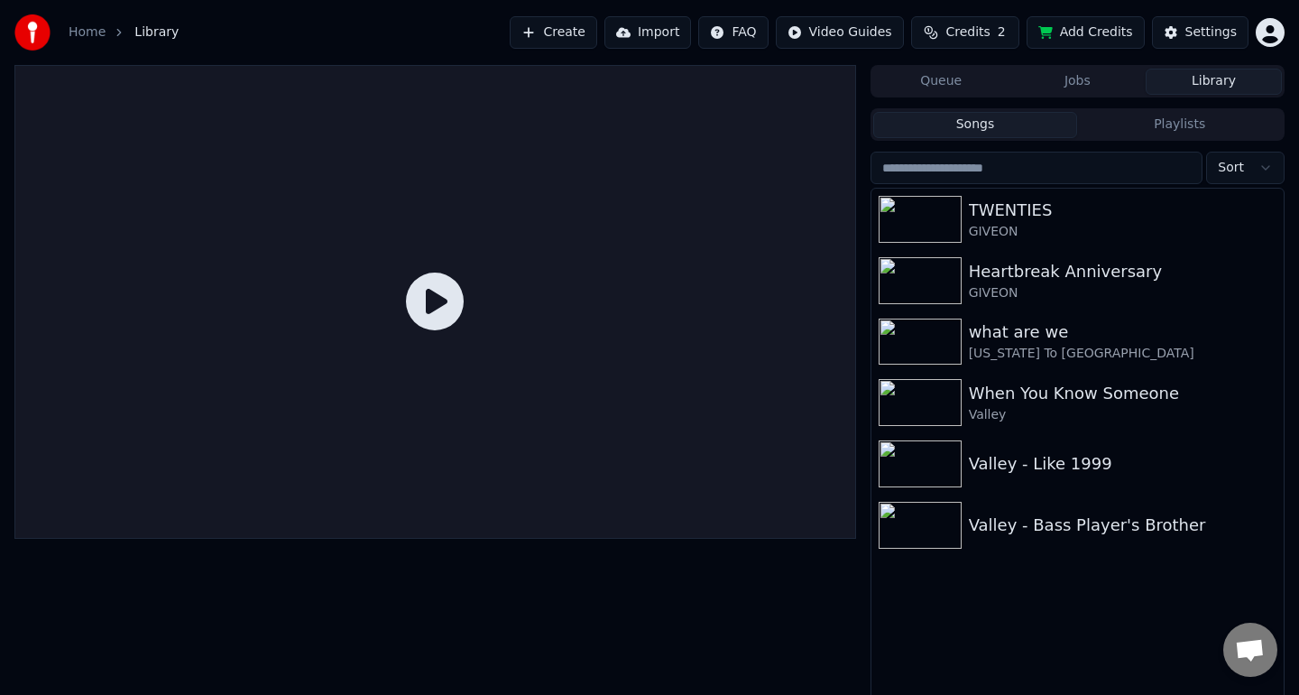
click at [1270, 51] on div "Home Library Create Import FAQ Video Guides Credits 2 Add Credits Settings" at bounding box center [649, 32] width 1299 height 65
click at [1276, 39] on html "Home Library Create Import FAQ Video Guides Credits 2 Add Credits Settings Queu…" at bounding box center [649, 347] width 1299 height 695
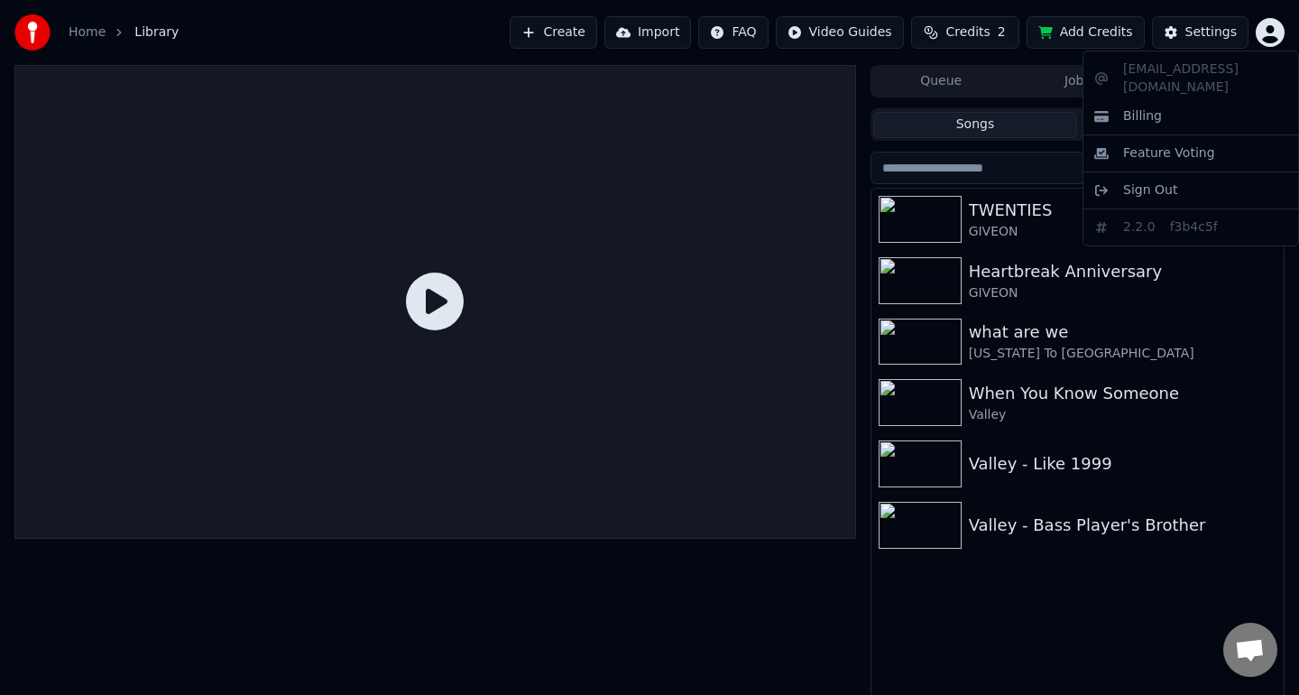
click at [1226, 113] on div "mcljb22@gmail.com Billing Feature Voting Sign Out 2.2.0 f3b4c5f" at bounding box center [1191, 149] width 217 height 196
click at [1231, 106] on div "Billing" at bounding box center [1191, 116] width 208 height 29
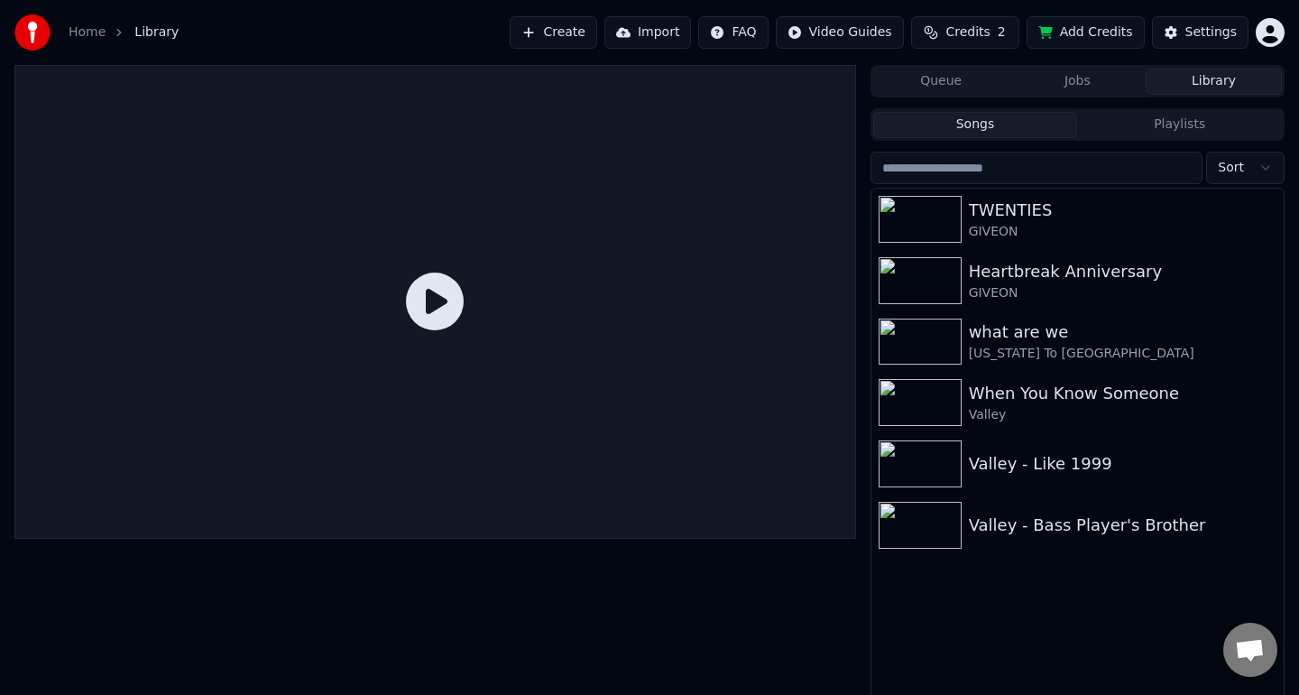
click at [966, 638] on div "TWENTIES GIVEON Heartbreak Anniversary GIVEON what are we Virginia To Vegas Whe…" at bounding box center [1078, 449] width 412 height 520
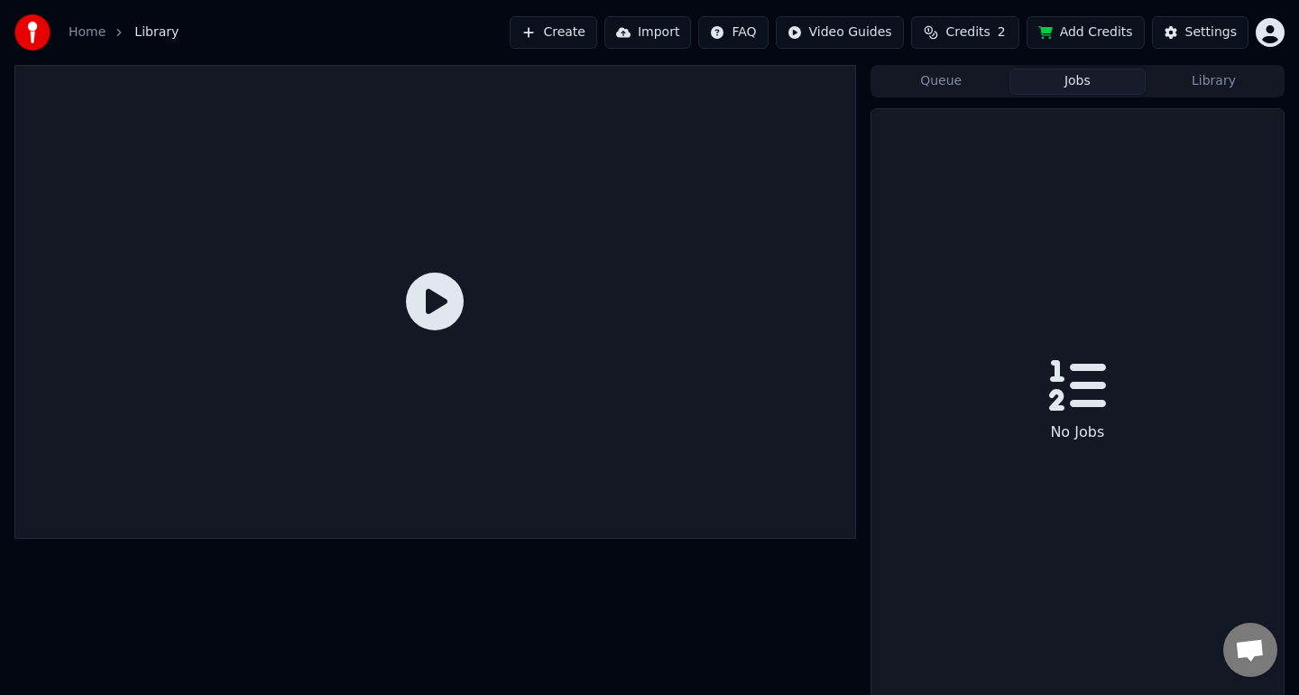
click at [1112, 82] on button "Jobs" at bounding box center [1078, 82] width 136 height 26
click at [986, 84] on button "Queue" at bounding box center [941, 82] width 136 height 26
click at [1041, 97] on div "Queue Jobs Library" at bounding box center [1078, 81] width 414 height 32
click at [1057, 87] on button "Jobs" at bounding box center [1078, 82] width 136 height 26
click at [1267, 47] on div "Create Import FAQ Video Guides Credits 2 Add Credits Settings" at bounding box center [897, 32] width 775 height 32
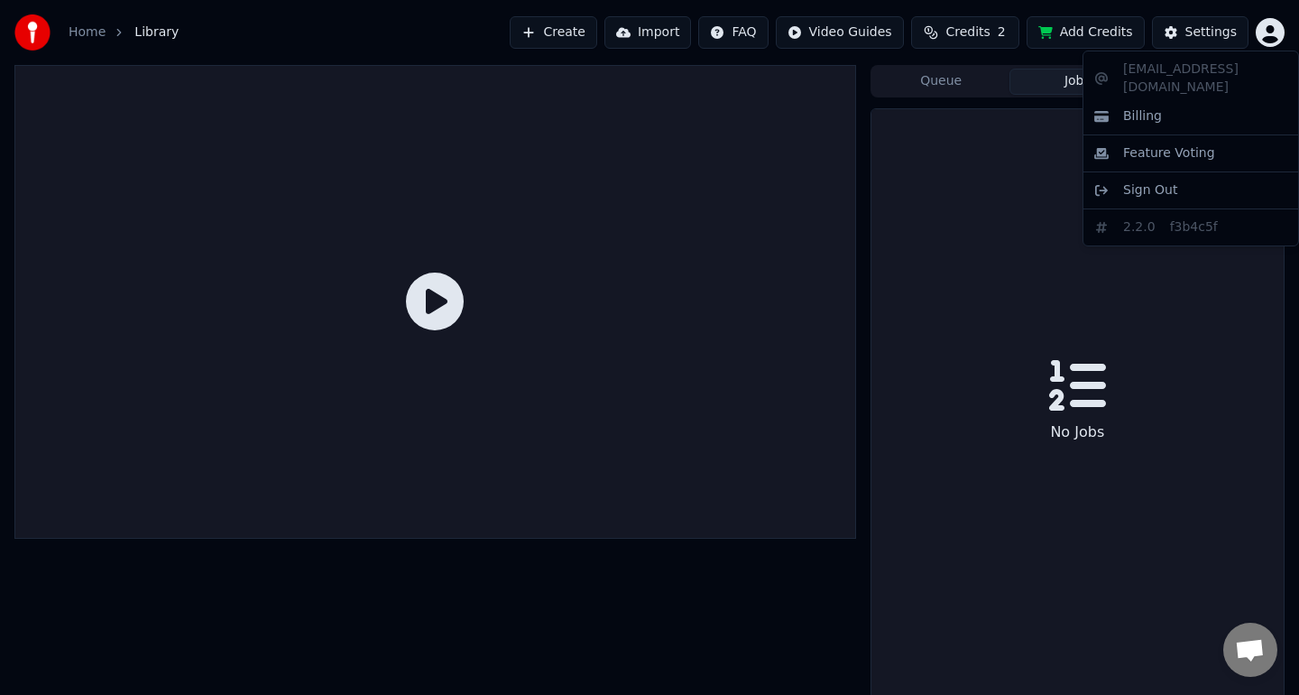
click at [1269, 42] on html "Home Library Create Import FAQ Video Guides Credits 2 Add Credits Settings Queu…" at bounding box center [649, 347] width 1299 height 695
click at [1167, 441] on html "Home Library Create Import FAQ Video Guides Credits 2 Add Credits Settings Queu…" at bounding box center [649, 347] width 1299 height 695
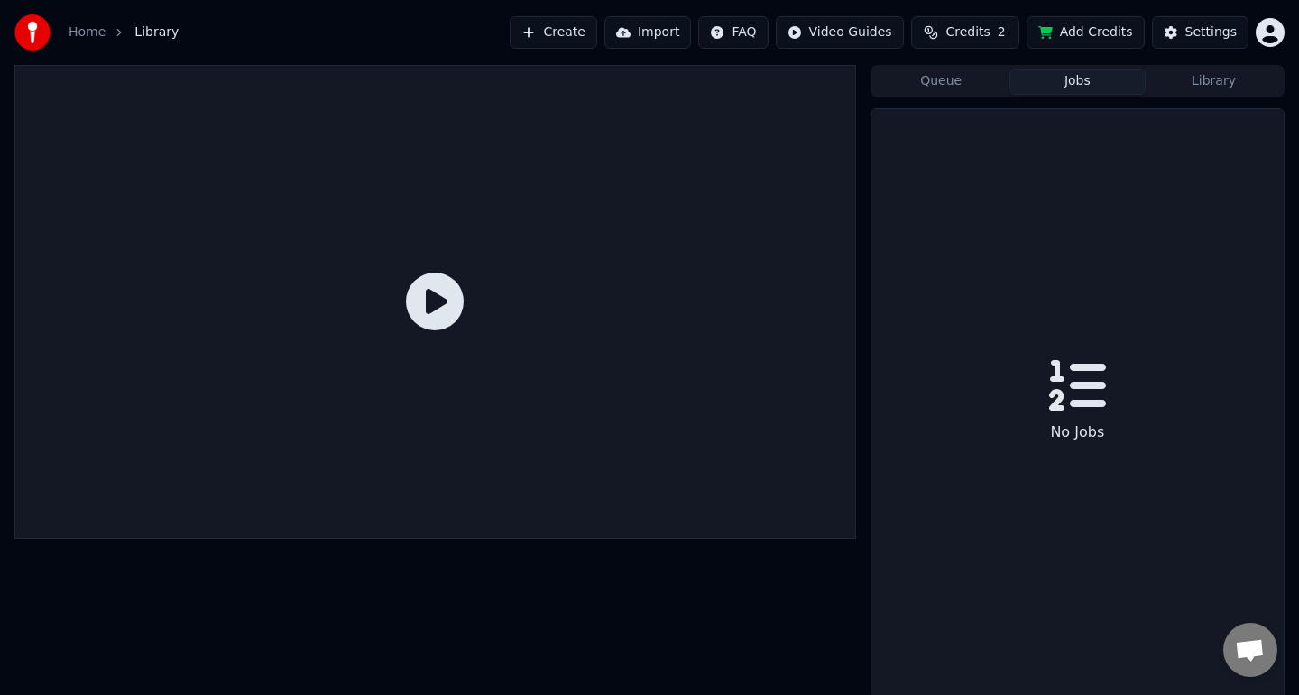
click at [1236, 669] on span "Open chat" at bounding box center [1250, 650] width 54 height 54
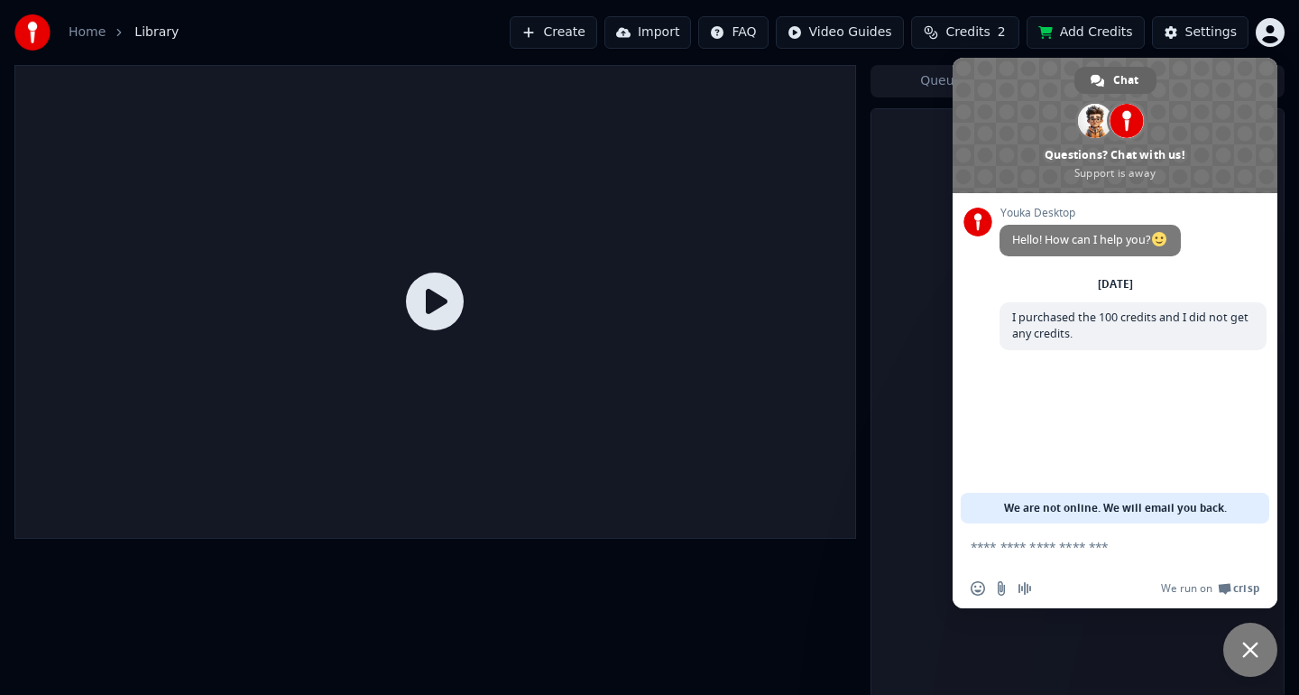
click at [1165, 650] on div "No Jobs" at bounding box center [1078, 403] width 412 height 589
click at [997, 40] on button "Credits 2" at bounding box center [965, 32] width 108 height 32
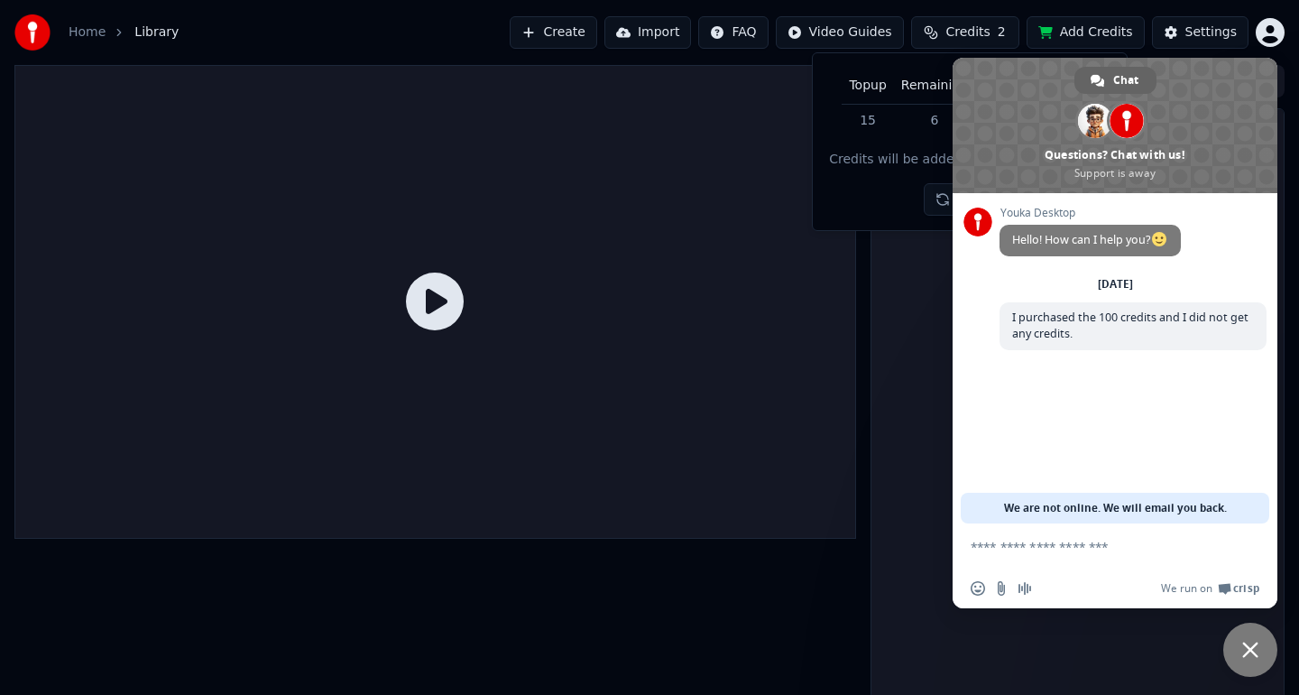
click at [944, 120] on td "6" at bounding box center [934, 120] width 81 height 32
click at [940, 120] on td "6" at bounding box center [934, 120] width 81 height 32
click at [942, 200] on button "Refresh" at bounding box center [970, 199] width 93 height 32
click at [942, 200] on div "No Jobs" at bounding box center [1078, 403] width 412 height 589
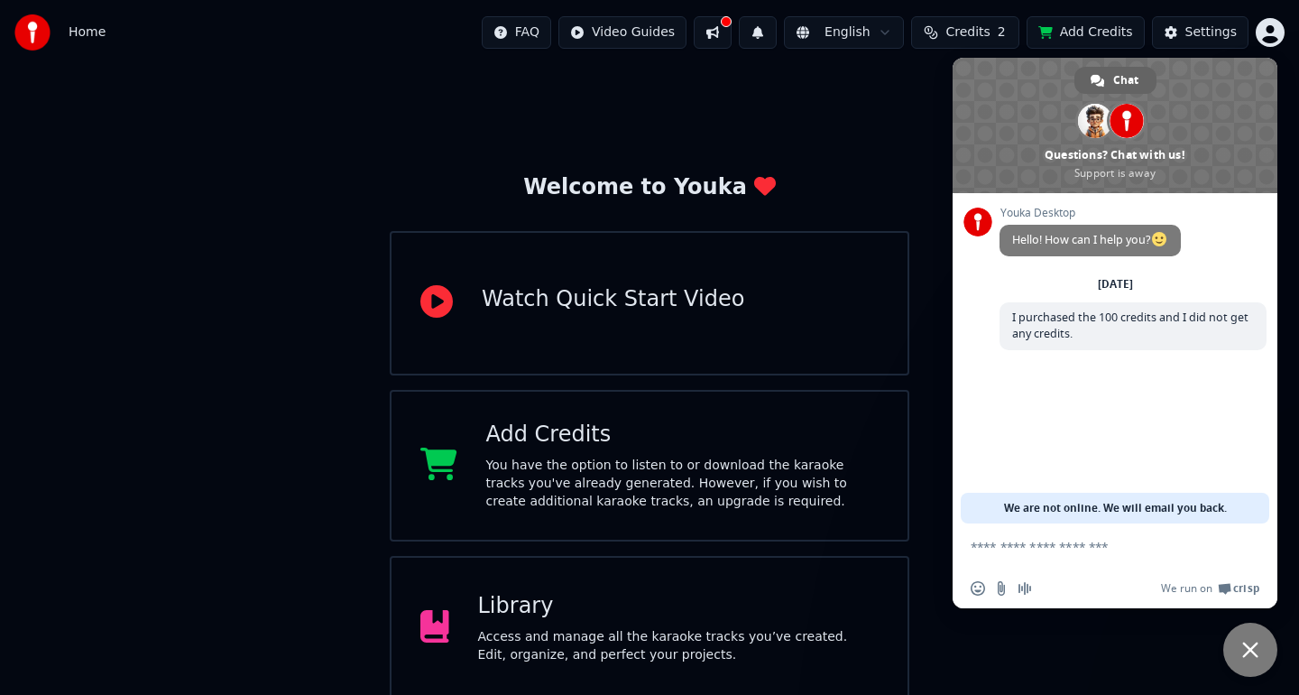
click at [1248, 648] on span "Close chat" at bounding box center [1250, 650] width 16 height 16
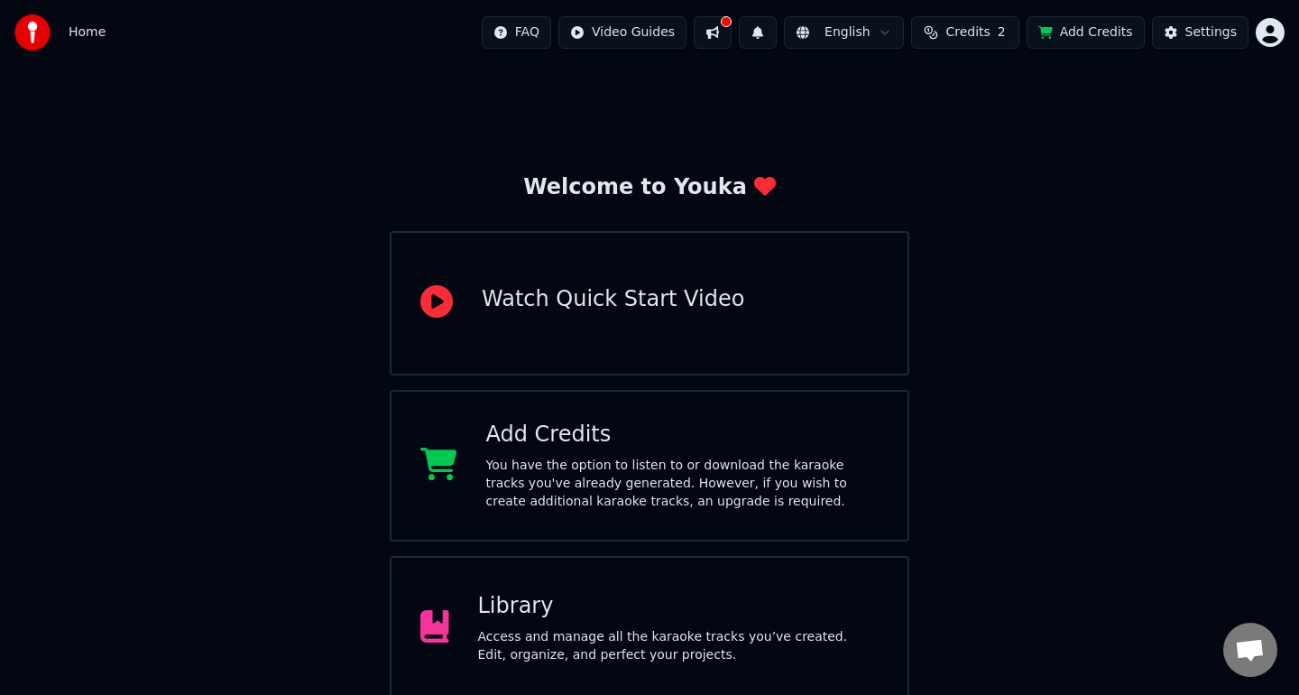
click at [731, 34] on button at bounding box center [713, 32] width 38 height 32
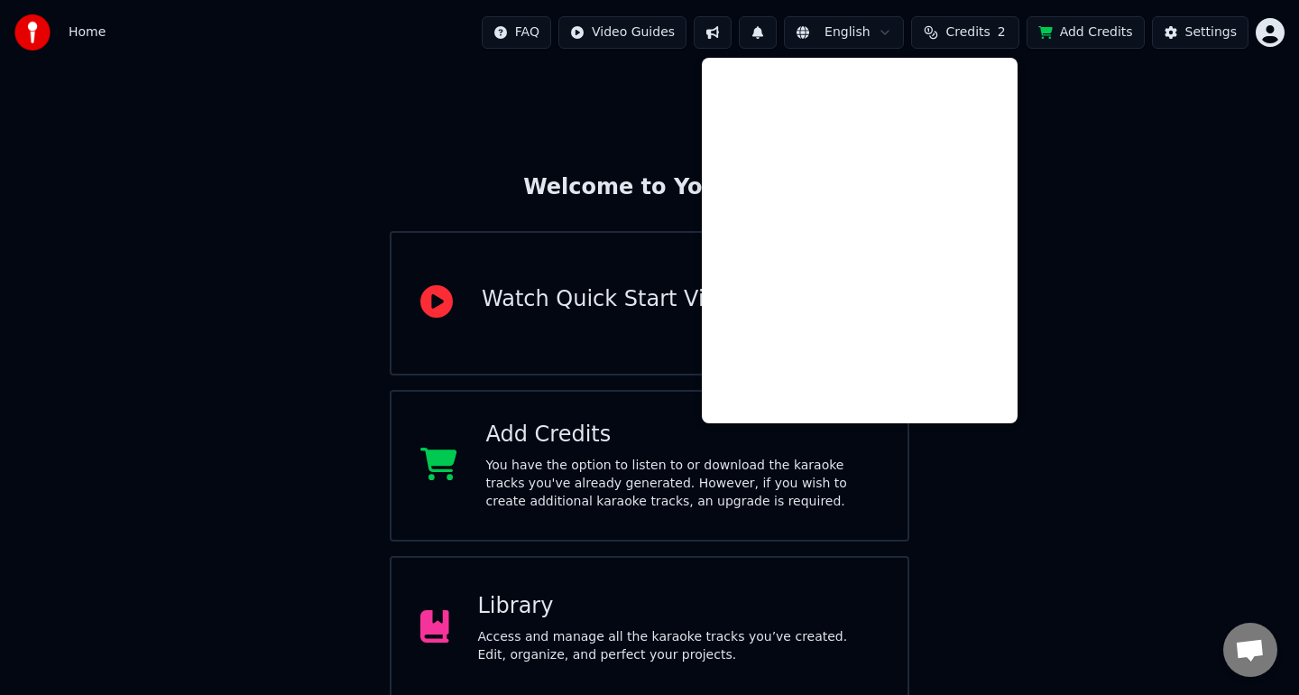
click at [731, 34] on button at bounding box center [713, 32] width 38 height 32
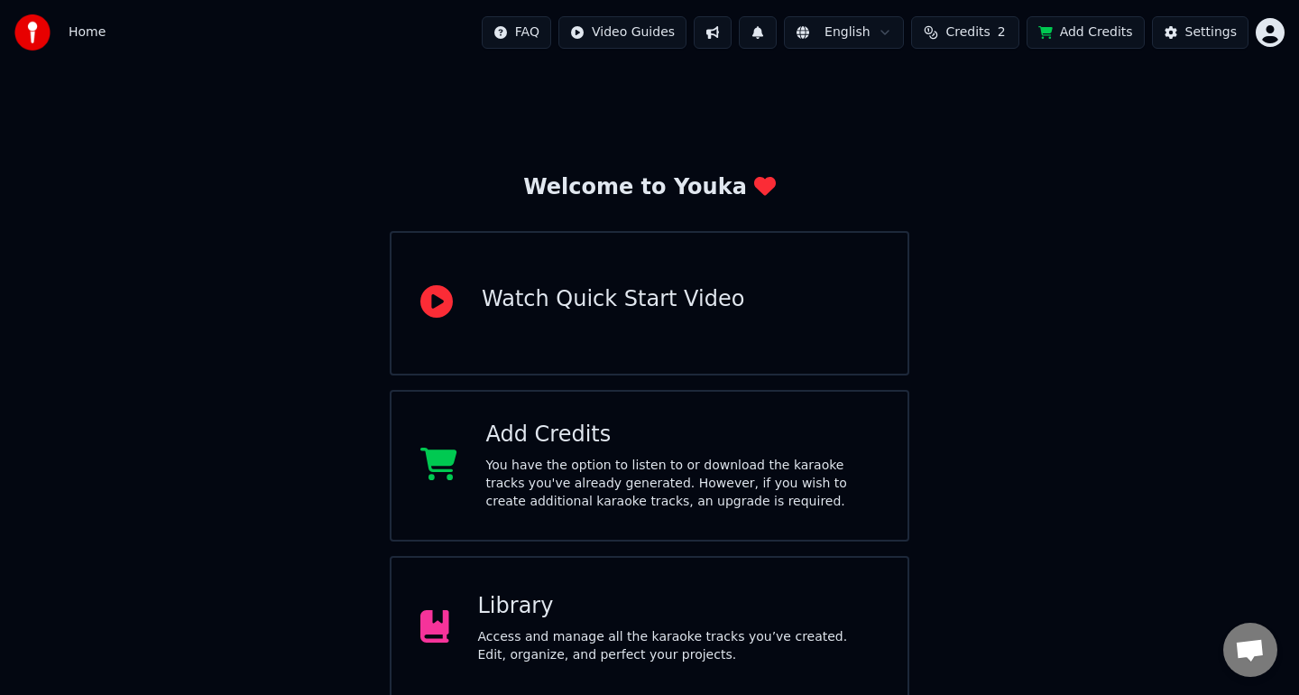
click at [934, 37] on button "Credits 2" at bounding box center [965, 32] width 108 height 32
click at [937, 124] on td "6" at bounding box center [934, 120] width 81 height 32
click at [957, 169] on button "Refresh" at bounding box center [970, 167] width 93 height 32
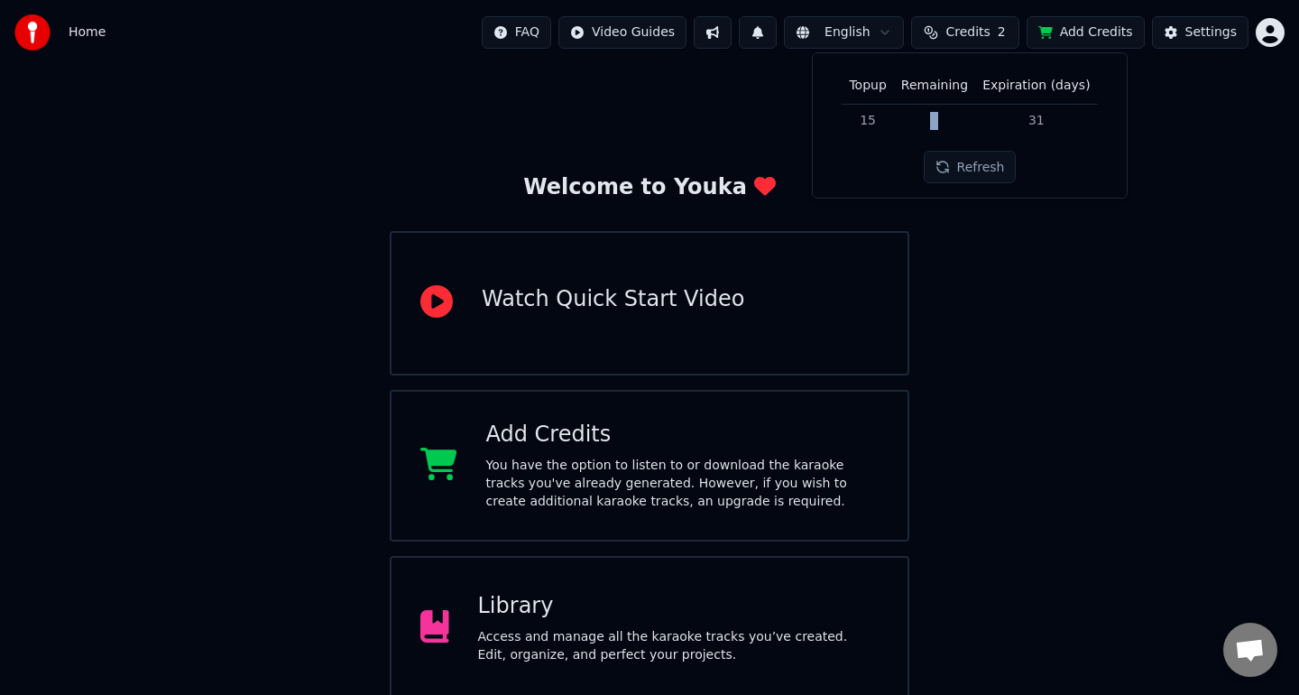
click at [957, 169] on button "Refresh" at bounding box center [970, 167] width 93 height 32
click at [1002, 26] on span "2" at bounding box center [1002, 32] width 8 height 18
click at [1047, 33] on button "Add Credits" at bounding box center [1086, 32] width 118 height 32
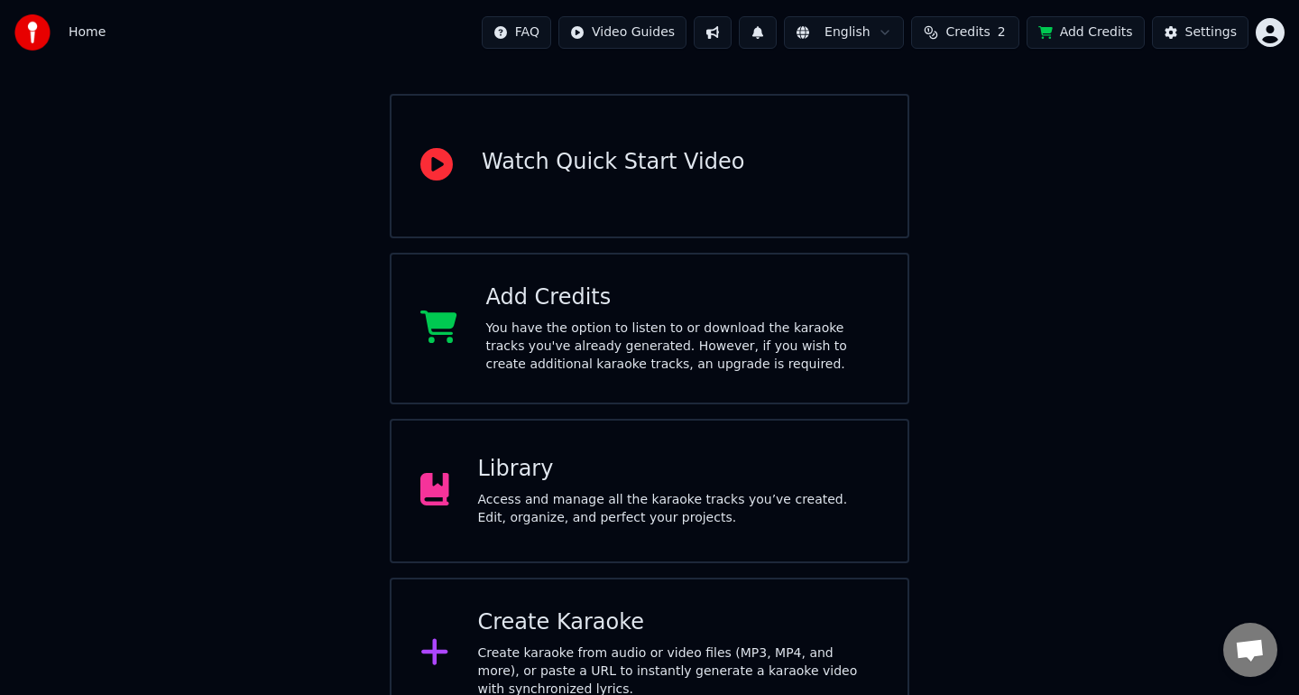
scroll to position [171, 0]
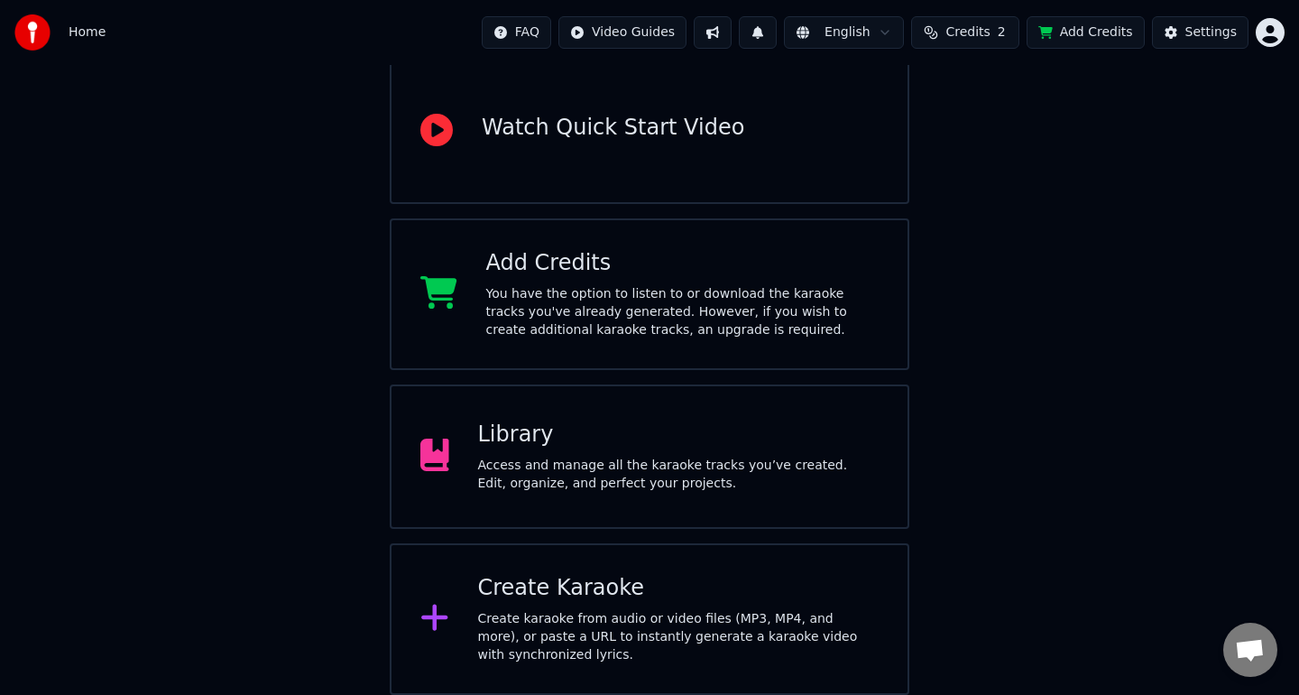
click at [705, 439] on div "Library" at bounding box center [679, 434] width 402 height 29
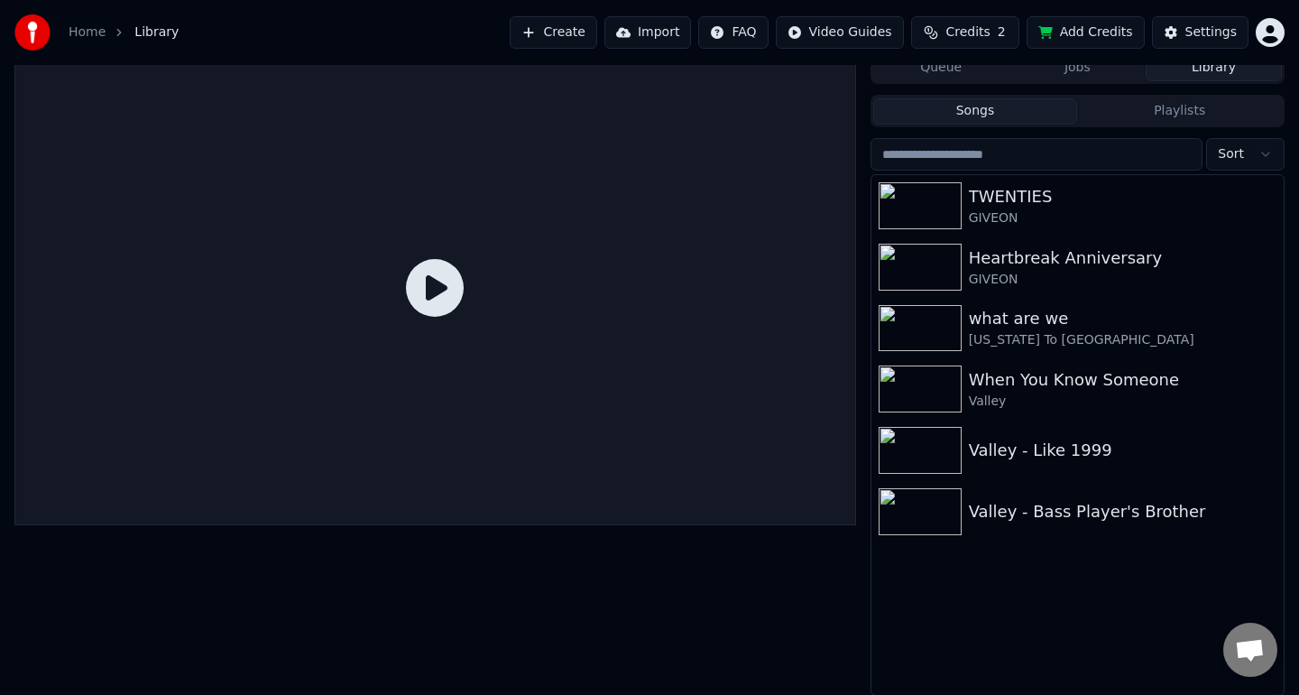
click at [1224, 72] on button "Library" at bounding box center [1214, 68] width 136 height 26
click at [1091, 62] on div "Home Library Create Import FAQ Video Guides Credits 2 Add Credits Settings" at bounding box center [649, 32] width 1299 height 65
click at [1071, 67] on button "Jobs" at bounding box center [1078, 68] width 136 height 26
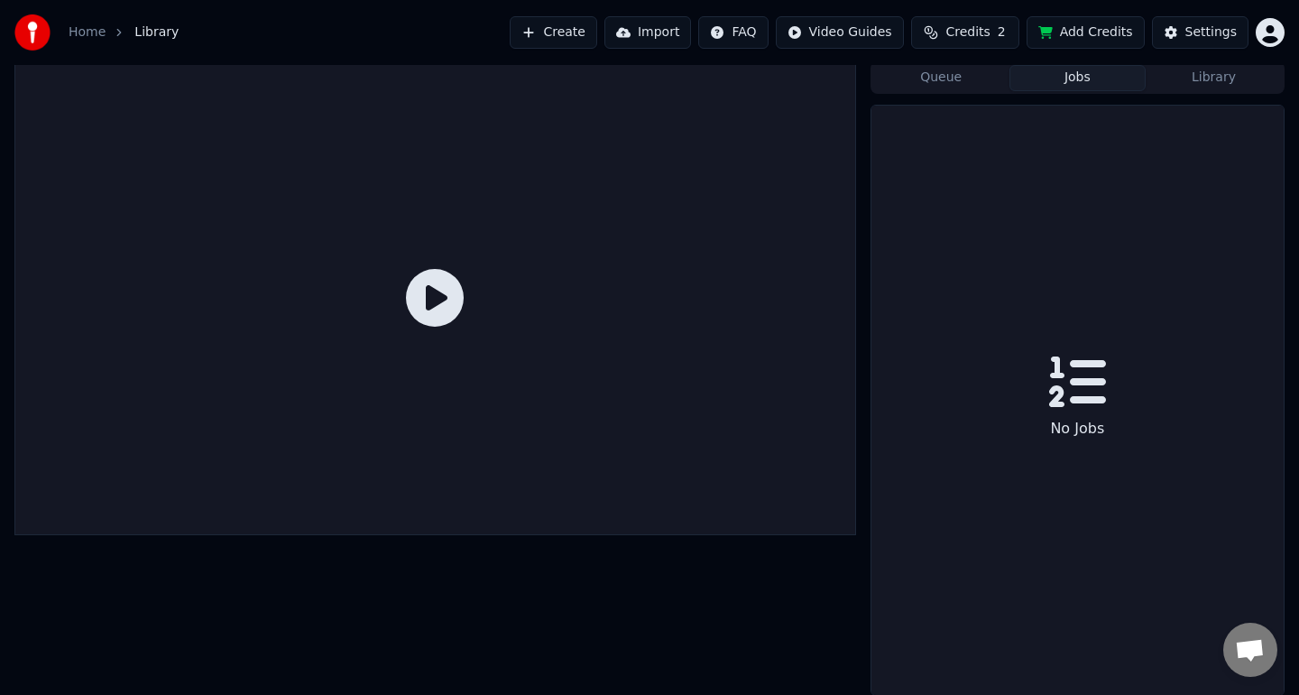
click at [982, 78] on button "Queue" at bounding box center [941, 78] width 136 height 26
click at [1004, 32] on span "2" at bounding box center [1002, 32] width 8 height 18
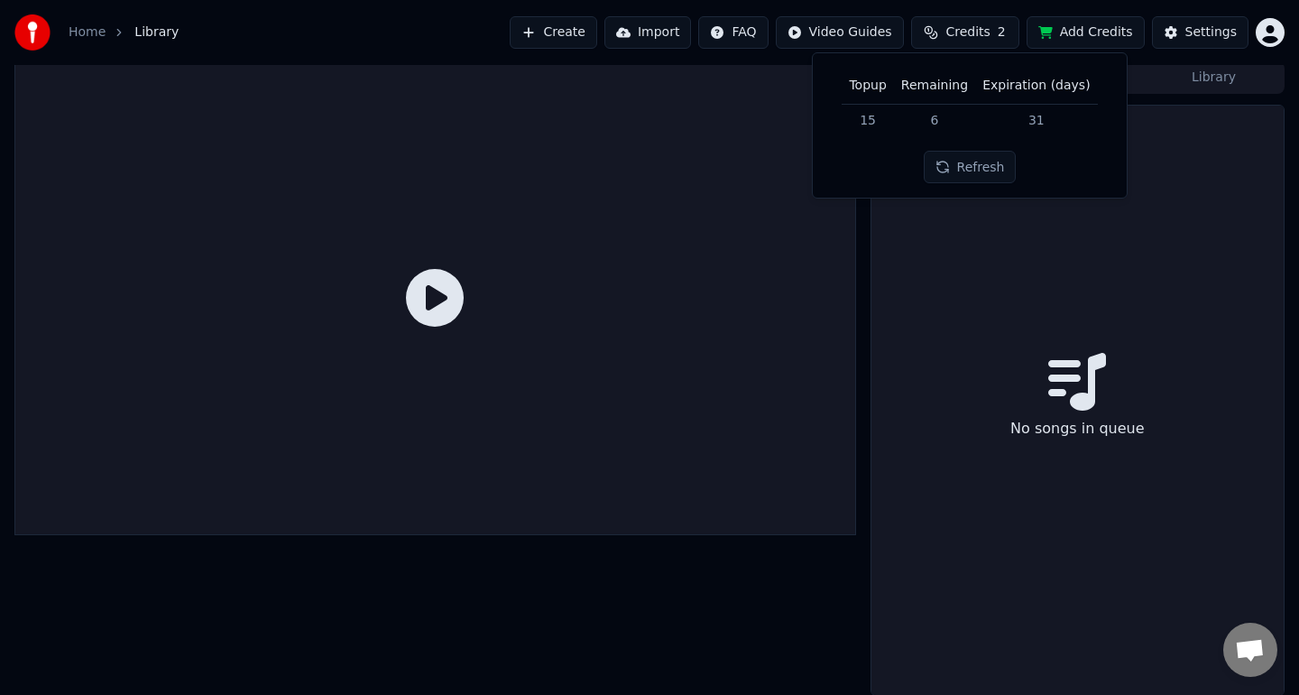
click at [978, 164] on button "Refresh" at bounding box center [970, 167] width 93 height 32
click at [943, 127] on td "6" at bounding box center [934, 120] width 81 height 32
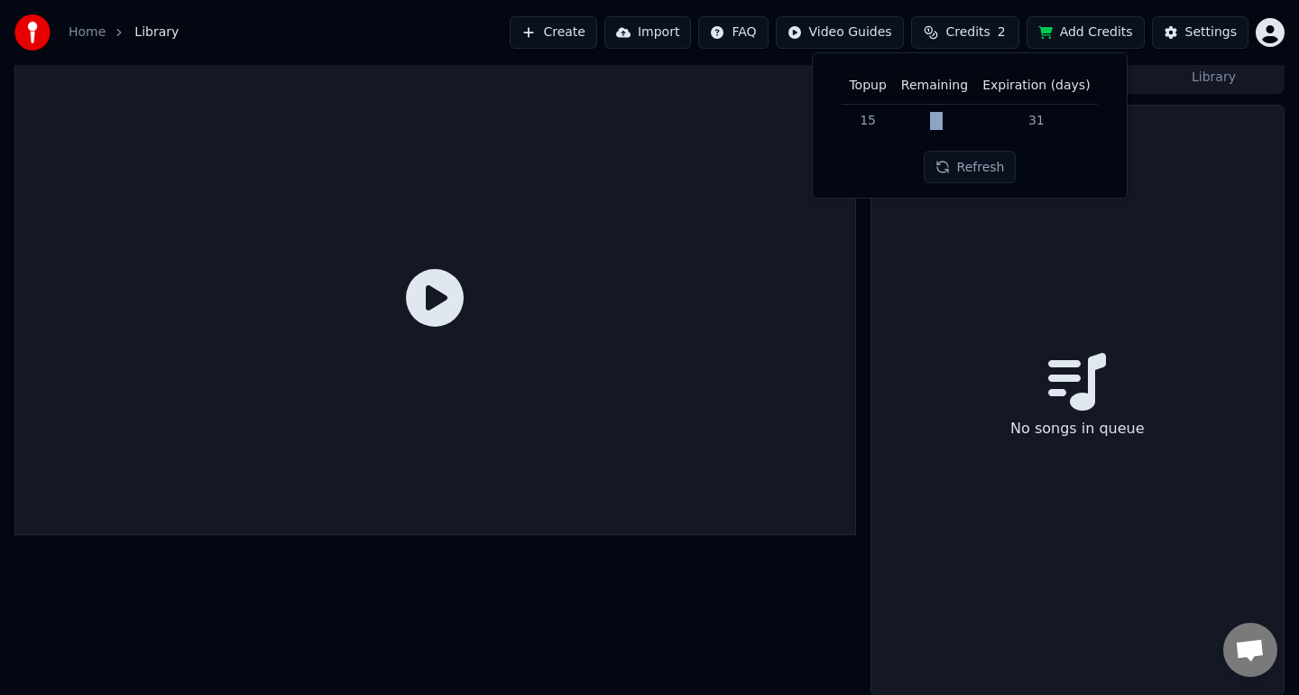
click at [939, 127] on td "6" at bounding box center [934, 120] width 81 height 32
click at [913, 260] on div "No songs in queue" at bounding box center [1078, 400] width 412 height 589
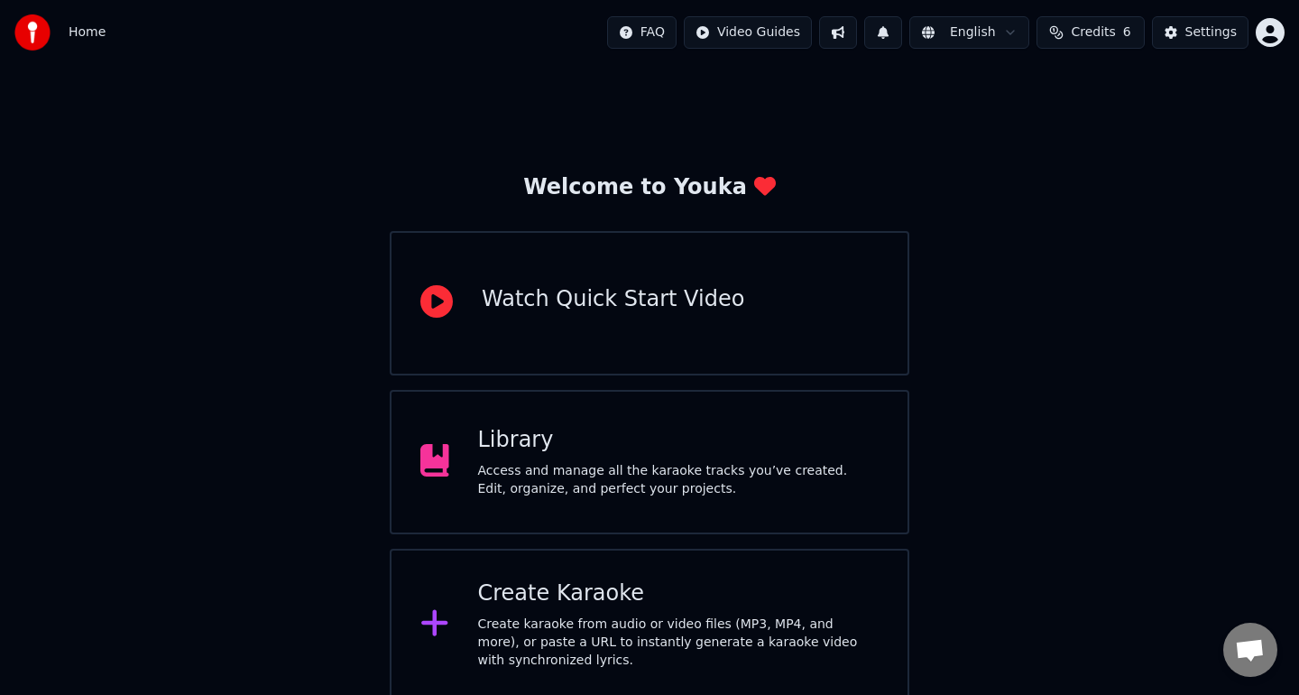
scroll to position [5, 0]
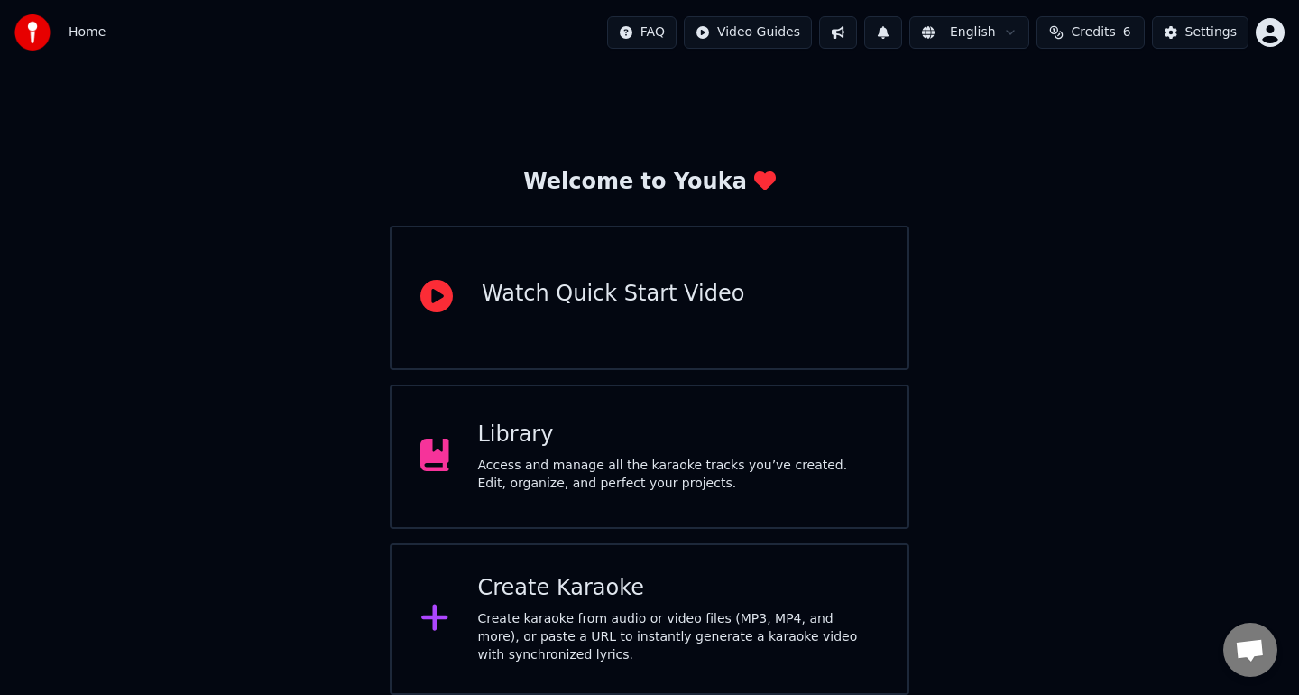
click at [668, 598] on div "Create Karaoke" at bounding box center [679, 588] width 402 height 29
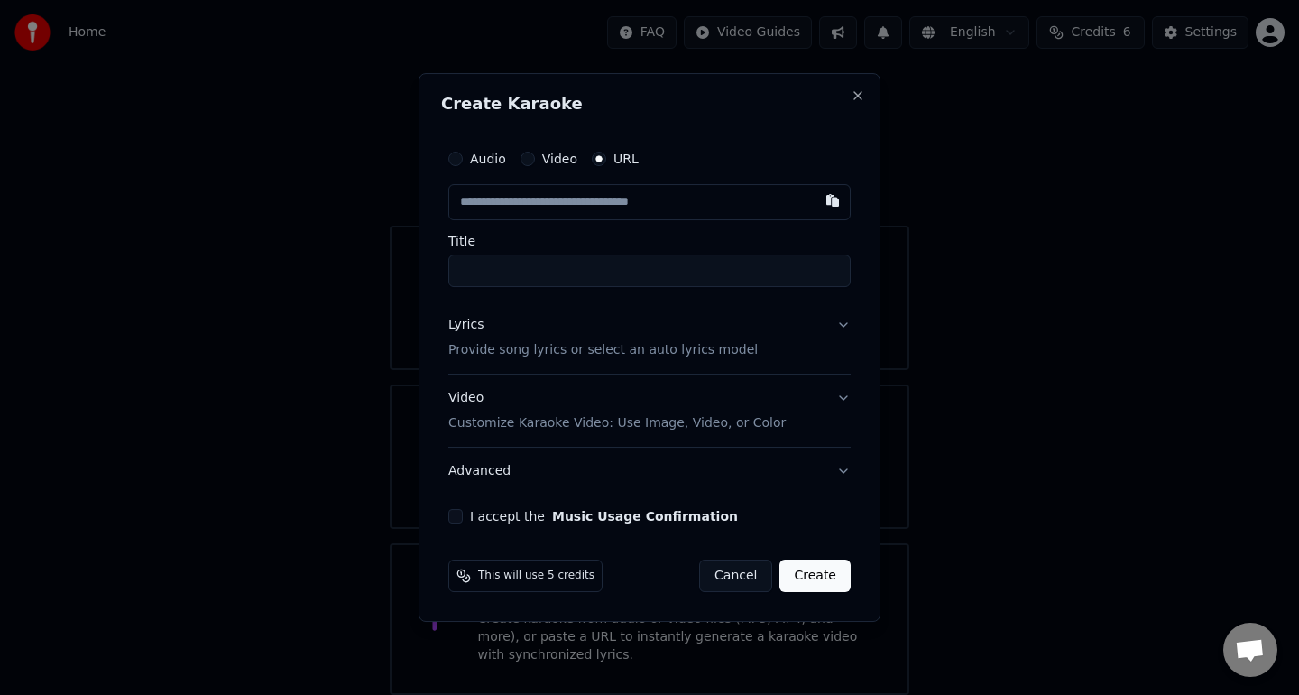
click at [572, 206] on input "text" at bounding box center [649, 202] width 402 height 36
paste input "**********"
type input "**********"
click at [562, 267] on input "Title" at bounding box center [649, 270] width 402 height 32
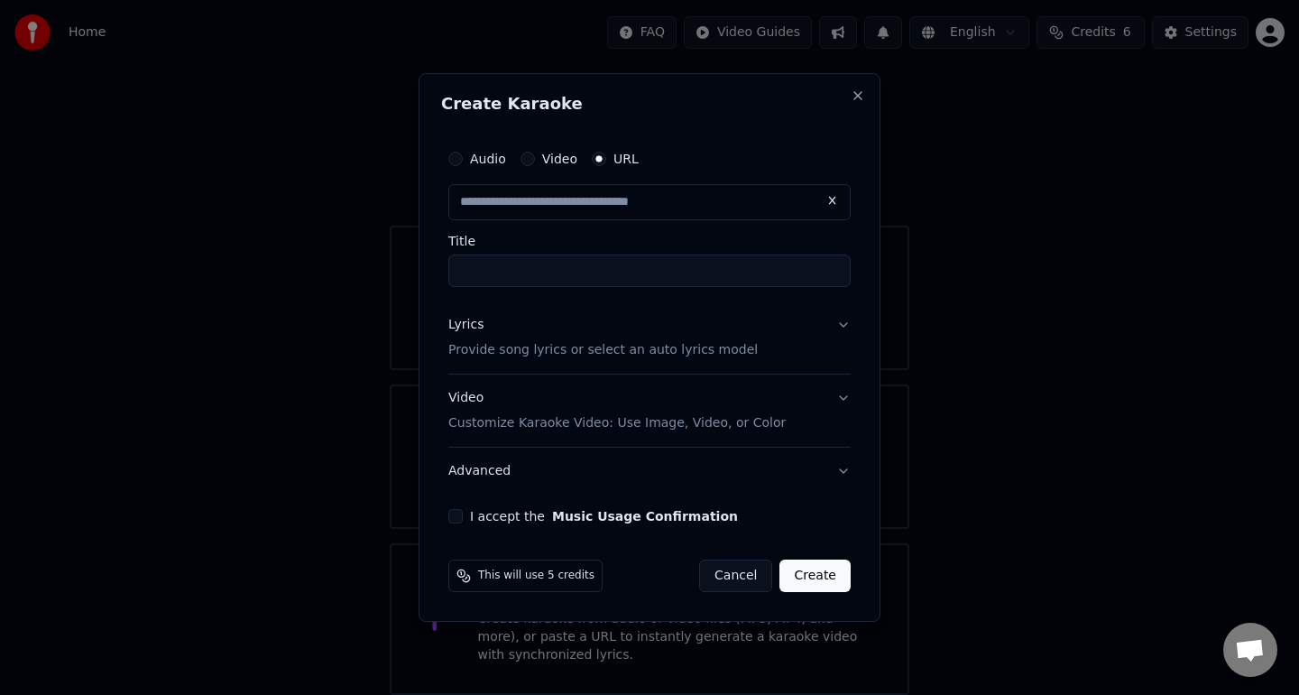
scroll to position [0, 0]
type input "**********"
click at [488, 277] on input "**********" at bounding box center [649, 270] width 402 height 32
type input "**********"
click at [581, 411] on div "Video Customize Karaoke Video: Use Image, Video, or Color" at bounding box center [616, 410] width 337 height 43
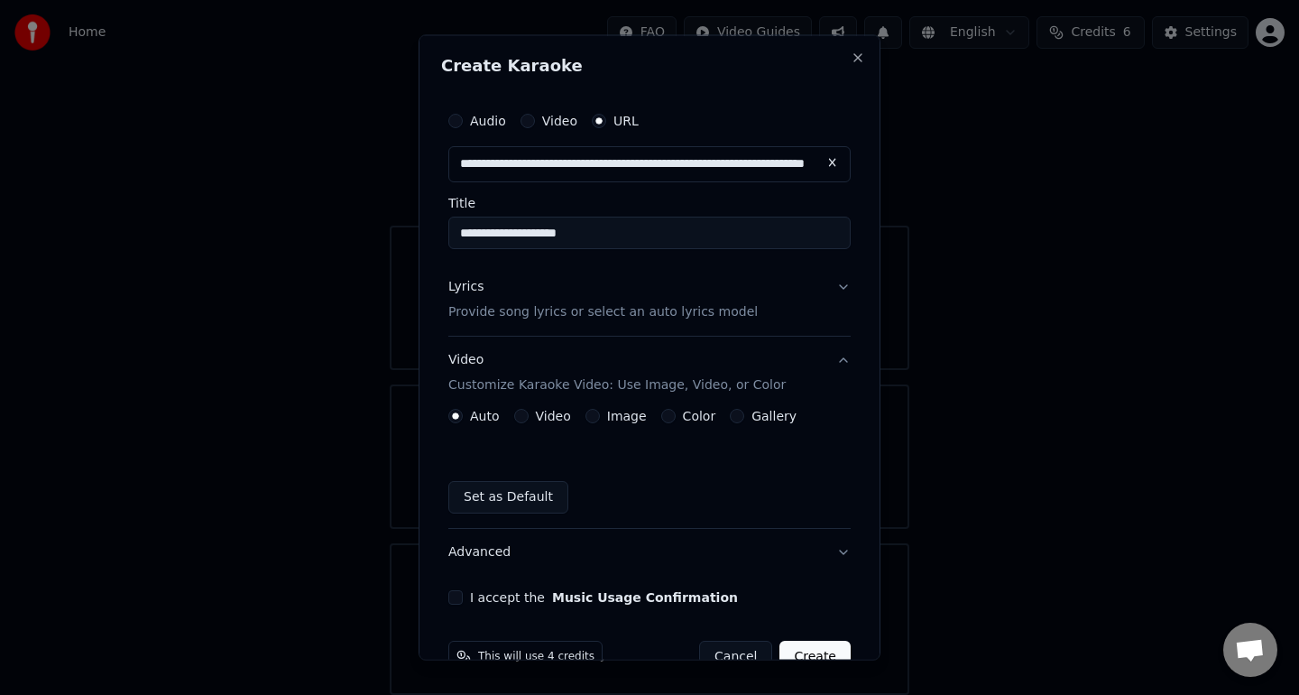
click at [581, 411] on div "Video Customize Karaoke Video: Use Image, Video, or Color Auto Video Image Colo…" at bounding box center [649, 432] width 402 height 192
click at [587, 319] on p "Provide song lyrics or select an auto lyrics model" at bounding box center [602, 311] width 309 height 18
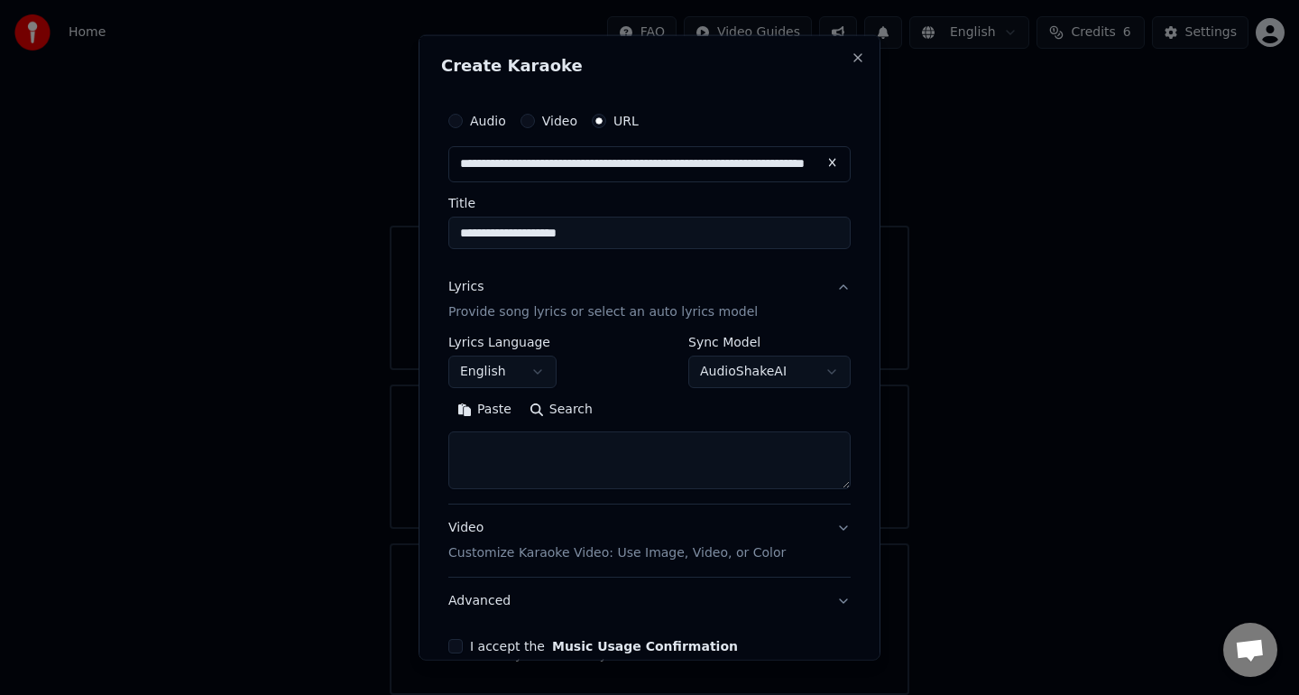
click at [566, 473] on textarea at bounding box center [649, 459] width 402 height 58
paste textarea "**********"
type textarea "**********"
click at [444, 645] on div "**********" at bounding box center [649, 378] width 417 height 565
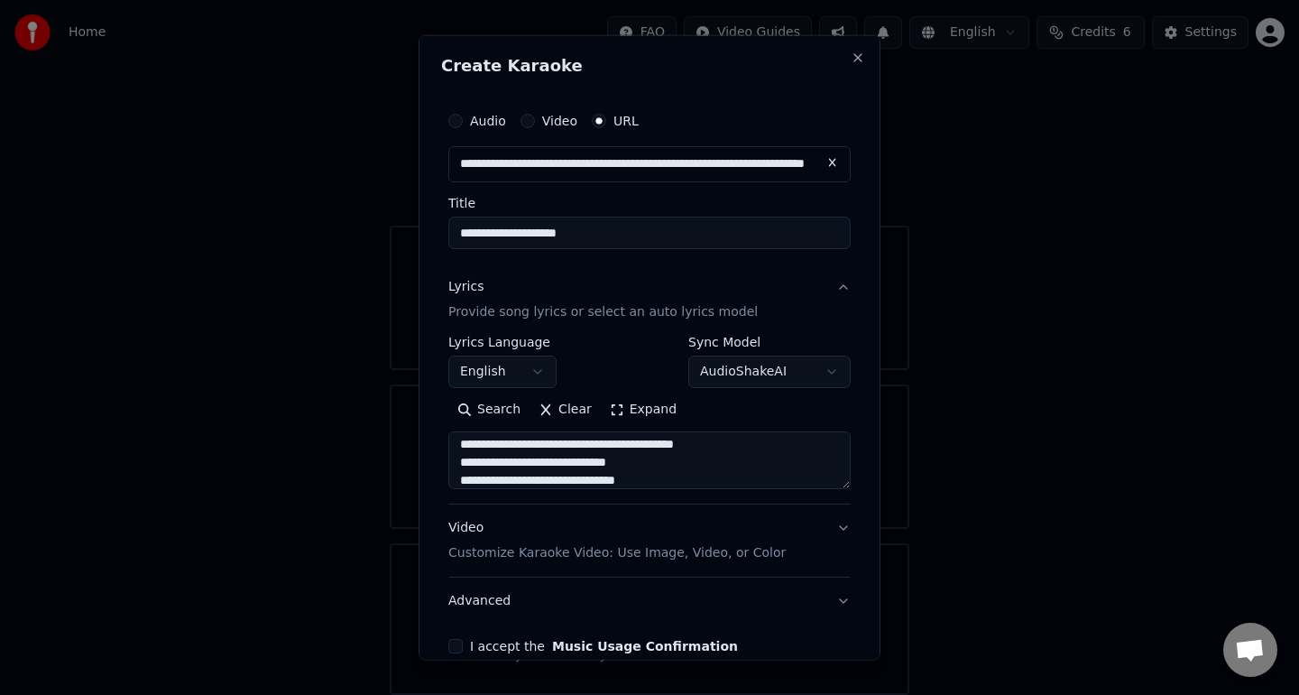
click at [452, 646] on button "I accept the Music Usage Confirmation" at bounding box center [455, 645] width 14 height 14
click at [848, 520] on button "Video Customize Karaoke Video: Use Image, Video, or Color" at bounding box center [649, 539] width 402 height 72
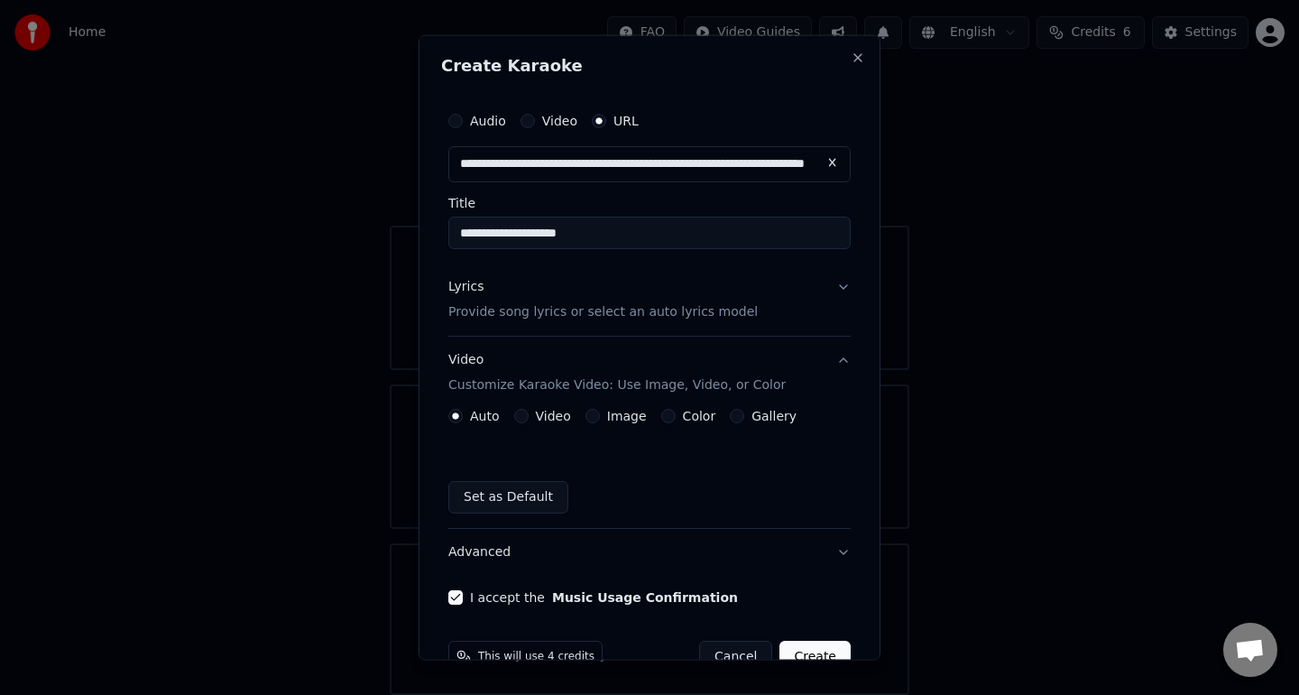
scroll to position [42, 0]
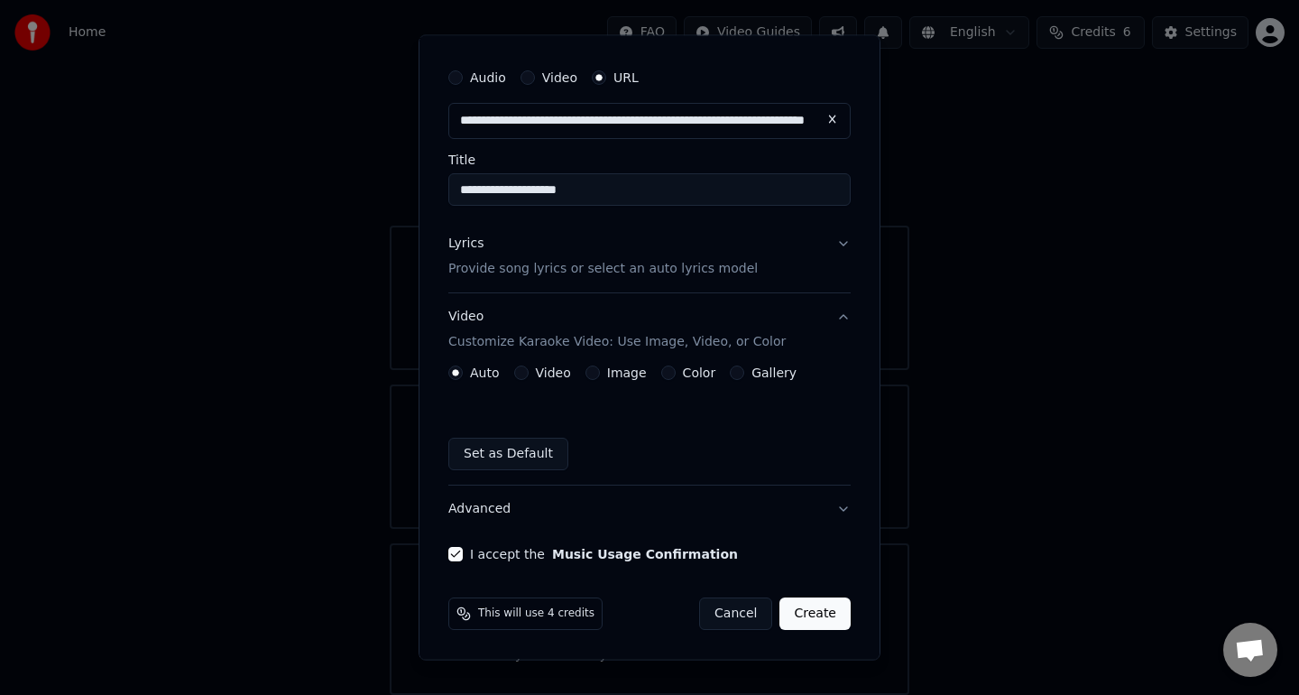
click at [845, 503] on button "Advanced" at bounding box center [649, 508] width 402 height 47
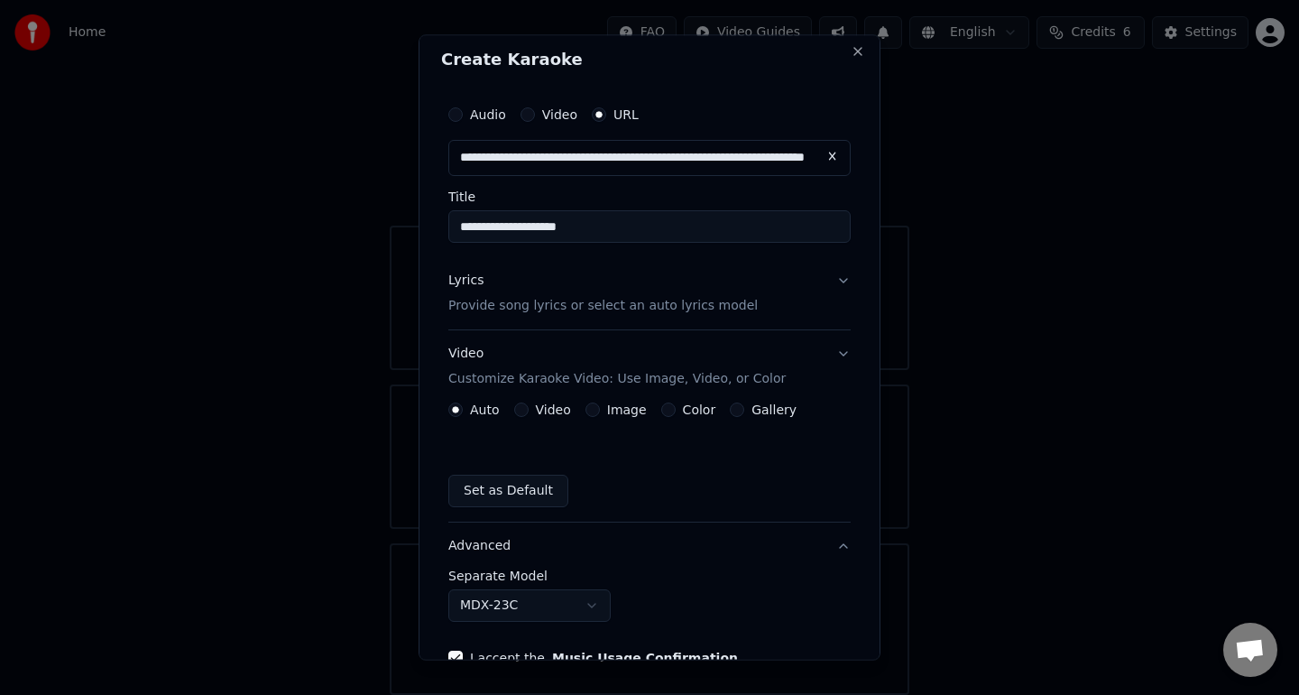
scroll to position [0, 0]
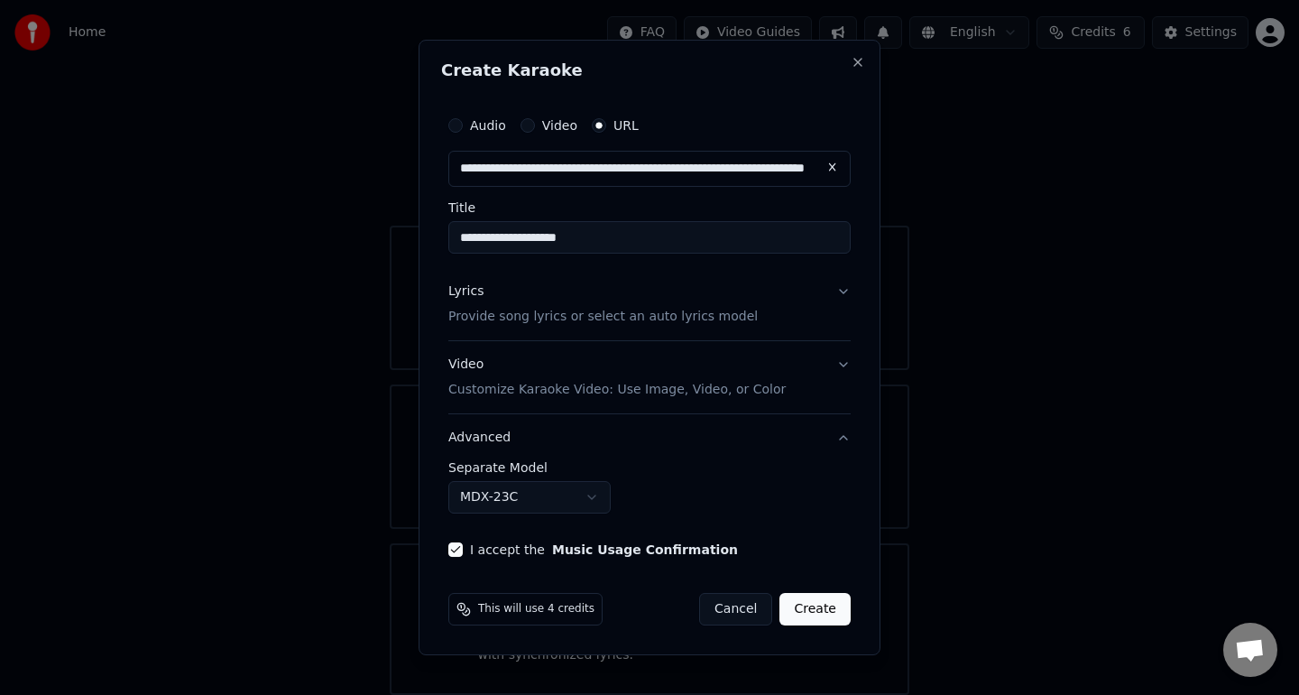
click at [812, 604] on button "Create" at bounding box center [815, 609] width 71 height 32
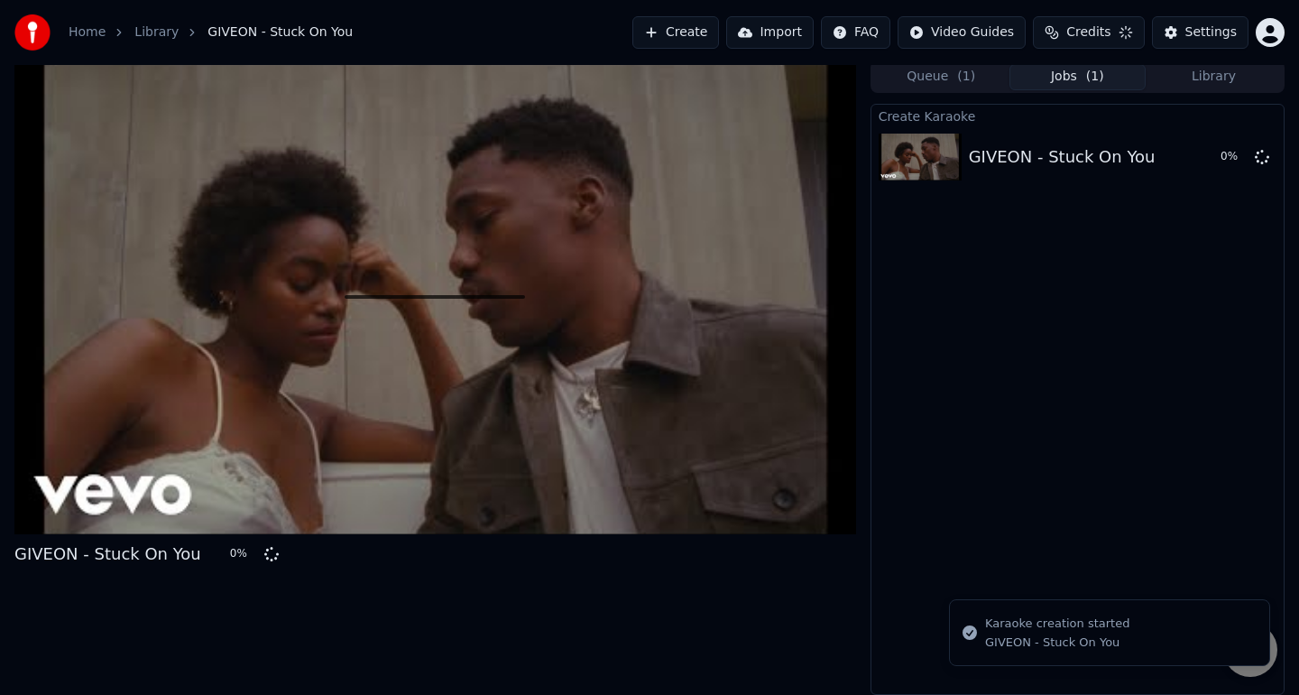
scroll to position [4, 0]
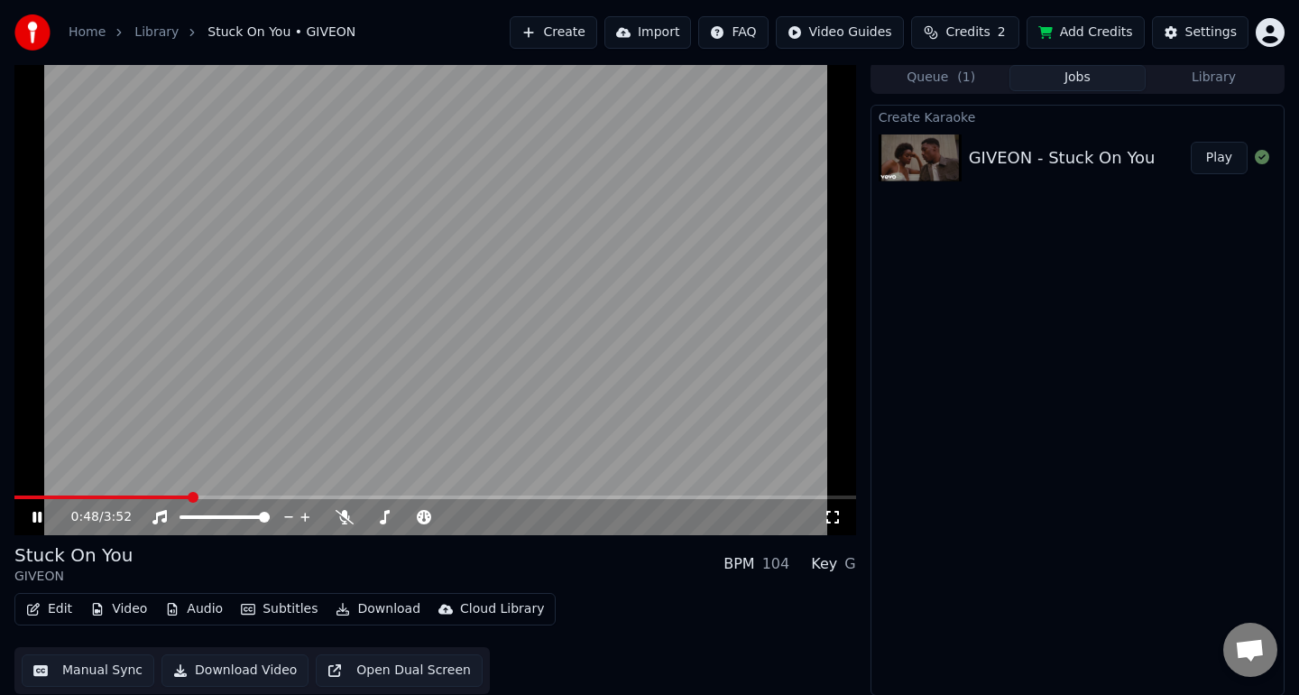
click at [347, 524] on div "0:48 / 3:52" at bounding box center [447, 517] width 752 height 18
click at [350, 517] on icon at bounding box center [345, 517] width 18 height 14
click at [559, 366] on video at bounding box center [435, 298] width 842 height 474
click at [374, 611] on button "Download" at bounding box center [377, 608] width 99 height 25
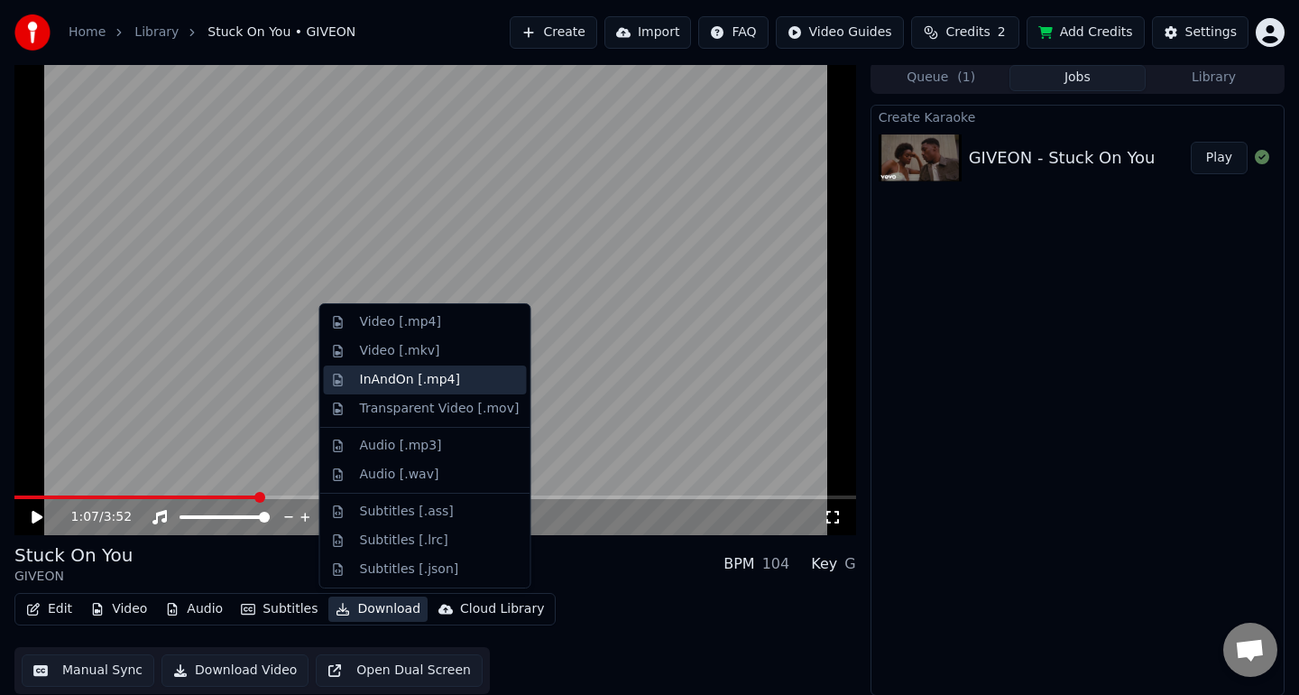
click at [414, 383] on div "InAndOn [.mp4]" at bounding box center [410, 380] width 101 height 18
